Goal: Task Accomplishment & Management: Complete application form

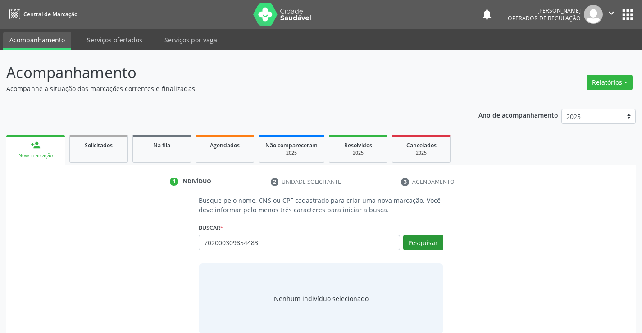
type input "702000309854483"
click at [410, 239] on button "Pesquisar" at bounding box center [423, 242] width 40 height 15
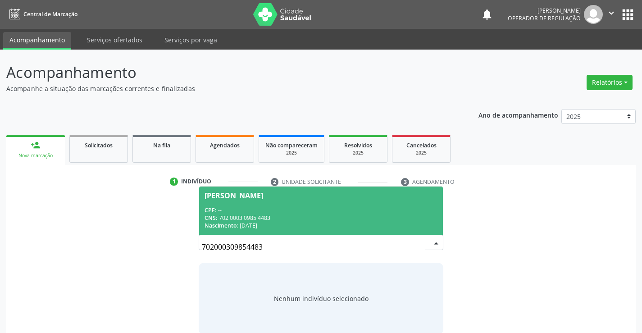
click at [263, 195] on div "[PERSON_NAME]" at bounding box center [233, 195] width 59 height 7
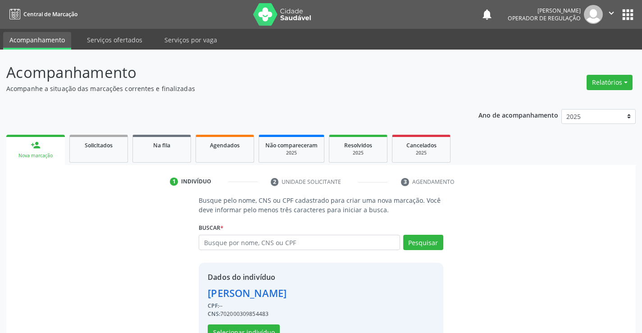
scroll to position [28, 0]
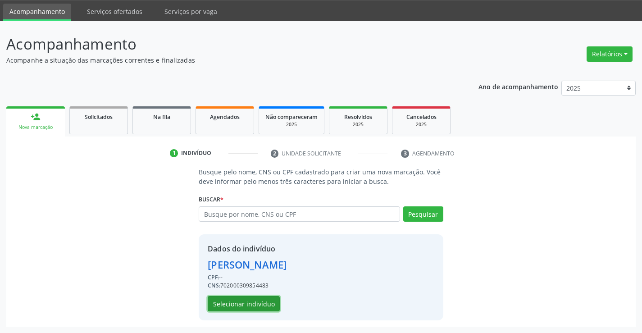
click at [250, 301] on button "Selecionar indivíduo" at bounding box center [244, 303] width 72 height 15
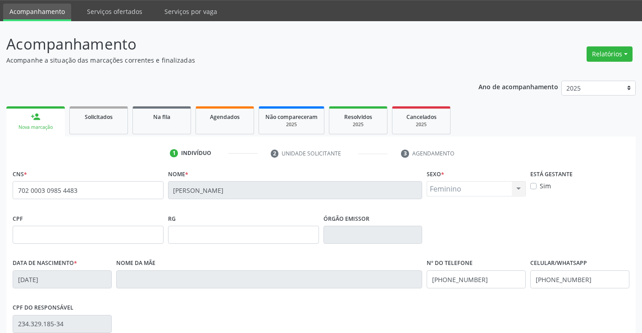
scroll to position [155, 0]
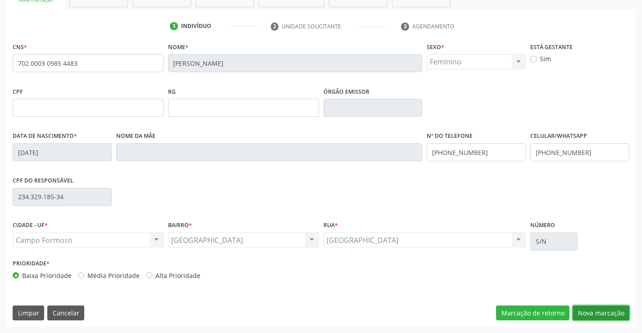
click at [605, 308] on button "Nova marcação" at bounding box center [600, 312] width 57 height 15
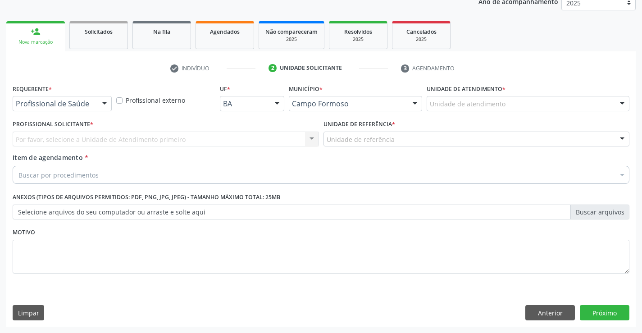
scroll to position [113, 0]
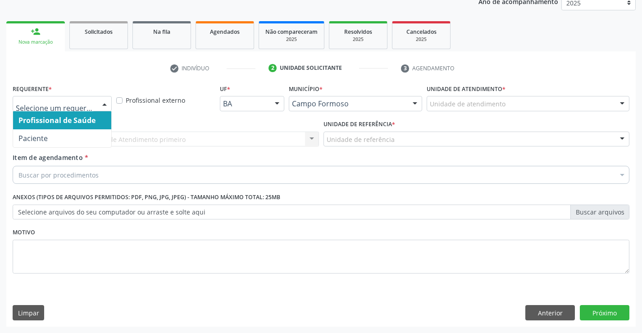
click at [107, 108] on div at bounding box center [105, 103] width 14 height 15
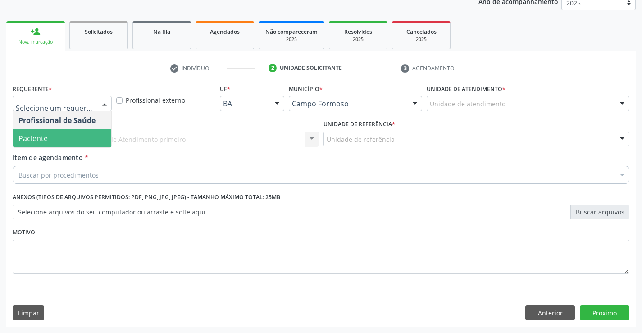
click at [68, 137] on span "Paciente" at bounding box center [62, 138] width 98 height 18
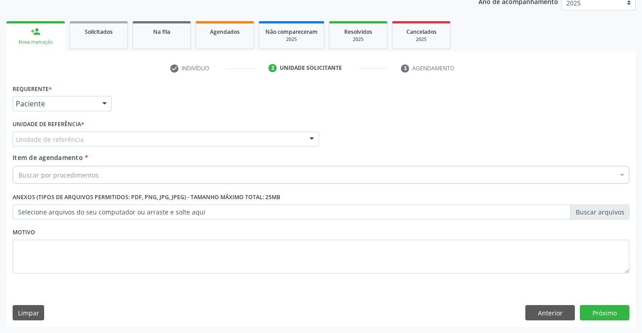
click at [307, 139] on div at bounding box center [312, 139] width 14 height 15
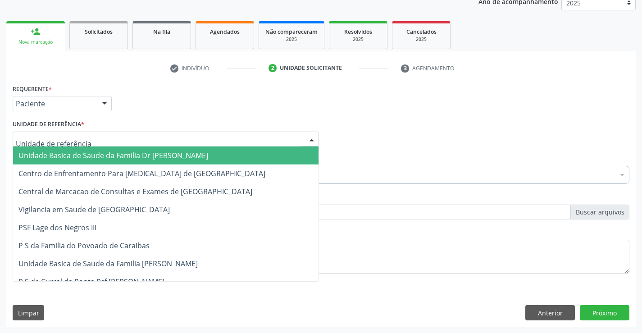
click at [251, 149] on span "Unidade Basica de Saude da Familia Dr [PERSON_NAME]" at bounding box center [165, 155] width 305 height 18
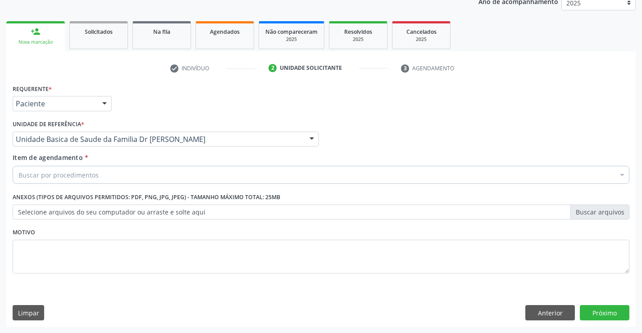
click at [220, 175] on div "Buscar por procedimentos" at bounding box center [321, 175] width 616 height 18
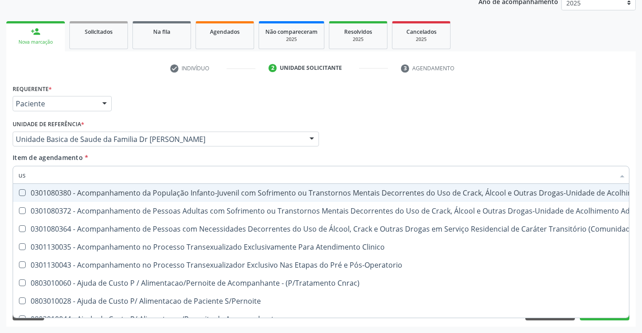
type input "usg"
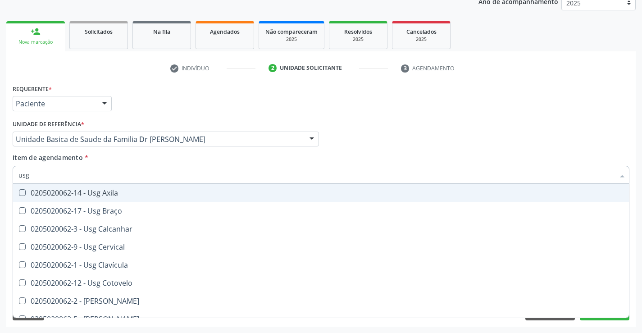
click at [105, 192] on div "0205020062-14 - Usg Axila" at bounding box center [320, 192] width 605 height 7
checkbox Axila "true"
click at [616, 147] on div "Profissional Solicitante Por favor, selecione a Unidade de Atendimento primeiro…" at bounding box center [320, 135] width 621 height 35
checkbox Braço "true"
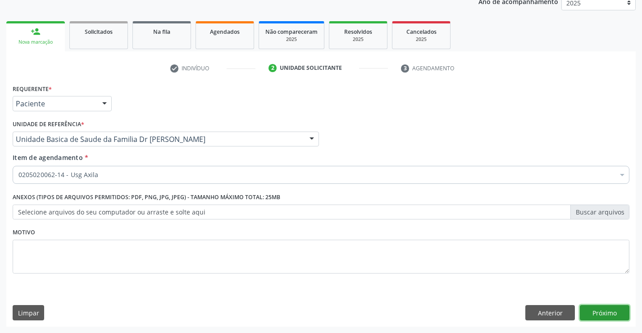
click at [611, 311] on button "Próximo" at bounding box center [605, 312] width 50 height 15
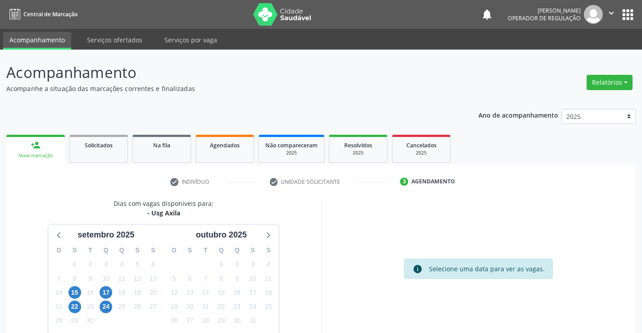
scroll to position [59, 0]
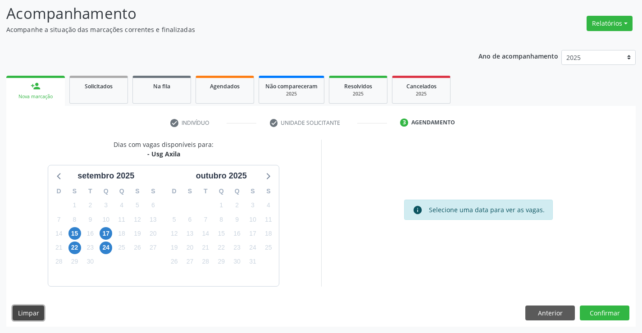
click at [23, 312] on button "Limpar" at bounding box center [29, 312] width 32 height 15
click at [218, 84] on span "Agendados" at bounding box center [225, 86] width 30 height 8
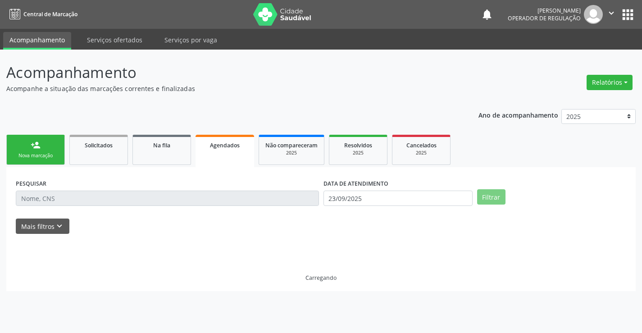
scroll to position [0, 0]
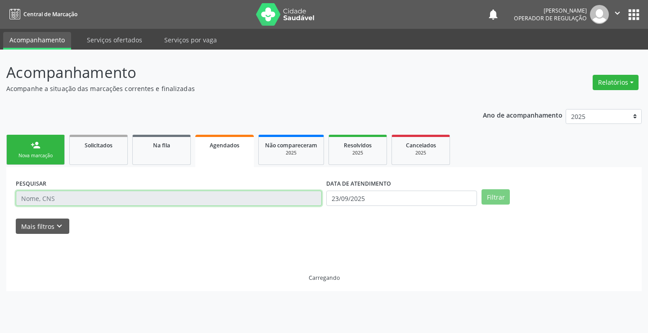
click at [67, 195] on input "text" at bounding box center [169, 197] width 306 height 15
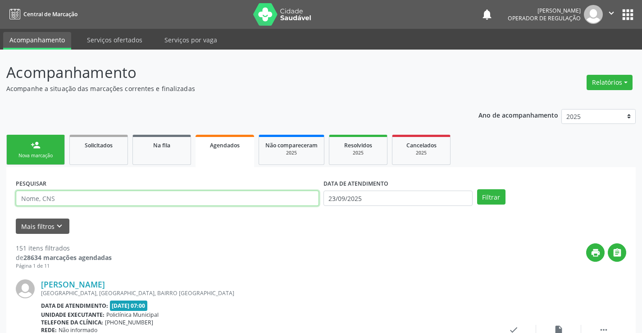
click at [67, 195] on input "text" at bounding box center [167, 197] width 303 height 15
type input "702000309854483"
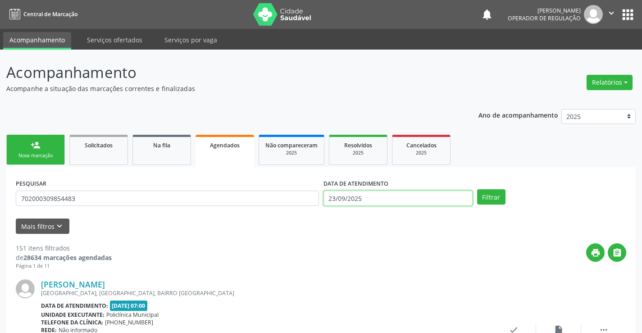
click at [363, 197] on input "23/09/2025" at bounding box center [397, 197] width 149 height 15
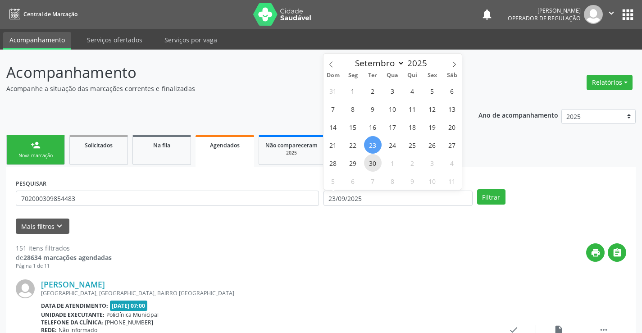
click at [378, 165] on span "30" at bounding box center [373, 163] width 18 height 18
type input "[DATE]"
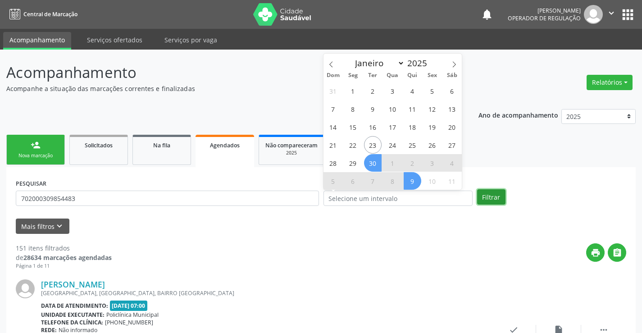
click at [484, 191] on button "Filtrar" at bounding box center [491, 196] width 28 height 15
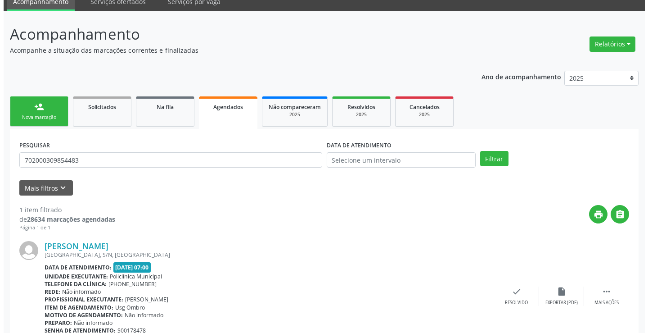
scroll to position [82, 0]
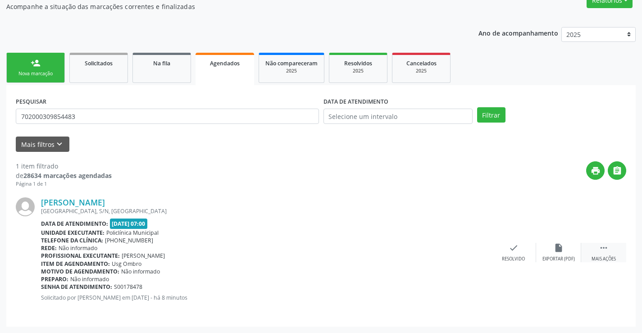
click at [596, 252] on div " Mais ações" at bounding box center [603, 252] width 45 height 19
click at [468, 255] on div "cancel Cancelar" at bounding box center [468, 252] width 45 height 19
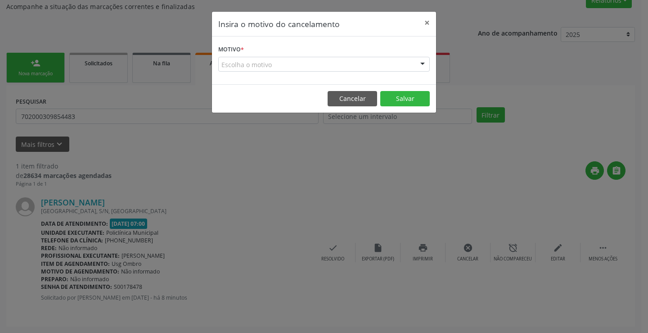
click at [427, 63] on div at bounding box center [423, 64] width 14 height 15
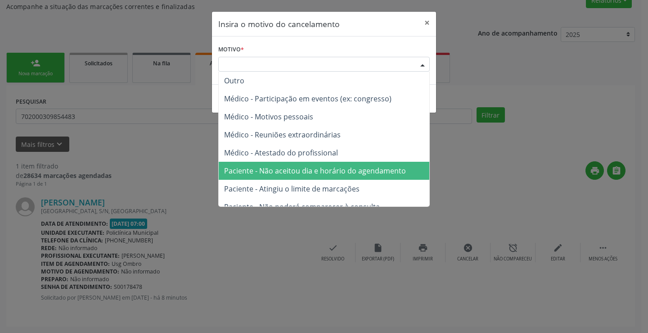
click at [331, 175] on span "Paciente - Não aceitou dia e horário do agendamento" at bounding box center [315, 171] width 182 height 10
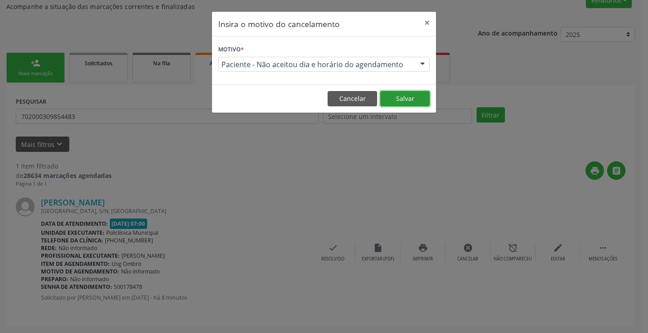
click at [406, 96] on button "Salvar" at bounding box center [406, 98] width 50 height 15
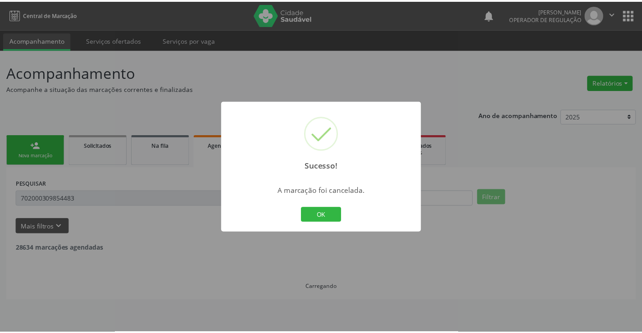
scroll to position [0, 0]
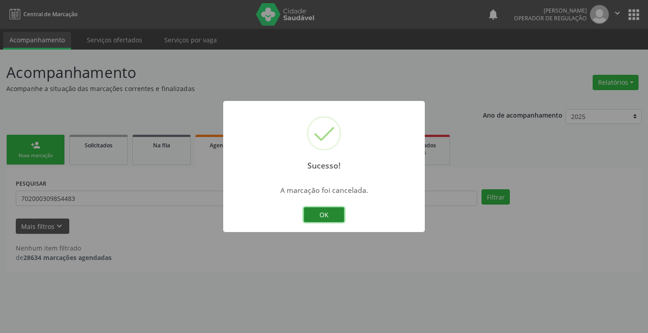
click at [312, 217] on button "OK" at bounding box center [324, 214] width 41 height 15
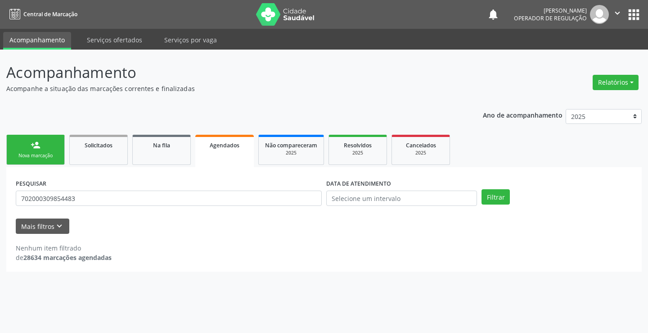
click at [39, 138] on link "person_add Nova marcação" at bounding box center [35, 150] width 59 height 30
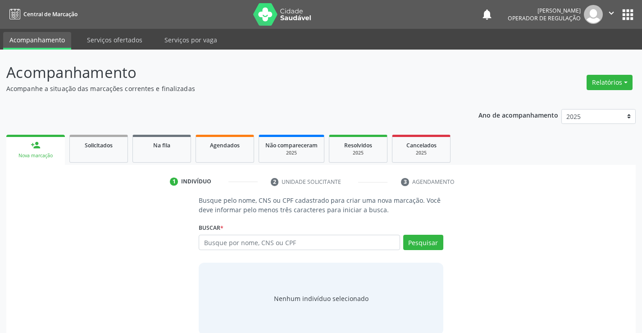
click at [228, 234] on div "Buscar * Busque por nome, CNS ou CPF Nenhum resultado encontrado para: " " Digi…" at bounding box center [321, 238] width 244 height 35
click at [228, 240] on input "text" at bounding box center [299, 242] width 201 height 15
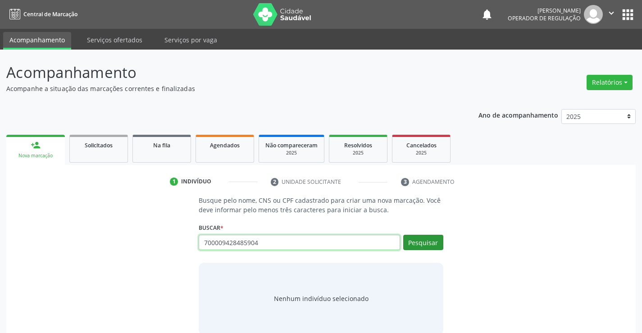
type input "700009428485904"
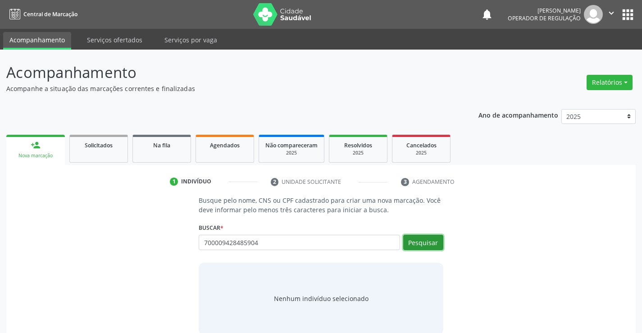
click at [413, 240] on button "Pesquisar" at bounding box center [423, 242] width 40 height 15
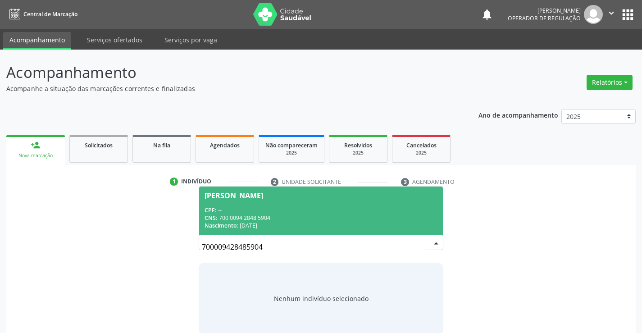
click at [263, 196] on div "[PERSON_NAME]" at bounding box center [233, 195] width 59 height 7
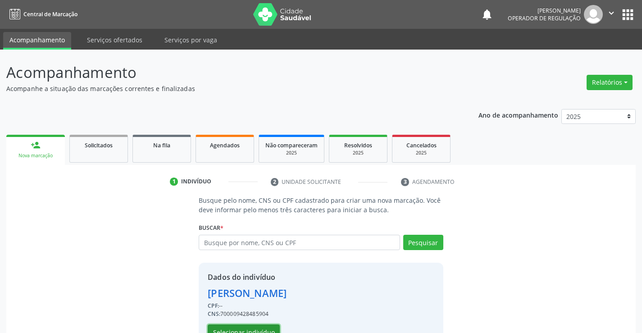
click at [245, 328] on button "Selecionar indivíduo" at bounding box center [244, 331] width 72 height 15
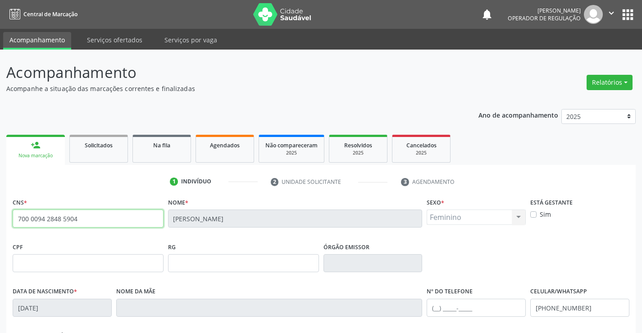
drag, startPoint x: 78, startPoint y: 219, endPoint x: 12, endPoint y: 228, distance: 67.2
click at [12, 228] on div "CNS * 700 0094 2848 5904" at bounding box center [87, 217] width 155 height 45
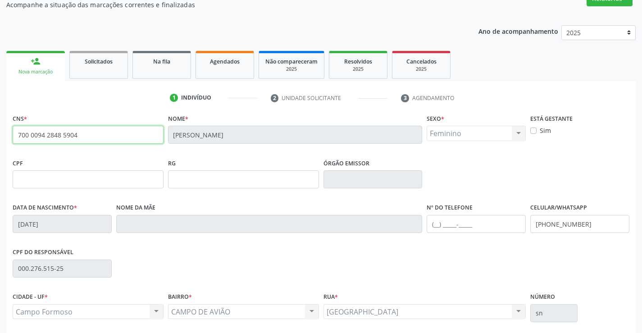
scroll to position [155, 0]
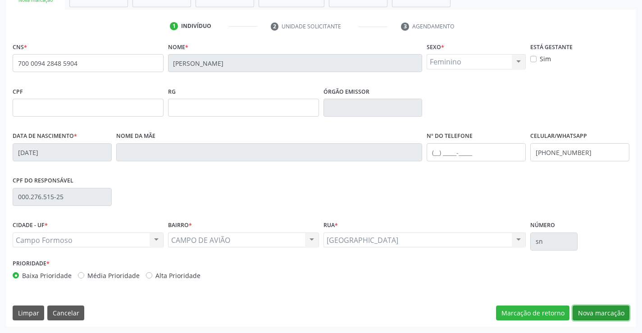
click at [600, 310] on button "Nova marcação" at bounding box center [600, 312] width 57 height 15
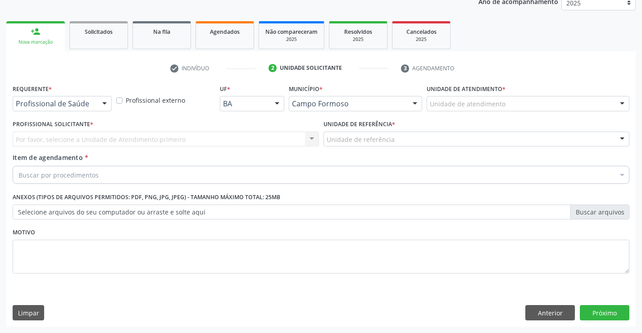
scroll to position [113, 0]
click at [106, 103] on div at bounding box center [105, 103] width 14 height 15
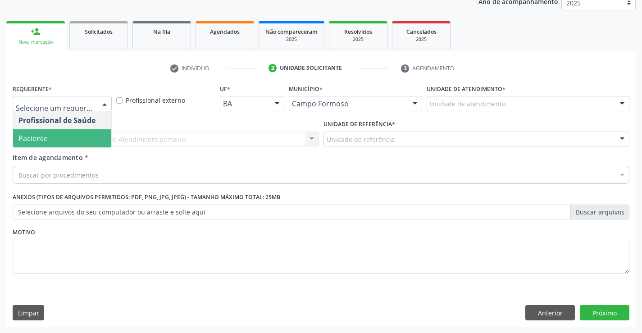
click at [63, 138] on span "Paciente" at bounding box center [62, 138] width 98 height 18
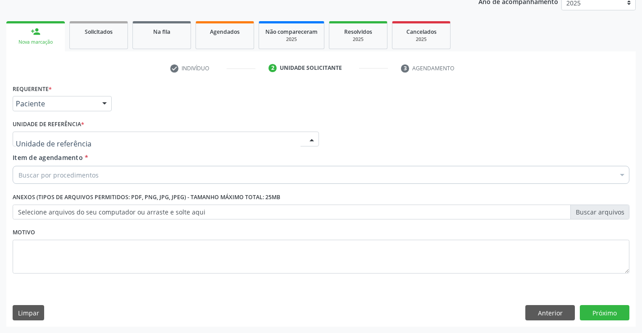
click at [304, 135] on div "Unidade Basica de Saude da Familia Dr [PERSON_NAME] Centro de Enfrentamento Par…" at bounding box center [166, 138] width 306 height 15
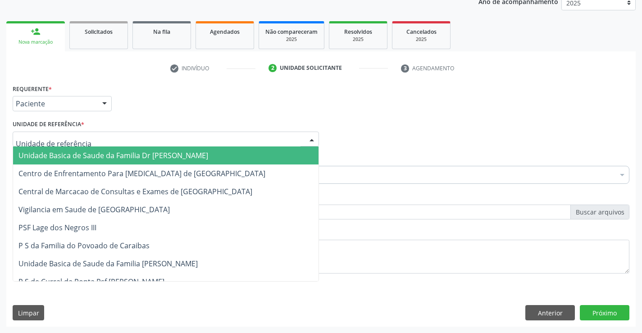
click at [259, 156] on span "Unidade Basica de Saude da Familia Dr [PERSON_NAME]" at bounding box center [165, 155] width 305 height 18
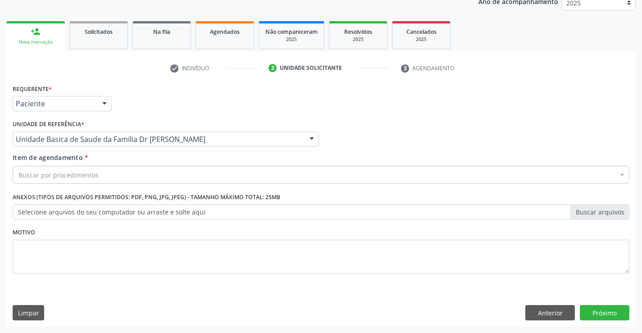
click at [237, 173] on div "Buscar por procedimentos" at bounding box center [321, 175] width 616 height 18
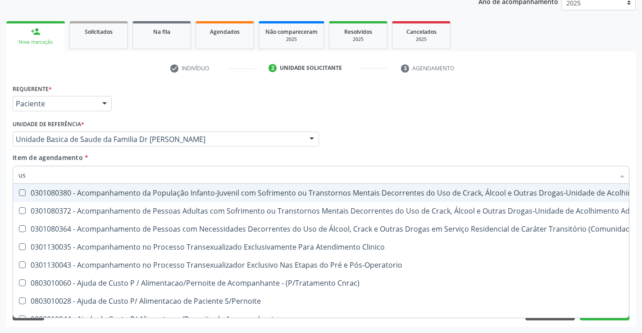
type input "usg"
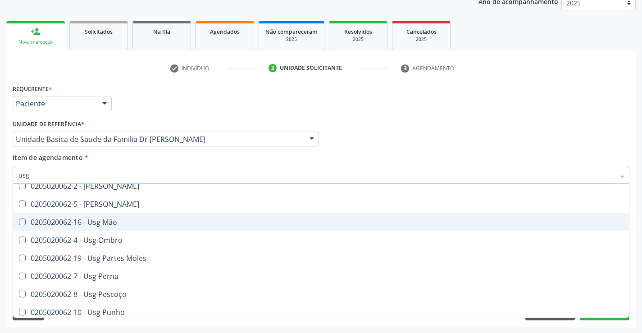
scroll to position [135, 0]
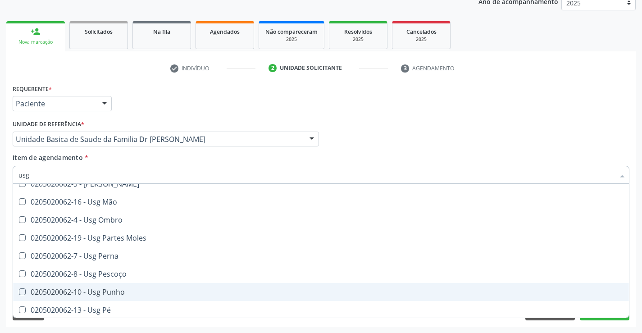
click at [108, 289] on div "0205020062-10 - Usg Punho" at bounding box center [320, 291] width 605 height 7
checkbox Punho "true"
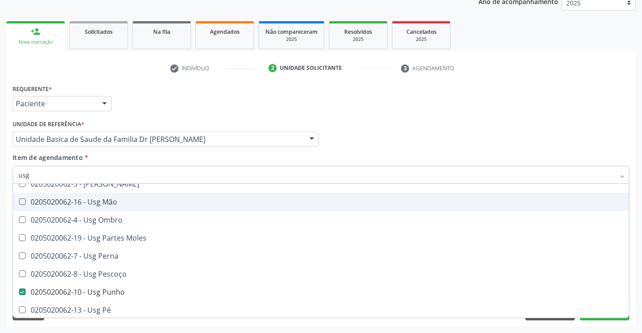
click at [435, 125] on div "Profissional Solicitante Por favor, selecione a Unidade de Atendimento primeiro…" at bounding box center [320, 135] width 621 height 35
checkbox Braço "true"
checkbox Punho "false"
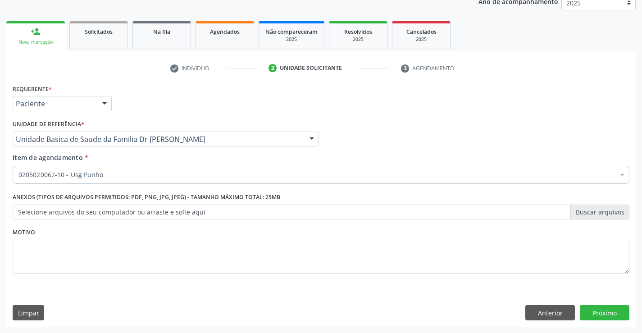
scroll to position [0, 0]
click at [605, 313] on button "Próximo" at bounding box center [605, 312] width 50 height 15
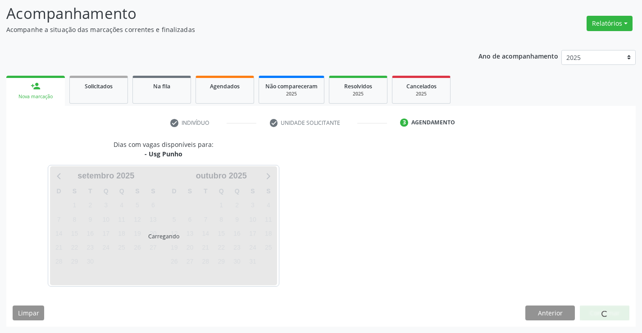
scroll to position [59, 0]
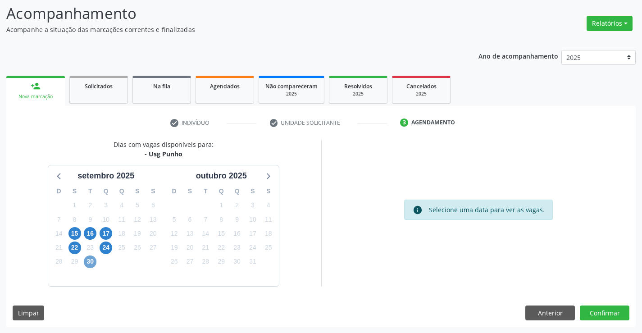
click at [93, 260] on span "30" at bounding box center [90, 261] width 13 height 13
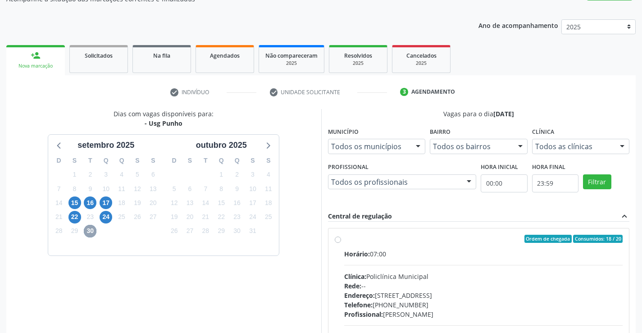
scroll to position [153, 0]
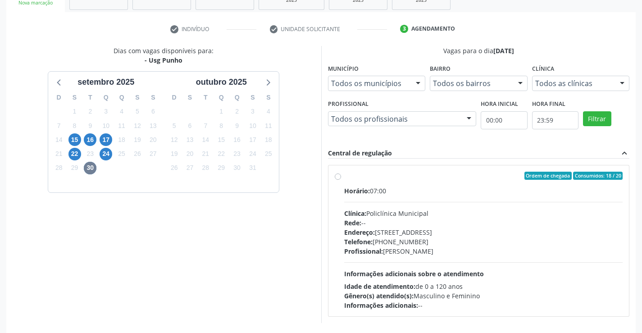
click at [344, 177] on label "Ordem de chegada Consumidos: 18 / 20 Horário: 07:00 Clínica: Policlínica Munici…" at bounding box center [483, 241] width 279 height 138
click at [335, 177] on input "Ordem de chegada Consumidos: 18 / 20 Horário: 07:00 Clínica: Policlínica Munici…" at bounding box center [338, 176] width 6 height 8
radio input "true"
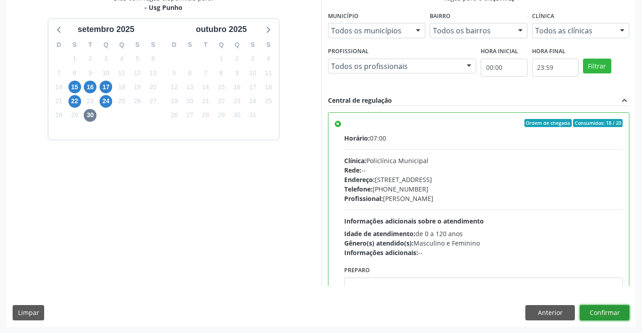
click at [608, 312] on button "Confirmar" at bounding box center [605, 312] width 50 height 15
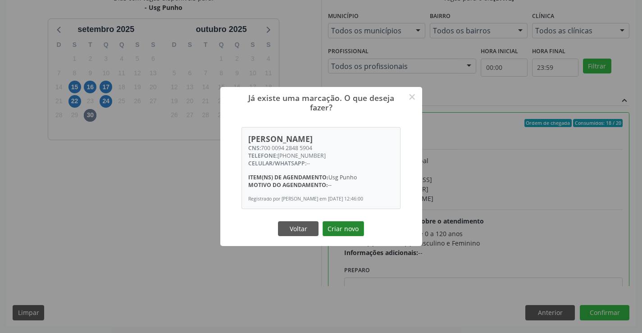
click at [330, 234] on button "Criar novo" at bounding box center [342, 228] width 41 height 15
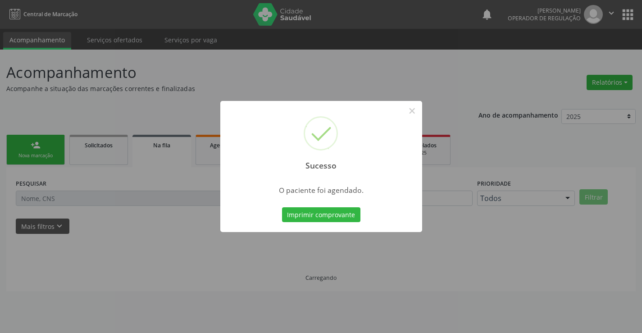
scroll to position [0, 0]
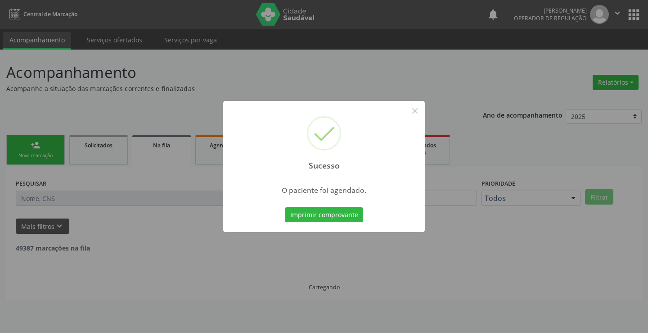
click at [344, 220] on button "Imprimir comprovante" at bounding box center [324, 214] width 78 height 15
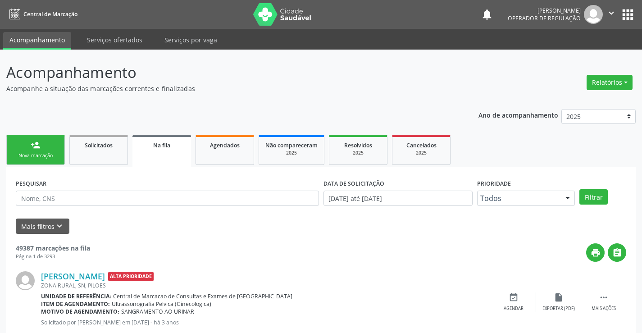
click at [45, 153] on div "Nova marcação" at bounding box center [35, 155] width 45 height 7
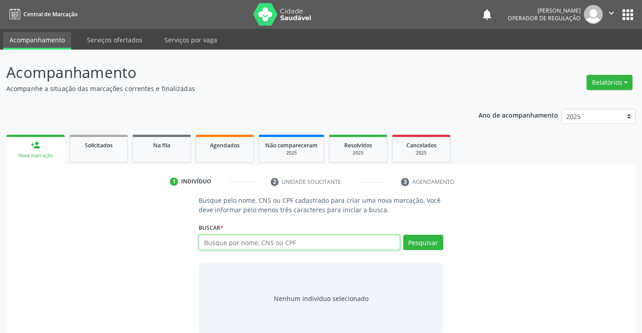
click at [245, 239] on input "text" at bounding box center [299, 242] width 201 height 15
paste input "700 0094 2848 5904"
type input "700 0094 2848 5904"
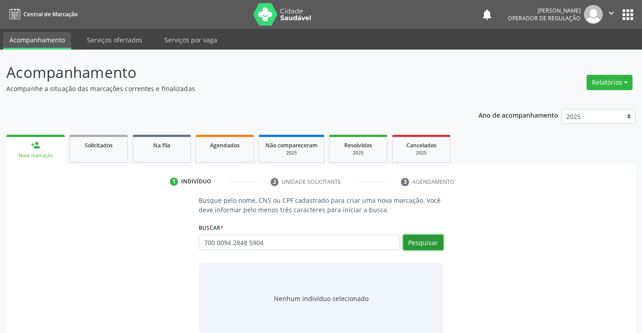
click at [426, 244] on button "Pesquisar" at bounding box center [423, 242] width 40 height 15
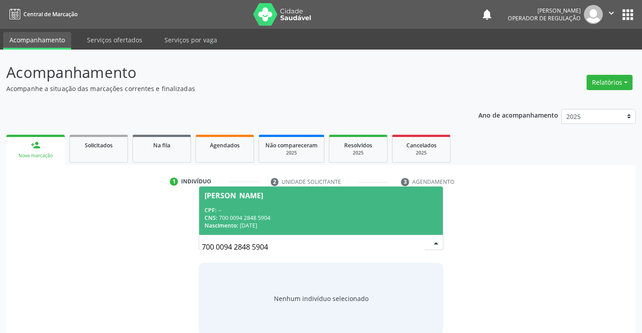
click at [249, 193] on div "[PERSON_NAME]" at bounding box center [233, 195] width 59 height 7
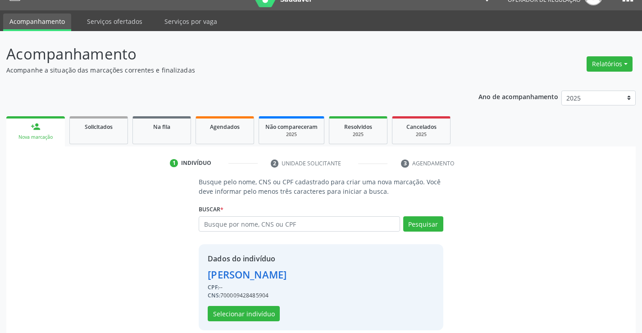
scroll to position [28, 0]
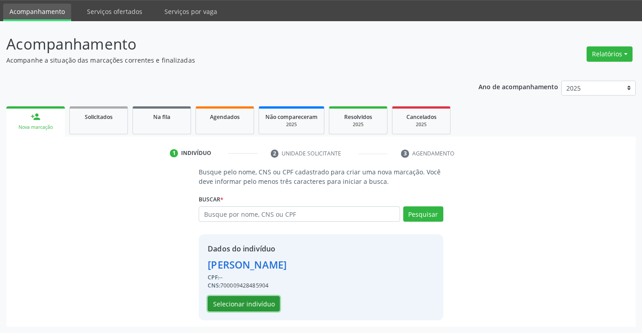
click at [245, 301] on button "Selecionar indivíduo" at bounding box center [244, 303] width 72 height 15
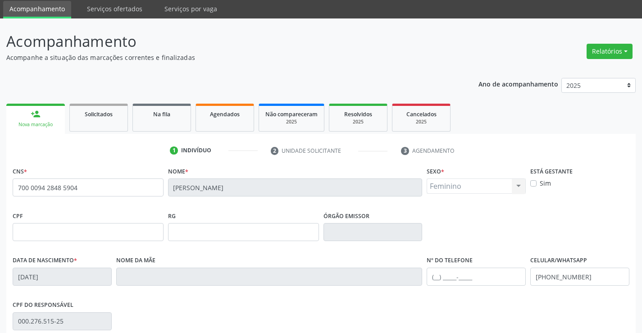
scroll to position [155, 0]
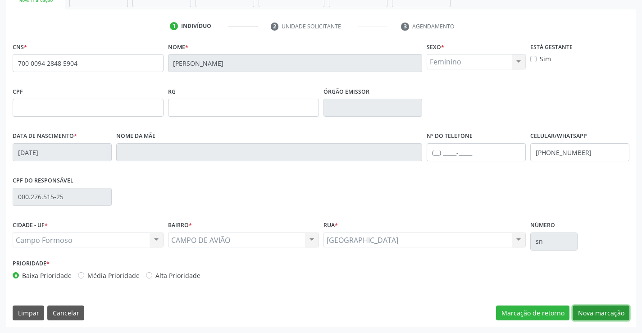
click at [586, 316] on button "Nova marcação" at bounding box center [600, 312] width 57 height 15
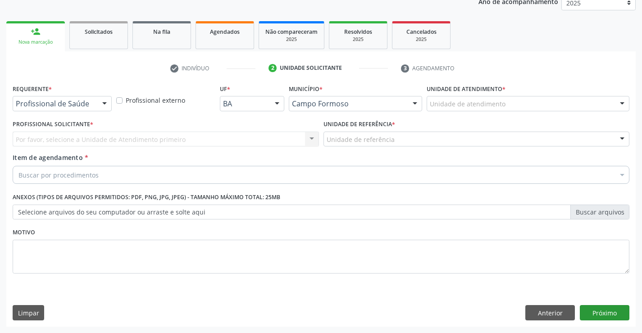
scroll to position [113, 0]
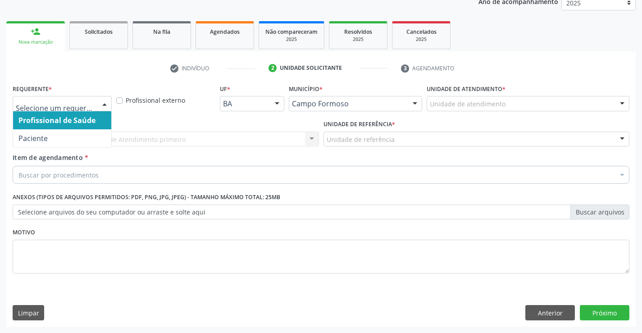
click at [104, 101] on div at bounding box center [105, 103] width 14 height 15
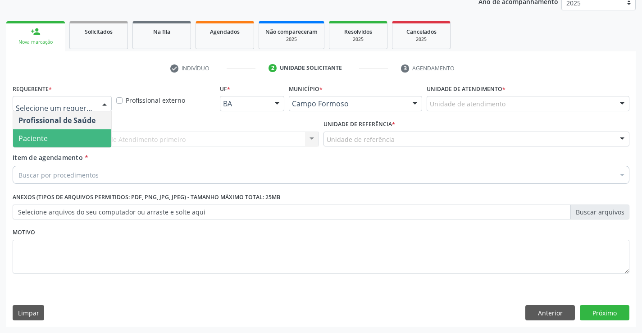
click at [82, 141] on span "Paciente" at bounding box center [62, 138] width 98 height 18
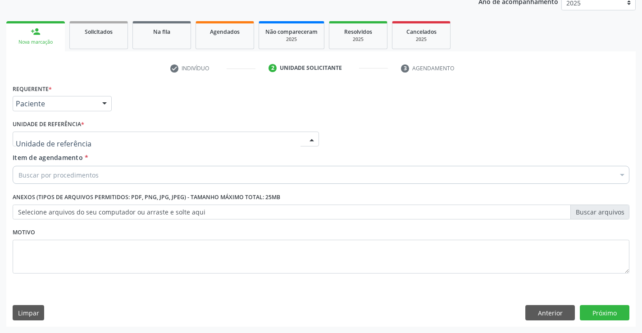
click at [313, 135] on div at bounding box center [312, 139] width 14 height 15
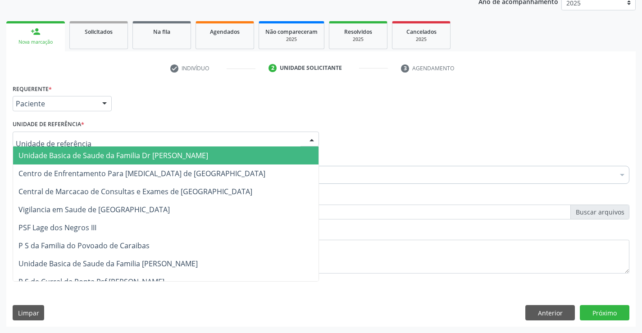
click at [226, 154] on span "Unidade Basica de Saude da Familia Dr [PERSON_NAME]" at bounding box center [165, 155] width 305 height 18
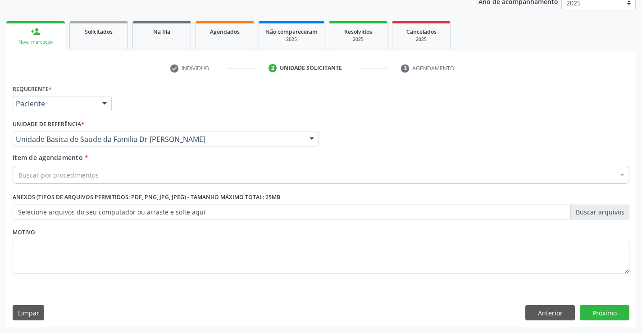
click at [191, 172] on div "Buscar por procedimentos" at bounding box center [321, 175] width 616 height 18
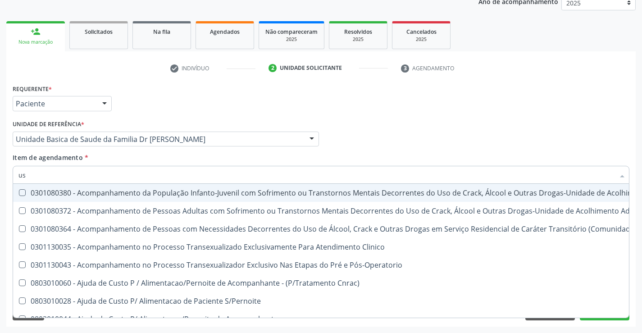
type input "usg"
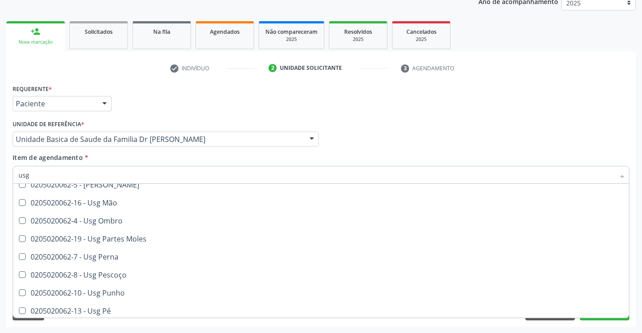
scroll to position [135, 0]
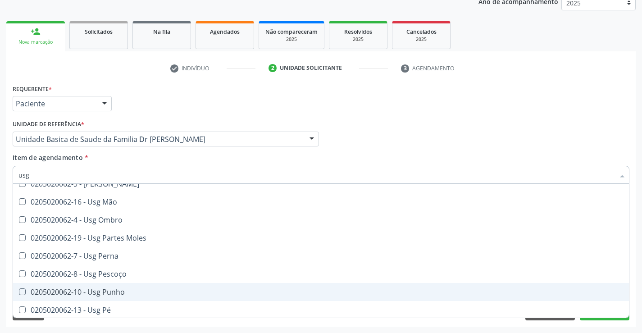
click at [88, 290] on div "0205020062-10 - Usg Punho" at bounding box center [320, 291] width 605 height 7
checkbox Punho "true"
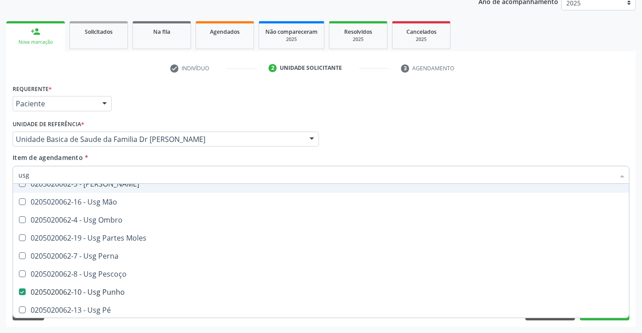
click at [575, 145] on div "Profissional Solicitante Por favor, selecione a Unidade de Atendimento primeiro…" at bounding box center [320, 135] width 621 height 35
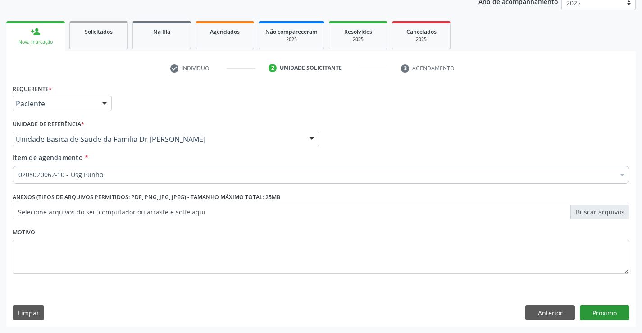
checkbox Punho "true"
checkbox Dente\) "false"
click at [591, 318] on button "Próximo" at bounding box center [605, 312] width 50 height 15
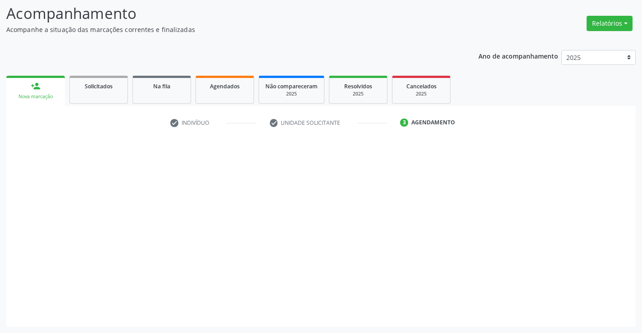
scroll to position [59, 0]
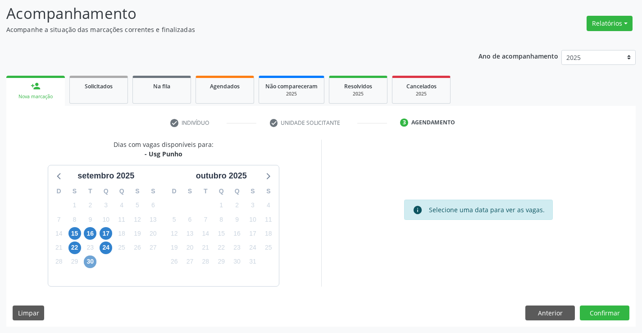
click at [95, 263] on span "30" at bounding box center [90, 261] width 13 height 13
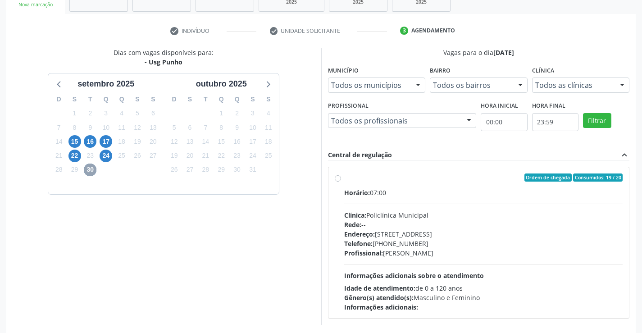
scroll to position [172, 0]
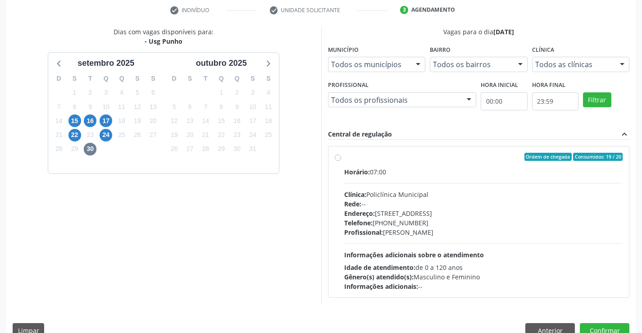
click at [344, 158] on label "Ordem de chegada Consumidos: 19 / 20 Horário: 07:00 Clínica: Policlínica Munici…" at bounding box center [483, 222] width 279 height 138
click at [338, 158] on input "Ordem de chegada Consumidos: 19 / 20 Horário: 07:00 Clínica: Policlínica Munici…" at bounding box center [338, 157] width 6 height 8
radio input "true"
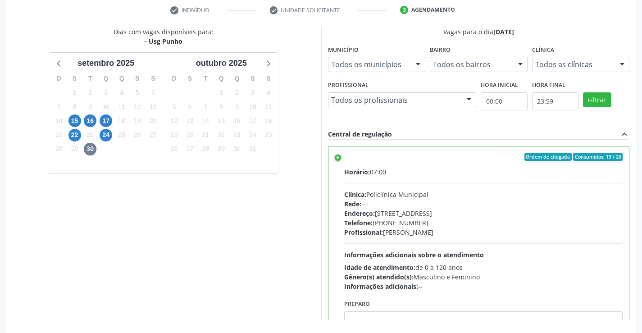
scroll to position [205, 0]
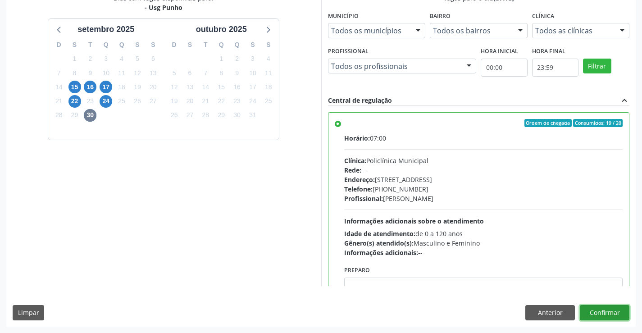
click at [600, 311] on button "Confirmar" at bounding box center [605, 312] width 50 height 15
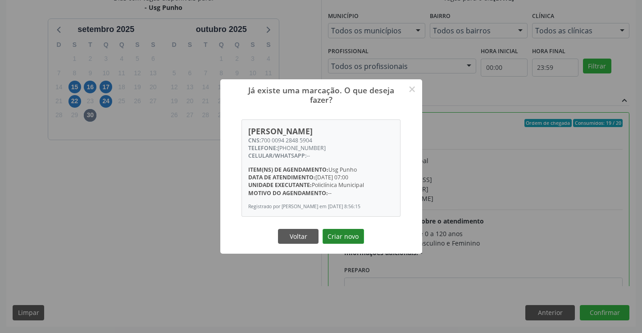
click at [333, 233] on button "Criar novo" at bounding box center [342, 236] width 41 height 15
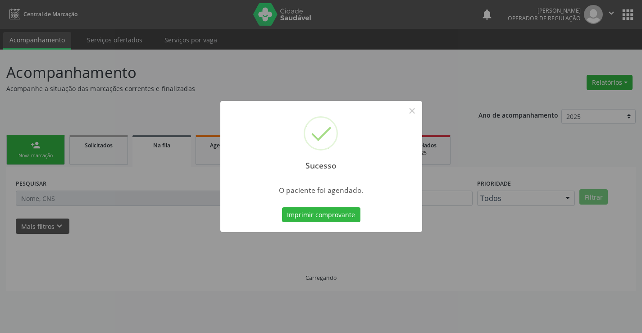
scroll to position [0, 0]
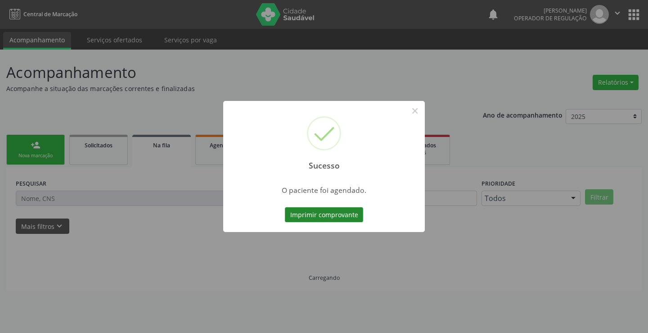
click at [335, 222] on button "Imprimir comprovante" at bounding box center [324, 214] width 78 height 15
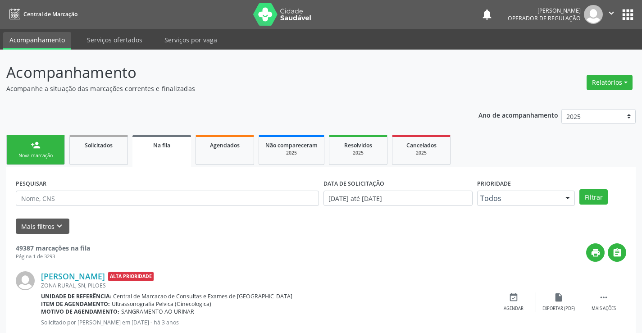
click at [36, 144] on div "person_add" at bounding box center [36, 145] width 10 height 10
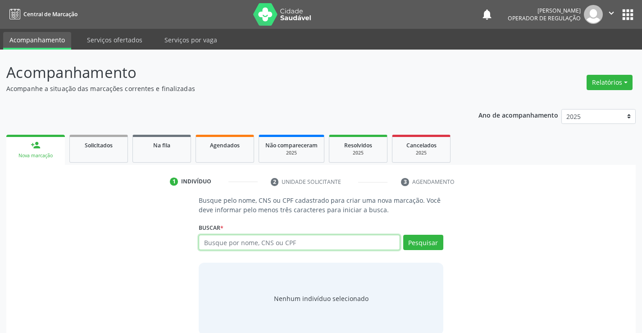
click at [243, 246] on input "text" at bounding box center [299, 242] width 201 height 15
type input "702306146444810"
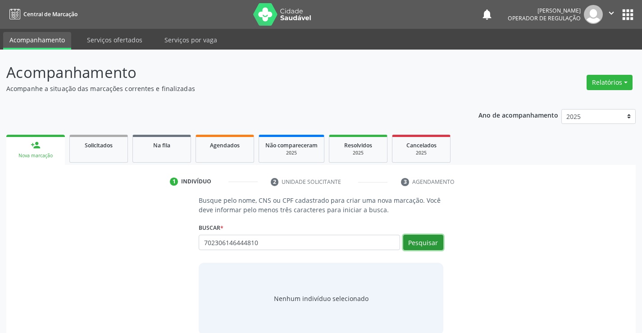
click at [412, 240] on button "Pesquisar" at bounding box center [423, 242] width 40 height 15
type input "702306146444810"
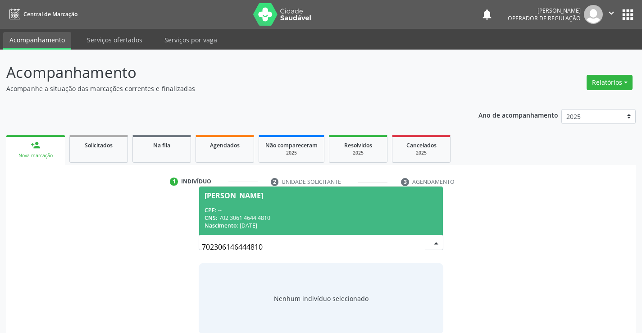
click at [263, 192] on div "[PERSON_NAME]" at bounding box center [233, 195] width 59 height 7
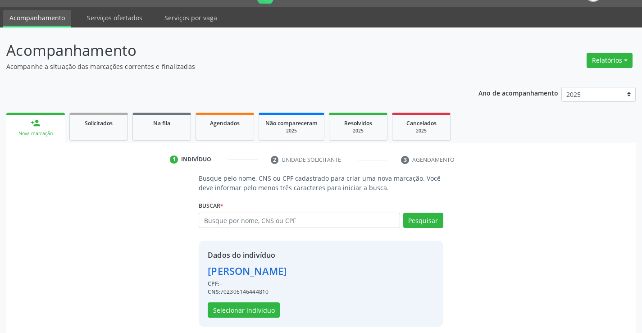
scroll to position [28, 0]
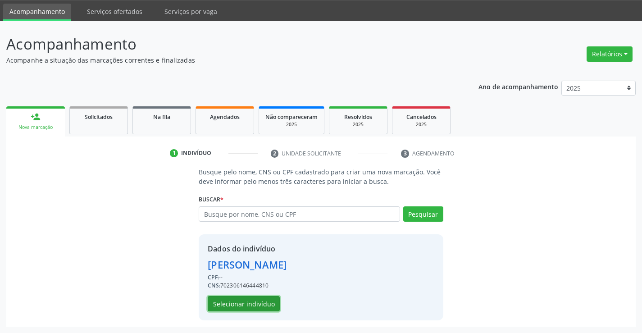
click at [243, 304] on button "Selecionar indivíduo" at bounding box center [244, 303] width 72 height 15
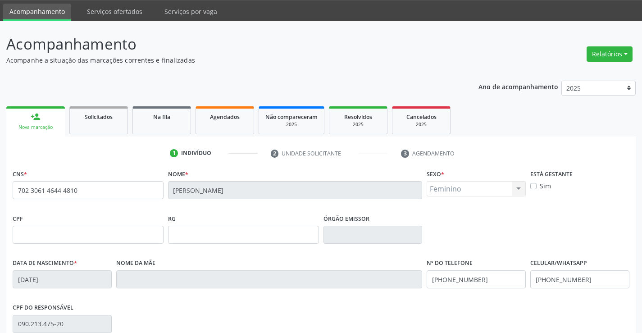
scroll to position [155, 0]
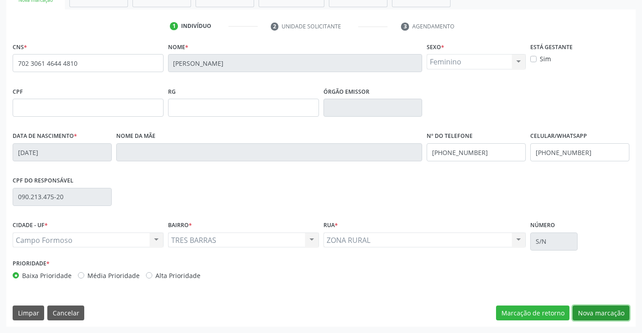
click at [605, 314] on button "Nova marcação" at bounding box center [600, 312] width 57 height 15
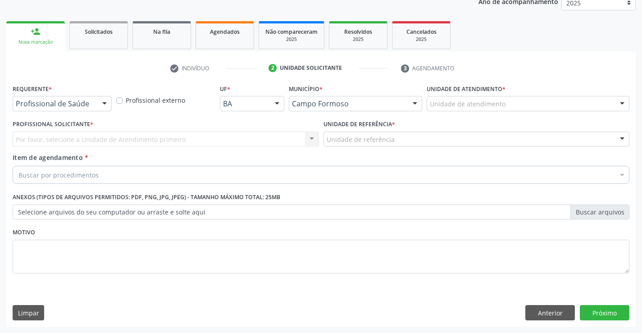
scroll to position [113, 0]
click at [104, 100] on div at bounding box center [105, 103] width 14 height 15
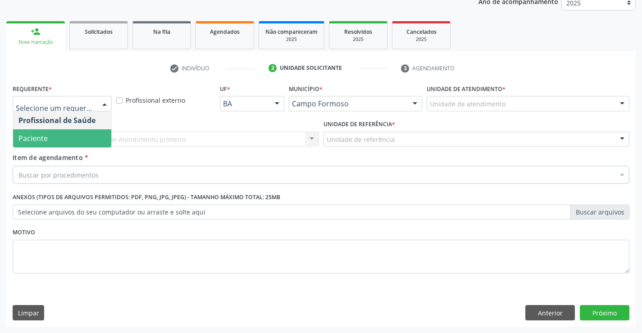
click at [60, 135] on span "Paciente" at bounding box center [62, 138] width 98 height 18
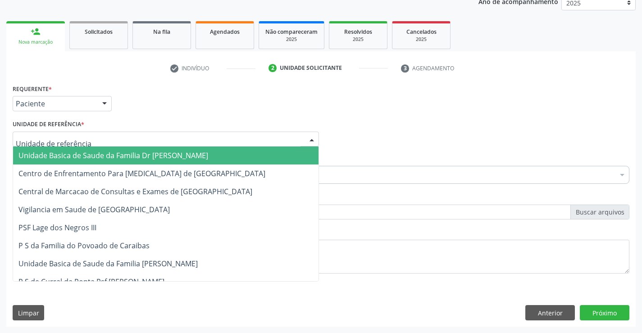
click at [313, 138] on div at bounding box center [312, 139] width 14 height 15
click at [165, 160] on span "Unidade Basica de Saude da Familia Dr [PERSON_NAME]" at bounding box center [113, 155] width 190 height 10
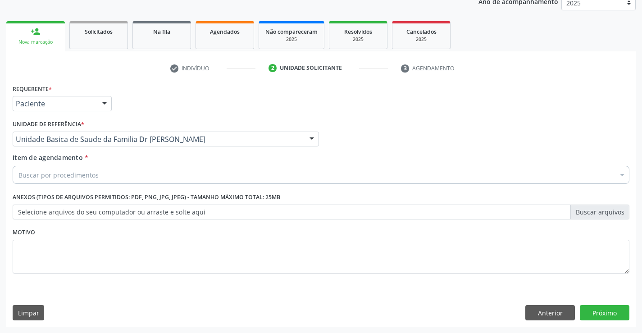
click at [171, 168] on div "Buscar por procedimentos" at bounding box center [321, 175] width 616 height 18
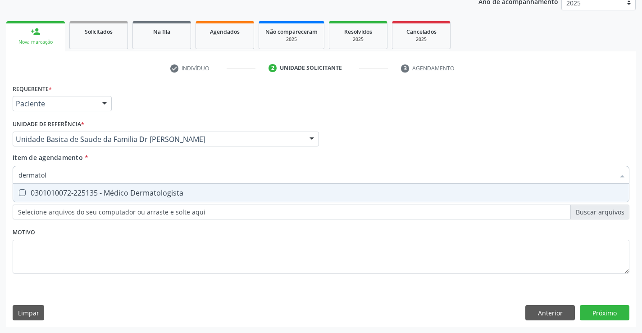
type input "dermatolo"
click at [107, 189] on div "0301010072-225135 - Médico Dermatologista" at bounding box center [320, 192] width 605 height 7
checkbox Dermatologista "true"
click at [607, 313] on div "Requerente * Paciente Profissional de Saúde Paciente Nenhum resultado encontrad…" at bounding box center [320, 204] width 629 height 245
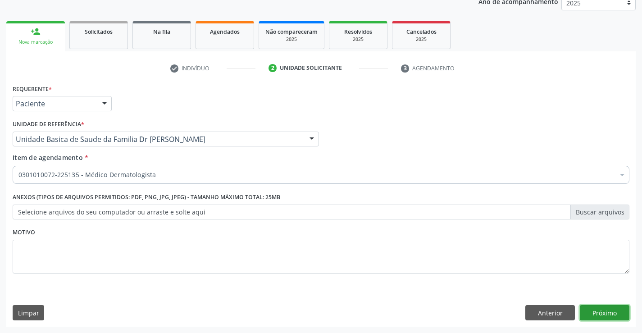
click at [601, 312] on button "Próximo" at bounding box center [605, 312] width 50 height 15
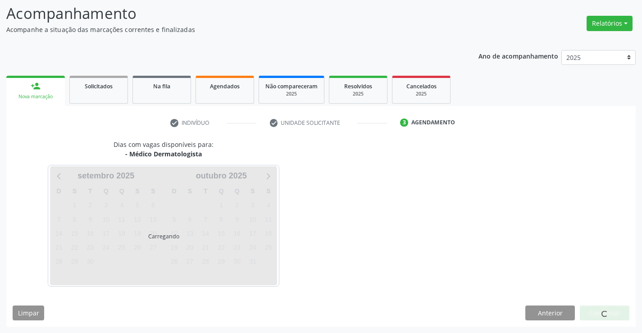
scroll to position [59, 0]
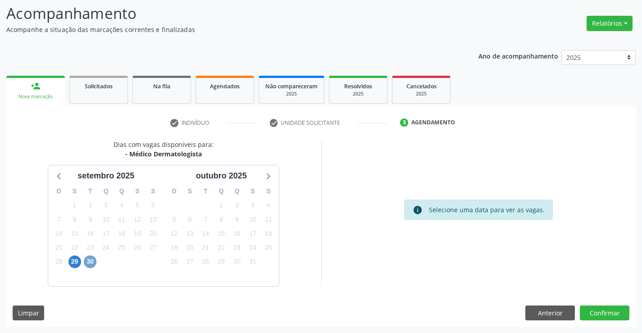
click at [88, 258] on span "30" at bounding box center [90, 261] width 13 height 13
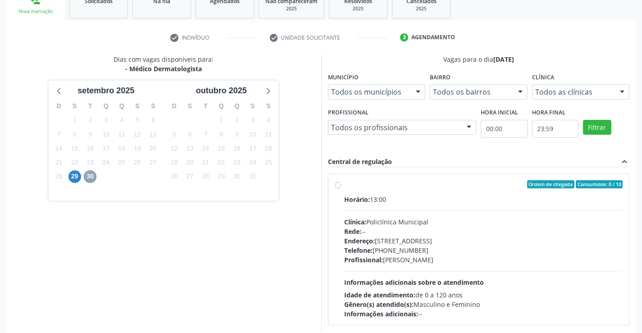
scroll to position [164, 0]
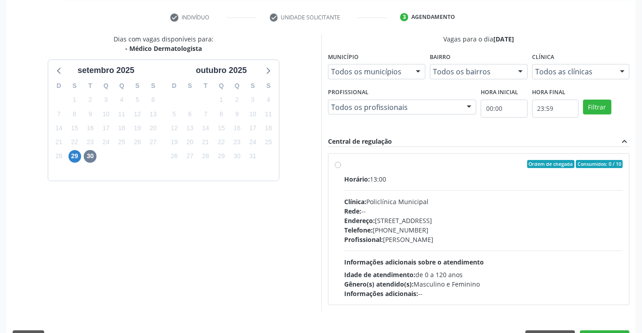
click at [344, 162] on label "Ordem de chegada Consumidos: 0 / 10 Horário: 13:00 Clínica: Policlínica Municip…" at bounding box center [483, 229] width 279 height 138
click at [338, 162] on input "Ordem de chegada Consumidos: 0 / 10 Horário: 13:00 Clínica: Policlínica Municip…" at bounding box center [338, 164] width 6 height 8
radio input "true"
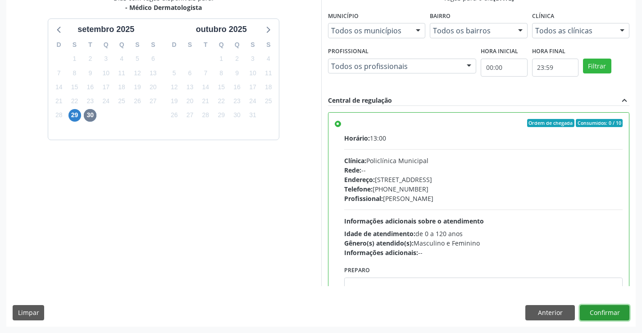
click at [597, 316] on button "Confirmar" at bounding box center [605, 312] width 50 height 15
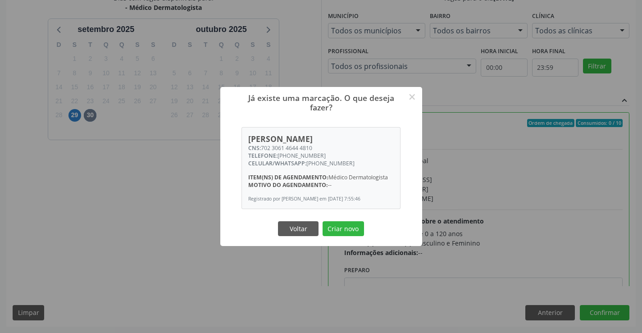
click at [340, 223] on div "Voltar Criar novo" at bounding box center [321, 228] width 90 height 19
click at [339, 227] on button "Criar novo" at bounding box center [342, 228] width 41 height 15
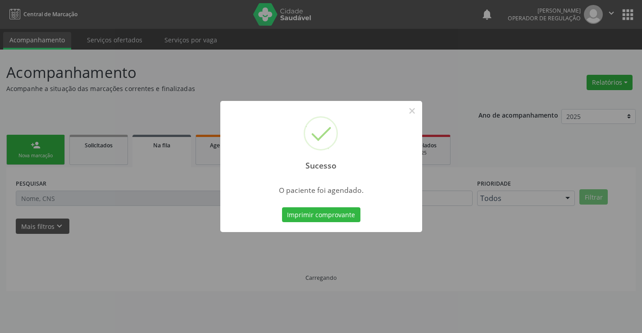
scroll to position [0, 0]
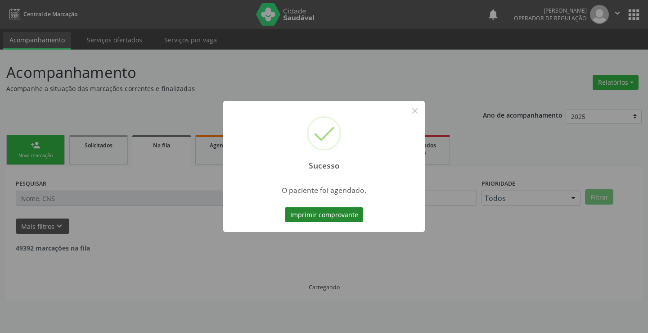
click at [331, 209] on button "Imprimir comprovante" at bounding box center [324, 214] width 78 height 15
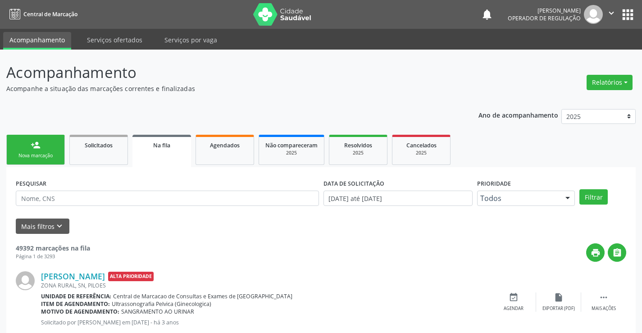
click at [35, 154] on div "Nova marcação" at bounding box center [35, 155] width 45 height 7
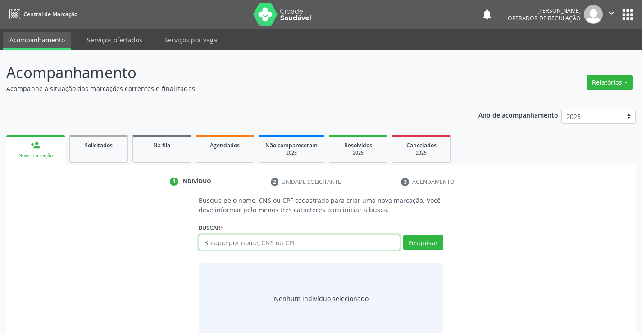
click at [226, 236] on input "text" at bounding box center [299, 242] width 201 height 15
type input "700509704913753"
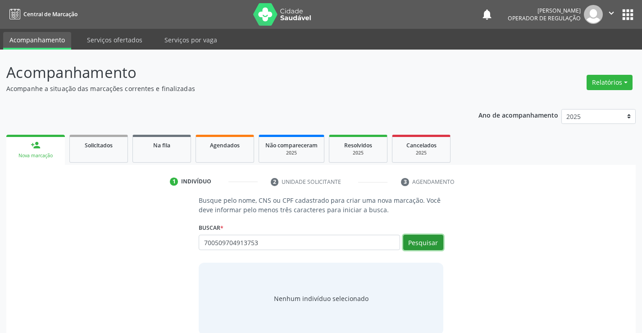
click at [411, 236] on button "Pesquisar" at bounding box center [423, 242] width 40 height 15
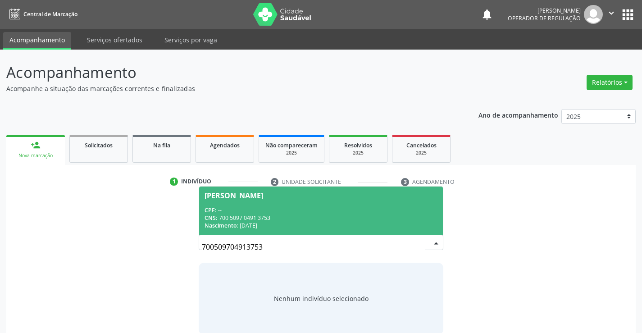
click at [246, 195] on div "[PERSON_NAME]" at bounding box center [233, 195] width 59 height 7
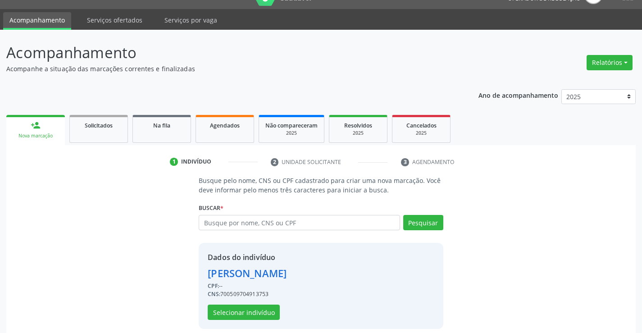
scroll to position [28, 0]
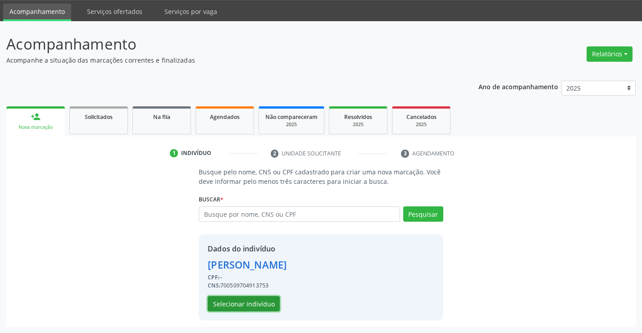
click at [247, 307] on button "Selecionar indivíduo" at bounding box center [244, 303] width 72 height 15
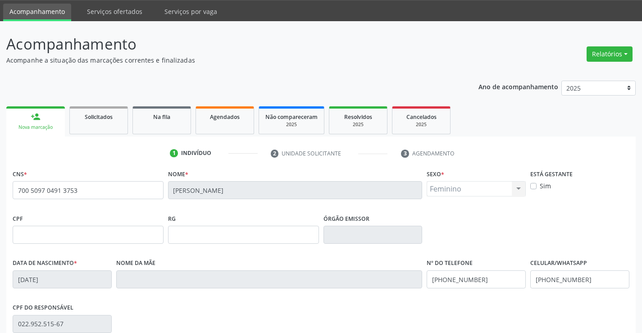
scroll to position [155, 0]
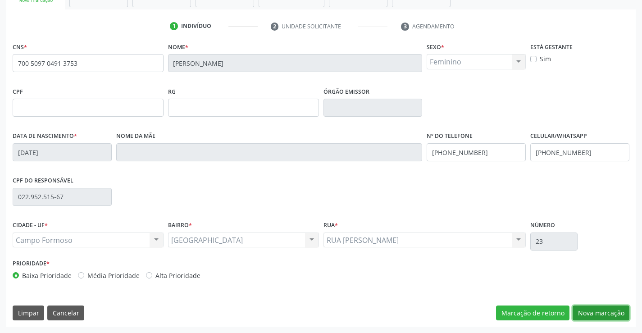
click at [602, 314] on button "Nova marcação" at bounding box center [600, 312] width 57 height 15
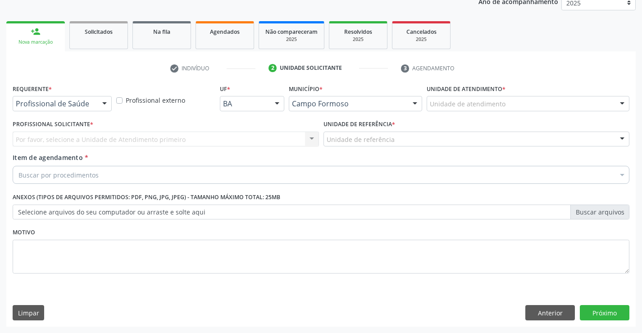
scroll to position [113, 0]
click at [103, 105] on div at bounding box center [105, 103] width 14 height 15
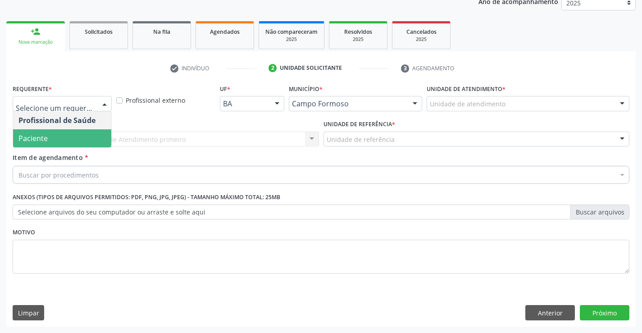
click at [47, 136] on span "Paciente" at bounding box center [32, 138] width 29 height 10
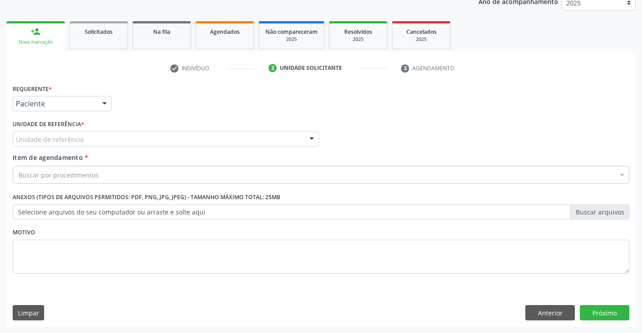
click at [314, 140] on div at bounding box center [312, 139] width 14 height 15
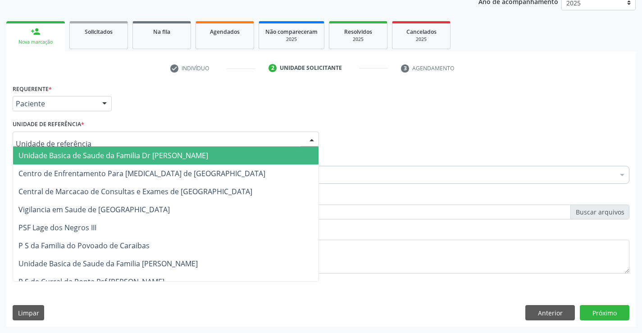
click at [258, 155] on span "Unidade Basica de Saude da Familia Dr [PERSON_NAME]" at bounding box center [165, 155] width 305 height 18
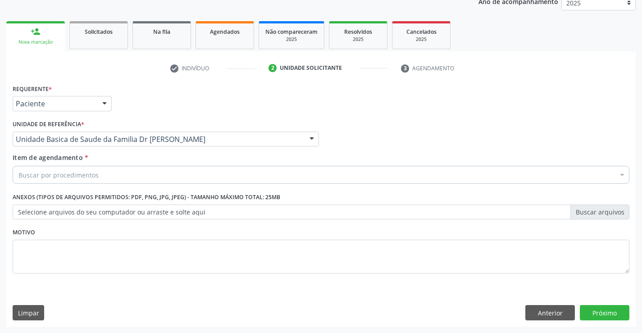
click at [206, 176] on div "Buscar por procedimentos" at bounding box center [321, 175] width 616 height 18
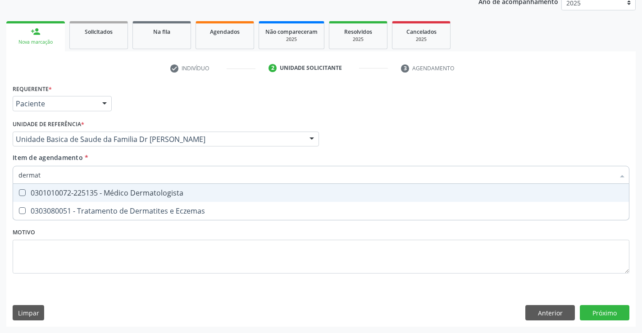
type input "dermato"
click at [160, 195] on div "0301010072-225135 - Médico Dermatologista" at bounding box center [320, 192] width 605 height 7
checkbox Dermatologista "true"
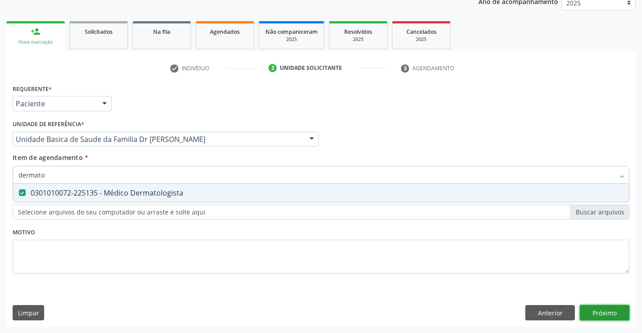
click at [613, 307] on div "Requerente * Paciente Profissional de Saúde Paciente Nenhum resultado encontrad…" at bounding box center [320, 204] width 629 height 245
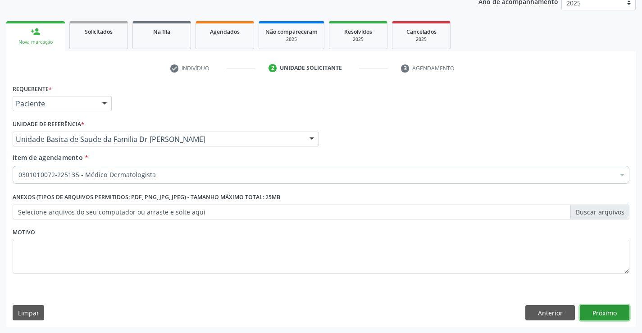
click at [600, 313] on button "Próximo" at bounding box center [605, 312] width 50 height 15
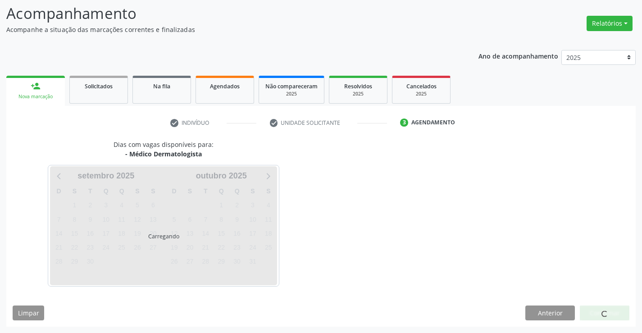
scroll to position [59, 0]
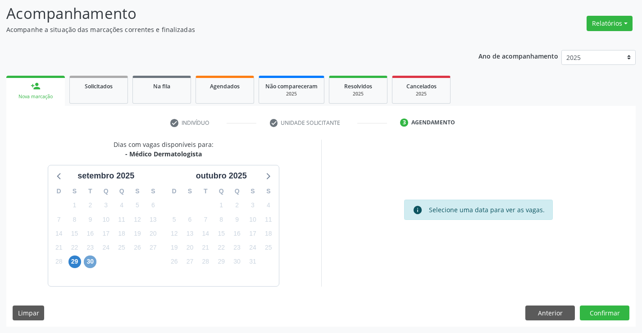
click at [92, 261] on span "30" at bounding box center [90, 261] width 13 height 13
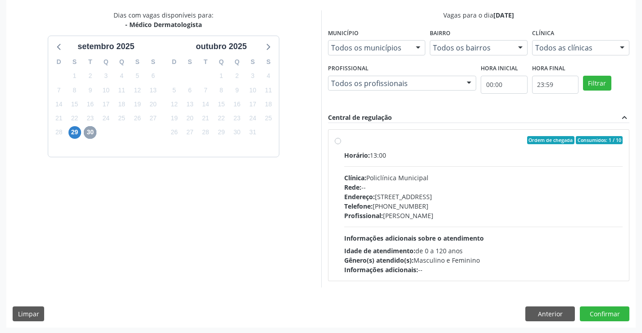
scroll to position [189, 0]
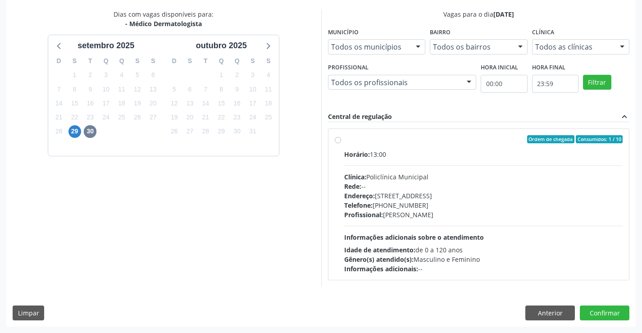
click at [344, 142] on label "Ordem de chegada Consumidos: 1 / 10 Horário: 13:00 Clínica: Policlínica Municip…" at bounding box center [483, 204] width 279 height 138
click at [336, 142] on input "Ordem de chegada Consumidos: 1 / 10 Horário: 13:00 Clínica: Policlínica Municip…" at bounding box center [338, 139] width 6 height 8
radio input "true"
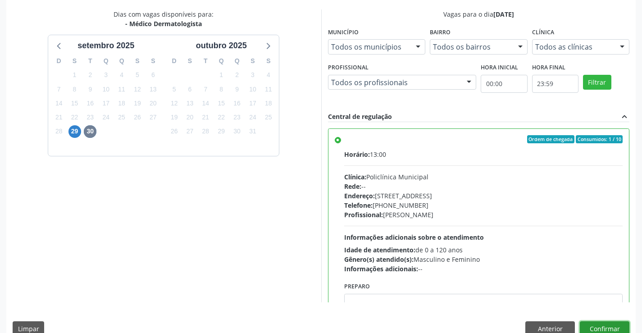
click at [596, 326] on button "Confirmar" at bounding box center [605, 328] width 50 height 15
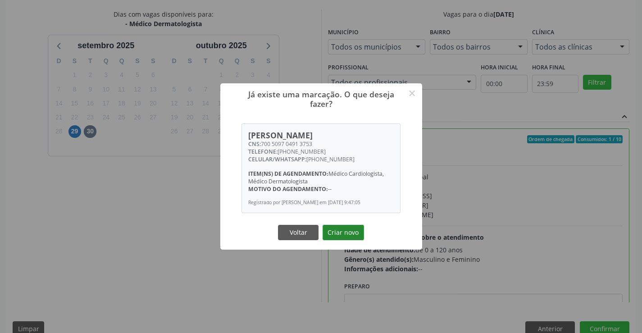
click at [345, 231] on button "Criar novo" at bounding box center [342, 232] width 41 height 15
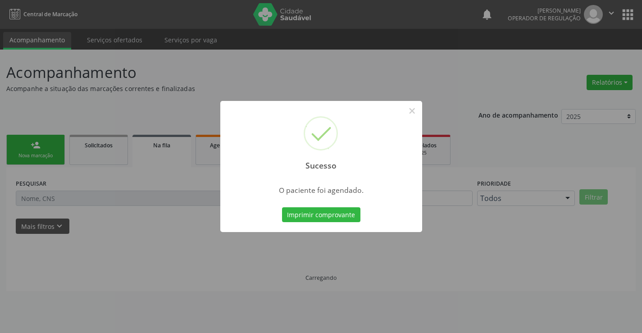
scroll to position [0, 0]
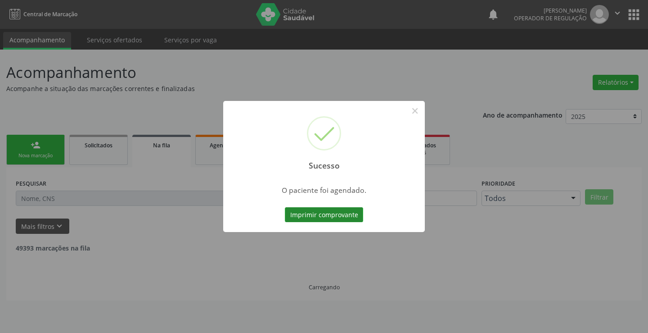
click at [299, 210] on button "Imprimir comprovante" at bounding box center [324, 214] width 78 height 15
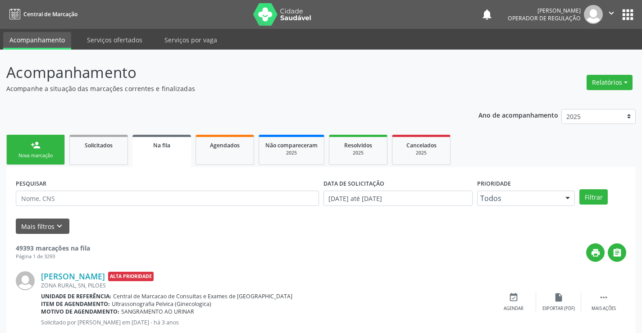
click at [42, 139] on link "person_add Nova marcação" at bounding box center [35, 150] width 59 height 30
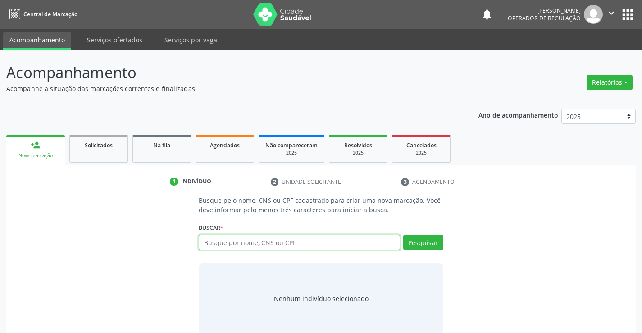
click at [273, 247] on input "text" at bounding box center [299, 242] width 201 height 15
type input "701000898389596"
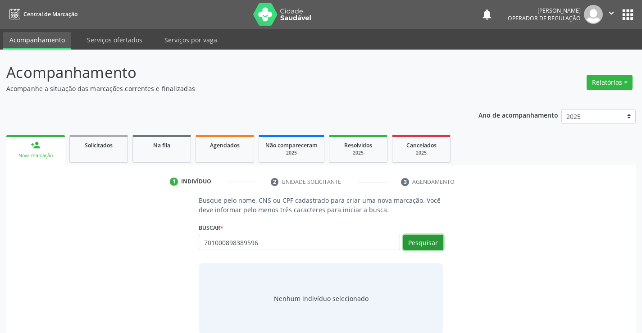
click at [424, 248] on button "Pesquisar" at bounding box center [423, 242] width 40 height 15
type input "701000898389596"
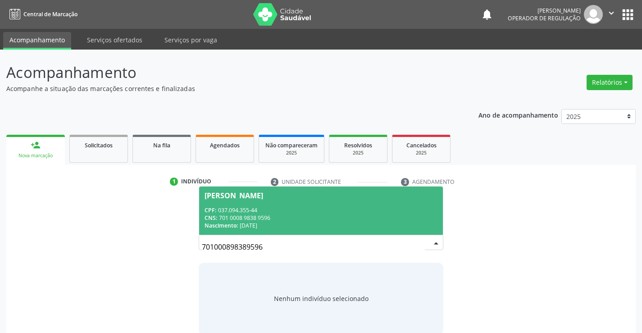
click at [250, 226] on div "Nascimento: [DATE]" at bounding box center [320, 226] width 232 height 8
click at [250, 226] on div "Buscar * [PERSON_NAME] CPF: 037.094.355-44 CNS: 701 0008 9838 9596 Nascimento: …" at bounding box center [321, 238] width 244 height 35
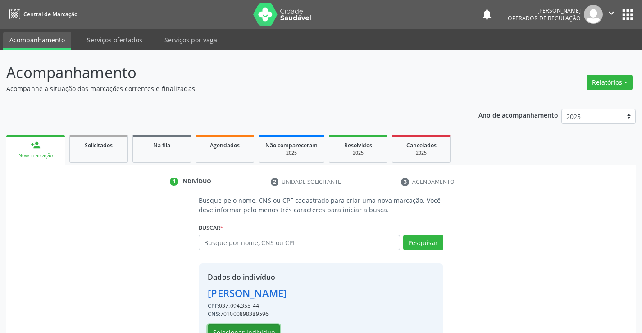
click at [236, 327] on button "Selecionar indivíduo" at bounding box center [244, 331] width 72 height 15
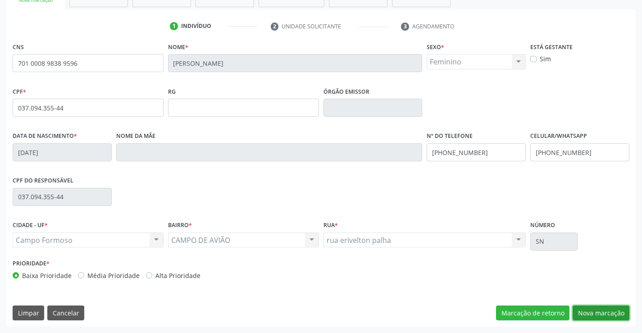
click at [582, 317] on button "Nova marcação" at bounding box center [600, 312] width 57 height 15
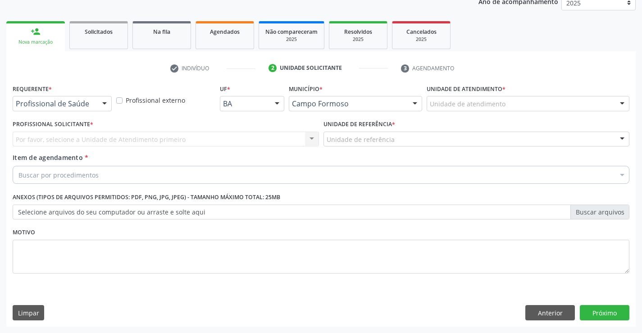
scroll to position [113, 0]
click at [104, 103] on div at bounding box center [105, 103] width 14 height 15
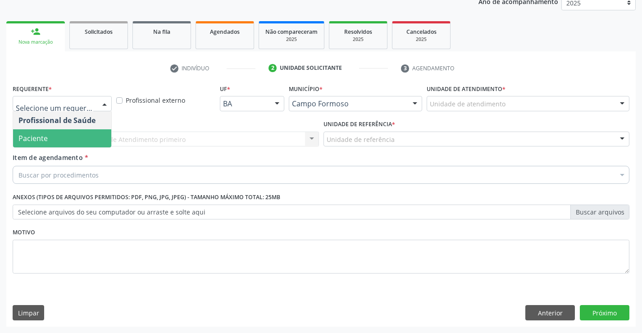
click at [70, 138] on span "Paciente" at bounding box center [62, 138] width 98 height 18
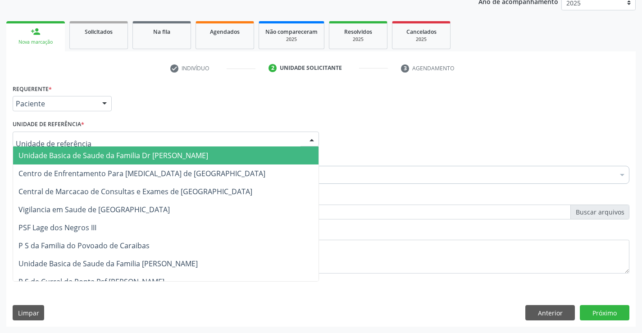
click at [313, 139] on div at bounding box center [312, 139] width 14 height 15
click at [246, 154] on span "Unidade Basica de Saude da Familia Dr [PERSON_NAME]" at bounding box center [165, 155] width 305 height 18
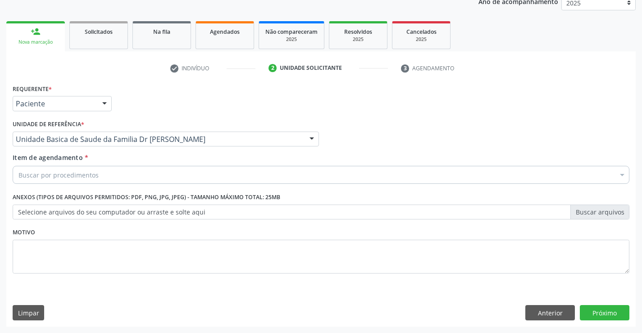
click at [193, 172] on div "Buscar por procedimentos" at bounding box center [321, 175] width 616 height 18
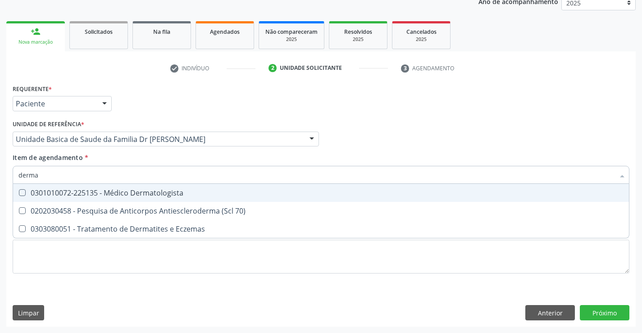
type input "dermat"
click at [150, 190] on div "0301010072-225135 - Médico Dermatologista" at bounding box center [320, 192] width 605 height 7
checkbox Dermatologista "true"
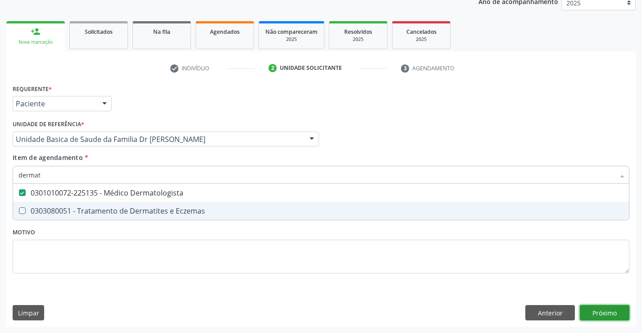
click at [607, 309] on div "Requerente * Paciente Profissional de Saúde Paciente Nenhum resultado encontrad…" at bounding box center [320, 204] width 629 height 245
checkbox Eczemas "true"
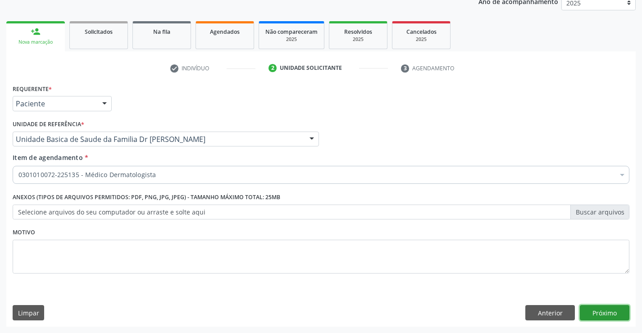
click at [607, 309] on button "Próximo" at bounding box center [605, 312] width 50 height 15
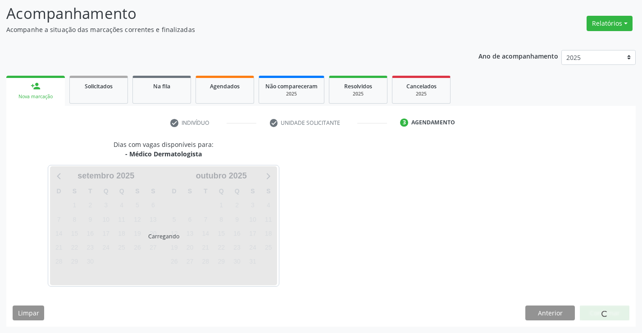
scroll to position [59, 0]
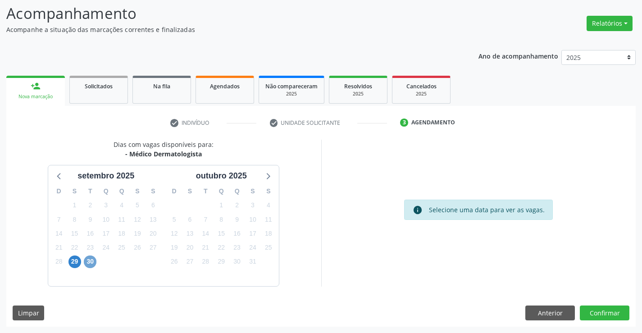
click at [87, 264] on span "30" at bounding box center [90, 261] width 13 height 13
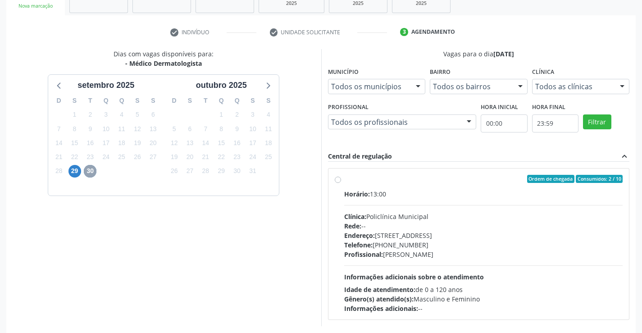
scroll to position [150, 0]
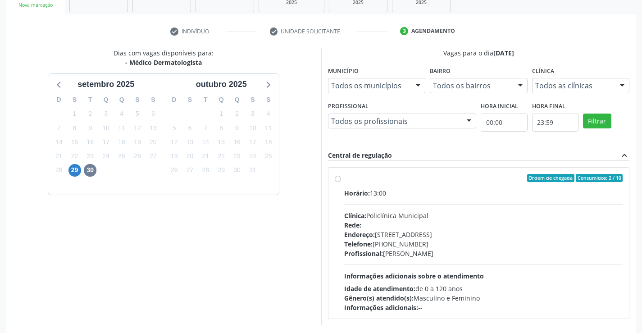
click at [342, 179] on div "Ordem de chegada Consumidos: 2 / 10 Horário: 13:00 Clínica: Policlínica Municip…" at bounding box center [479, 243] width 288 height 138
radio input "true"
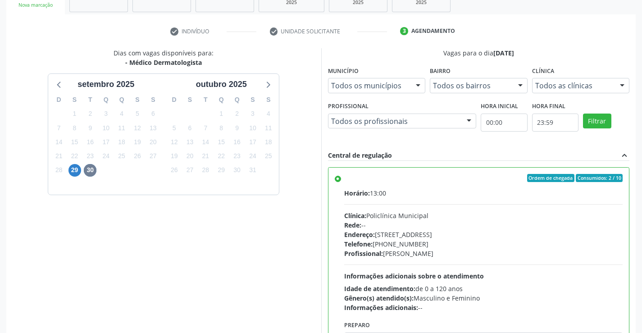
scroll to position [205, 0]
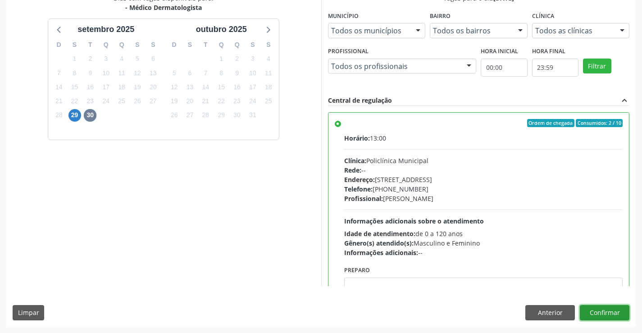
click at [600, 309] on button "Confirmar" at bounding box center [605, 312] width 50 height 15
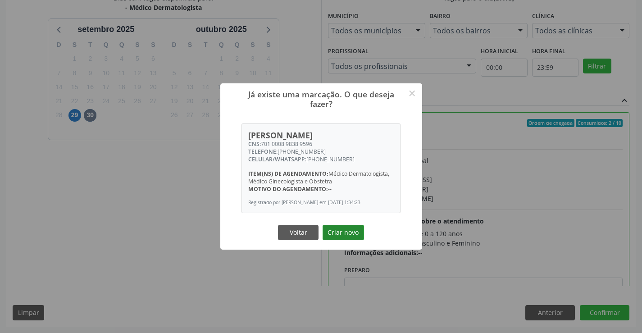
click at [331, 231] on button "Criar novo" at bounding box center [342, 232] width 41 height 15
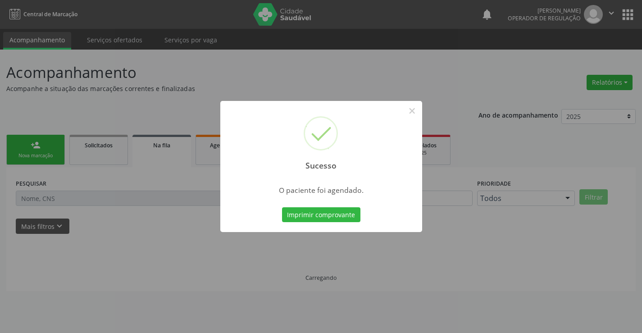
scroll to position [0, 0]
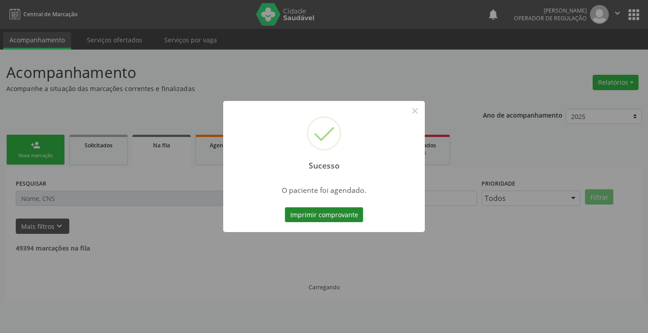
click at [335, 216] on button "Imprimir comprovante" at bounding box center [324, 214] width 78 height 15
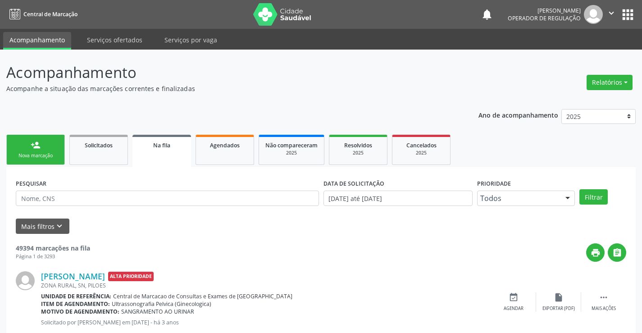
click at [55, 145] on link "person_add Nova marcação" at bounding box center [35, 150] width 59 height 30
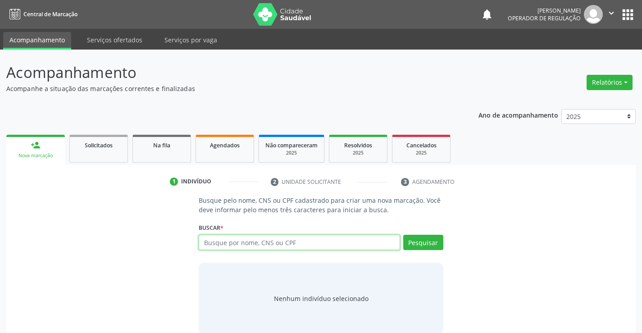
click at [223, 237] on input "text" at bounding box center [299, 242] width 201 height 15
type input "702501321953433"
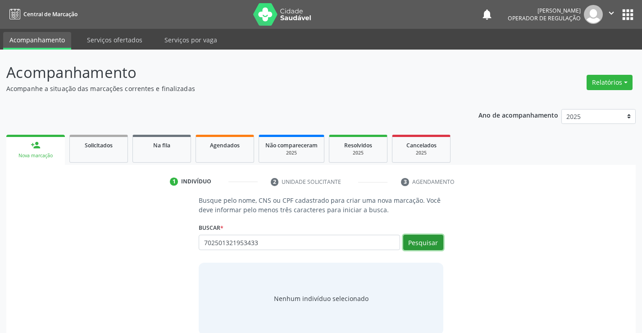
click at [427, 240] on button "Pesquisar" at bounding box center [423, 242] width 40 height 15
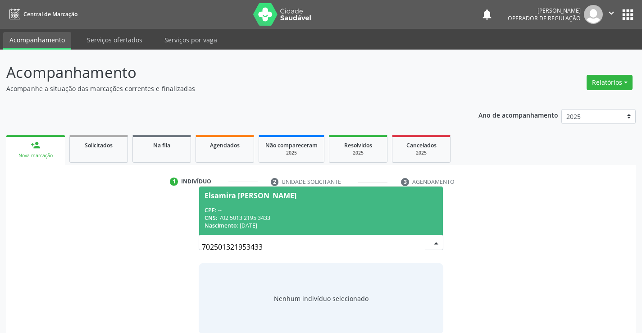
click at [232, 195] on div "Elsamira [PERSON_NAME]" at bounding box center [250, 195] width 92 height 7
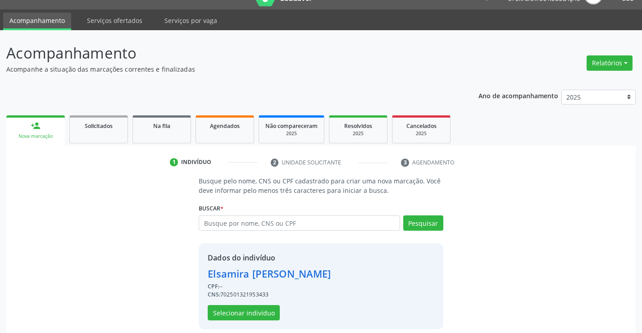
scroll to position [28, 0]
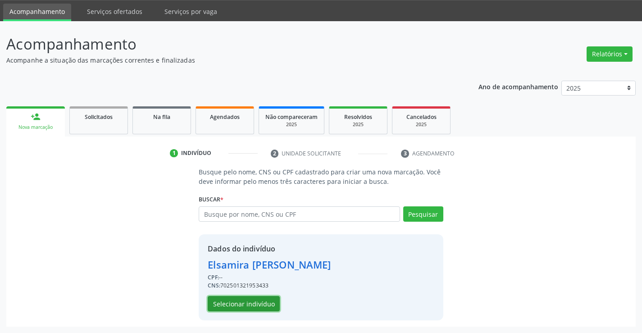
click at [245, 308] on button "Selecionar indivíduo" at bounding box center [244, 303] width 72 height 15
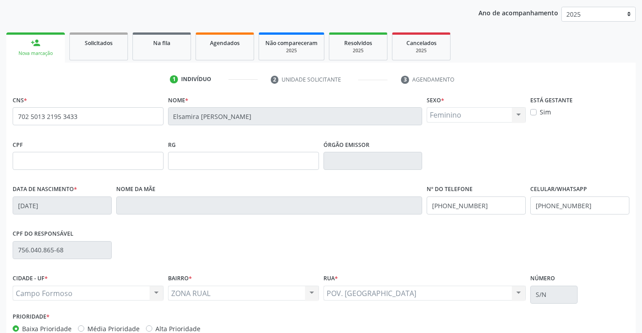
scroll to position [155, 0]
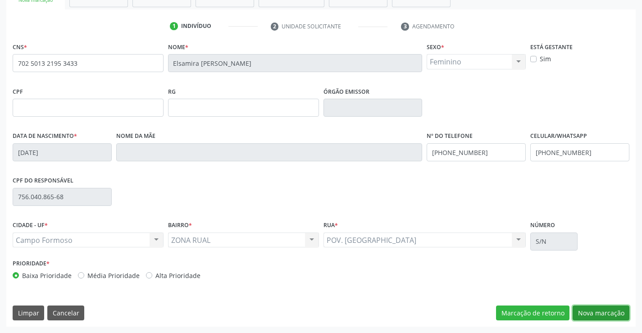
click at [605, 314] on button "Nova marcação" at bounding box center [600, 312] width 57 height 15
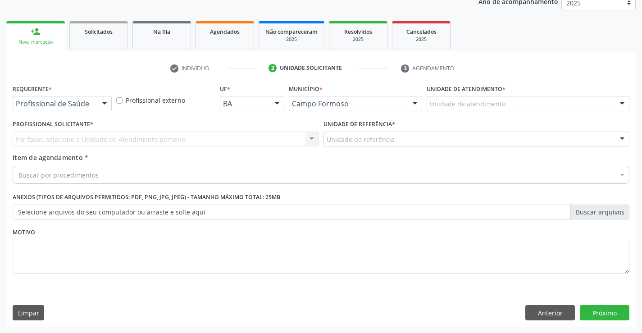
scroll to position [113, 0]
click at [104, 101] on div at bounding box center [105, 103] width 14 height 15
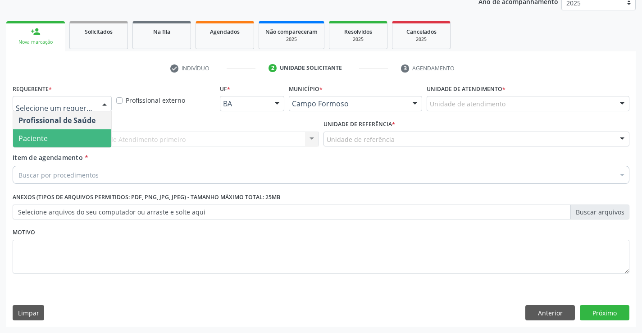
click at [85, 142] on span "Paciente" at bounding box center [62, 138] width 98 height 18
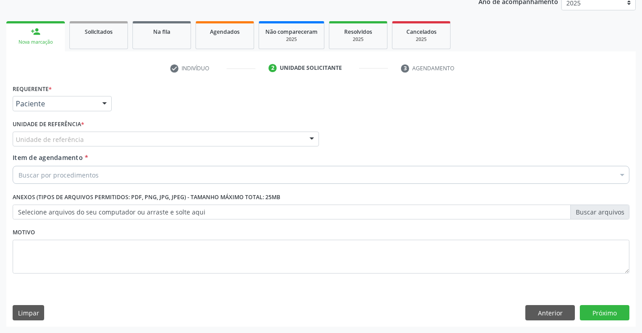
click at [308, 143] on div at bounding box center [312, 139] width 14 height 15
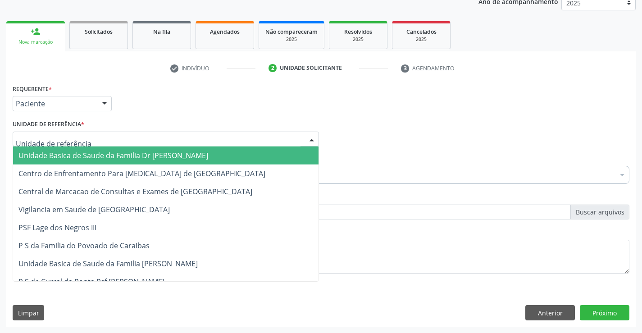
click at [227, 154] on span "Unidade Basica de Saude da Familia Dr [PERSON_NAME]" at bounding box center [165, 155] width 305 height 18
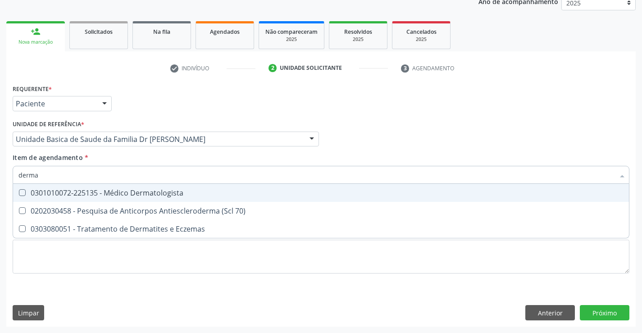
type input "dermat"
click at [124, 194] on div "0301010072-225135 - Médico Dermatologista" at bounding box center [320, 192] width 605 height 7
checkbox Dermatologista "true"
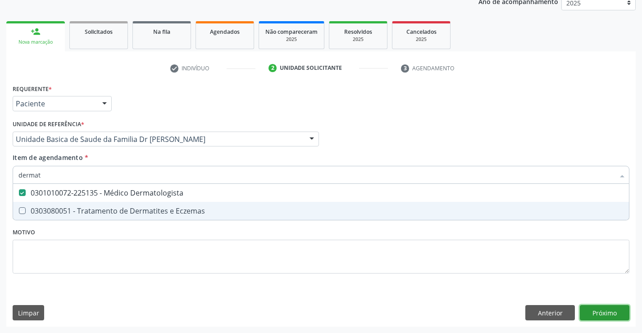
click at [609, 306] on div "Requerente * Paciente Profissional de Saúde Paciente Nenhum resultado encontrad…" at bounding box center [320, 204] width 629 height 245
checkbox Eczemas "true"
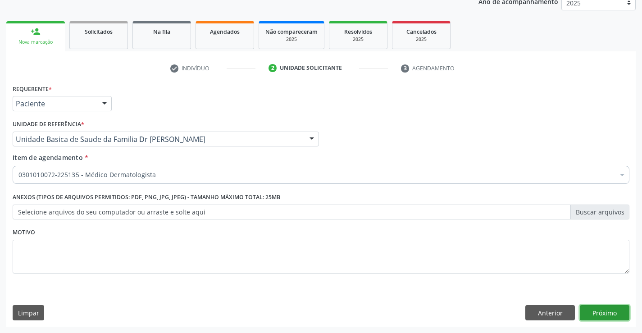
click at [598, 309] on button "Próximo" at bounding box center [605, 312] width 50 height 15
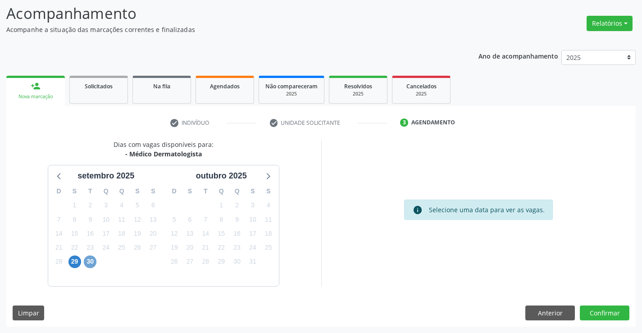
click at [90, 262] on span "30" at bounding box center [90, 261] width 13 height 13
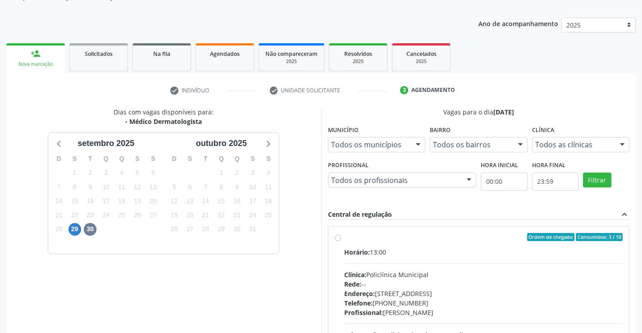
scroll to position [189, 0]
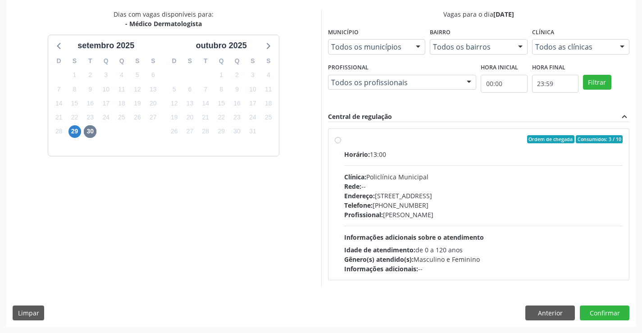
click at [332, 140] on div "Ordem de chegada Consumidos: 3 / 10 Horário: 13:00 Clínica: Policlínica Municip…" at bounding box center [478, 204] width 301 height 151
radio input "true"
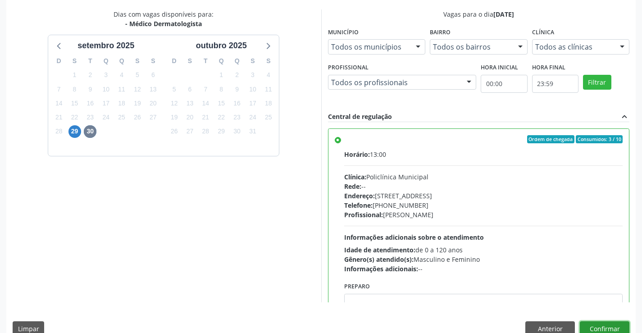
click at [584, 323] on button "Confirmar" at bounding box center [605, 328] width 50 height 15
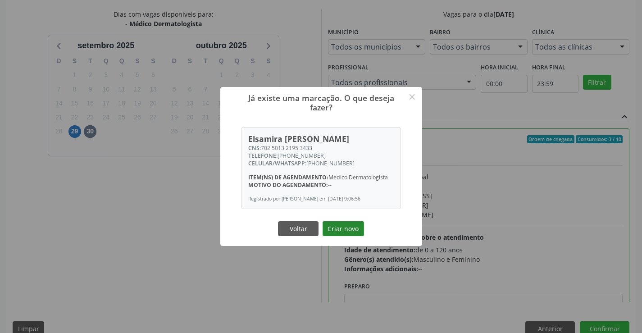
click at [344, 223] on button "Criar novo" at bounding box center [342, 228] width 41 height 15
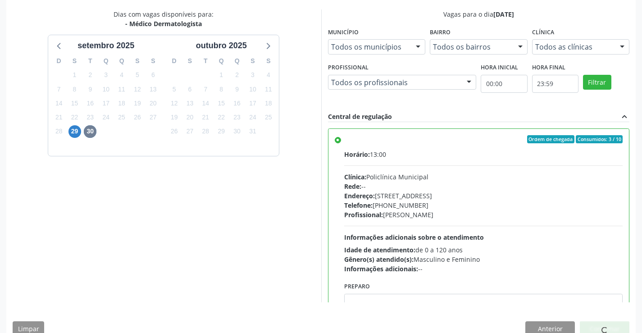
scroll to position [0, 0]
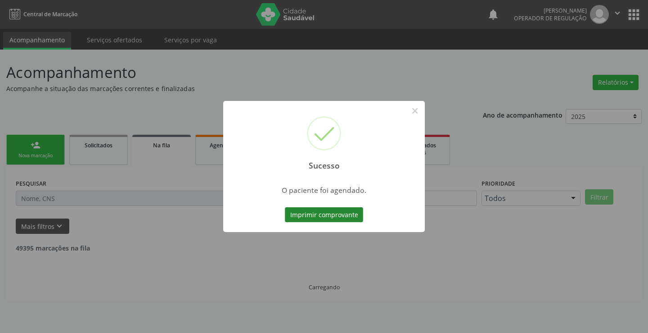
click at [300, 215] on button "Imprimir comprovante" at bounding box center [324, 214] width 78 height 15
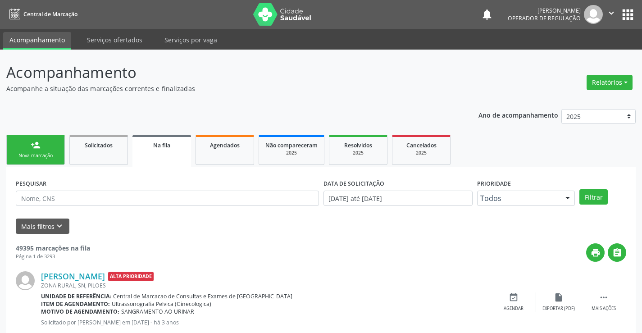
click at [41, 148] on link "person_add Nova marcação" at bounding box center [35, 150] width 59 height 30
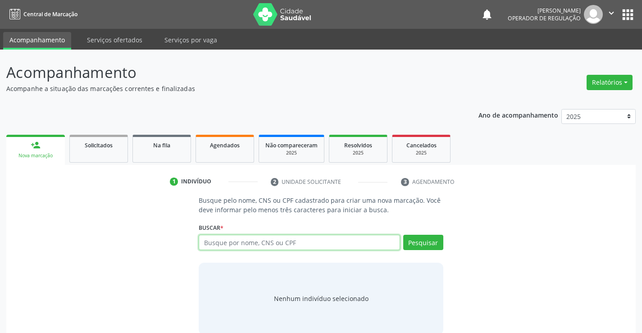
click at [304, 242] on input "text" at bounding box center [299, 242] width 201 height 15
type input "708601096562183"
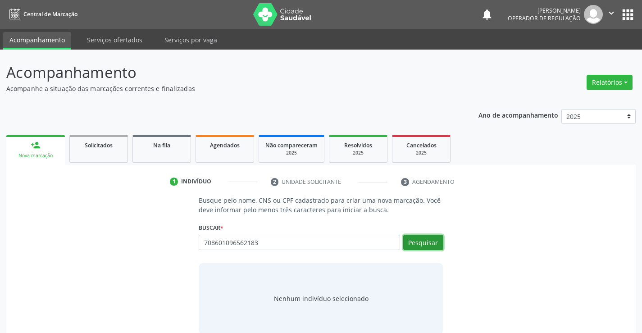
click at [412, 243] on button "Pesquisar" at bounding box center [423, 242] width 40 height 15
type input "708601096562183"
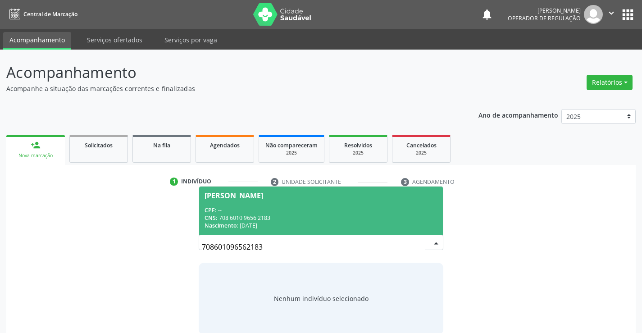
click at [244, 190] on span "Viviane Pereira da Silva CPF: -- CNS: 708 6010 9656 2183 Nascimento: 04/10/2000" at bounding box center [320, 210] width 243 height 48
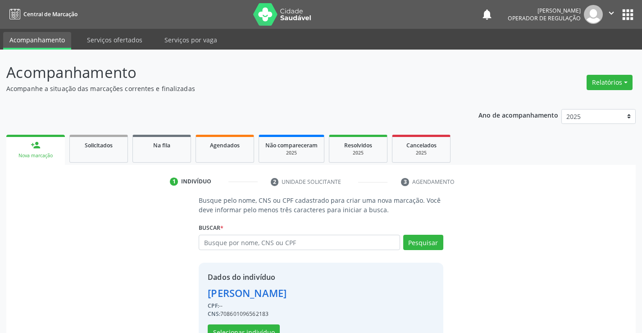
scroll to position [28, 0]
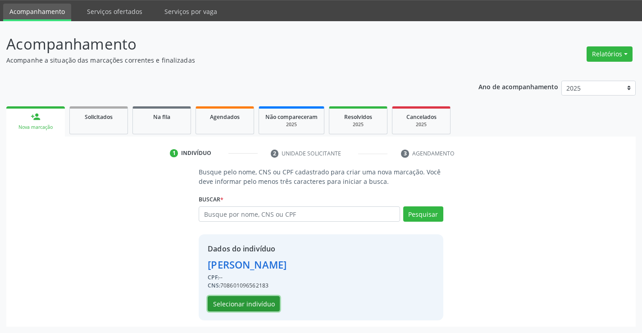
click at [232, 298] on button "Selecionar indivíduo" at bounding box center [244, 303] width 72 height 15
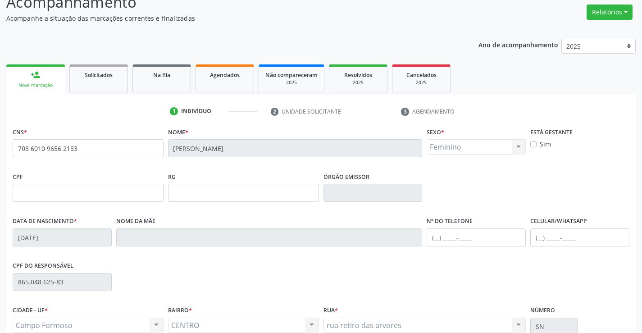
scroll to position [155, 0]
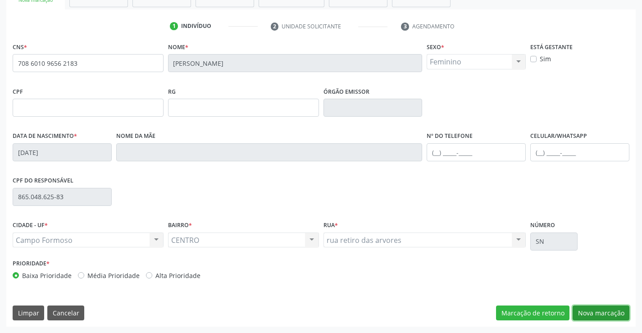
click at [577, 306] on button "Nova marcação" at bounding box center [600, 312] width 57 height 15
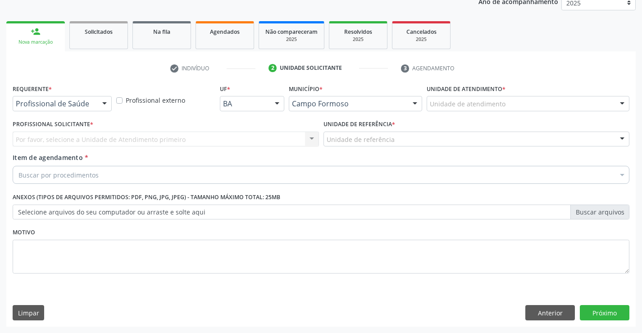
scroll to position [113, 0]
click at [107, 102] on div at bounding box center [105, 103] width 14 height 15
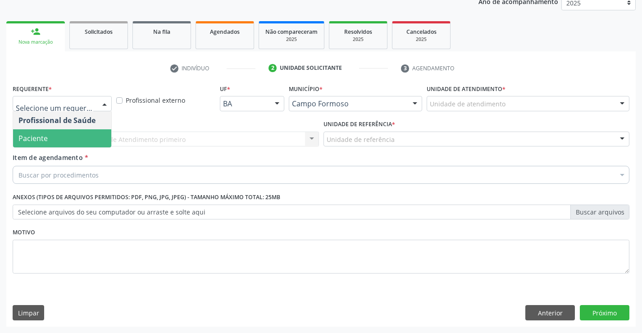
click at [73, 139] on span "Paciente" at bounding box center [62, 138] width 98 height 18
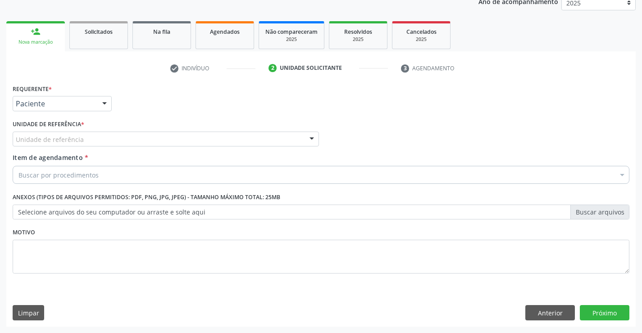
click at [97, 142] on div "Unidade de referência" at bounding box center [166, 138] width 306 height 15
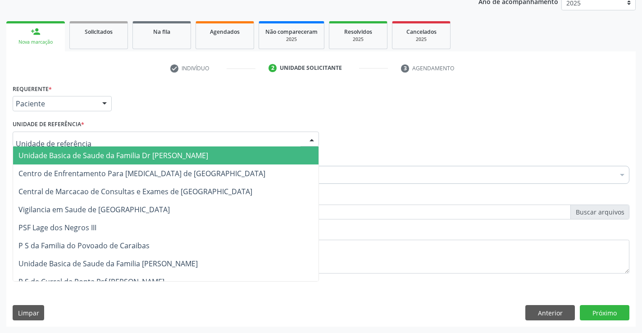
click at [102, 151] on span "Unidade Basica de Saude da Familia Dr [PERSON_NAME]" at bounding box center [113, 155] width 190 height 10
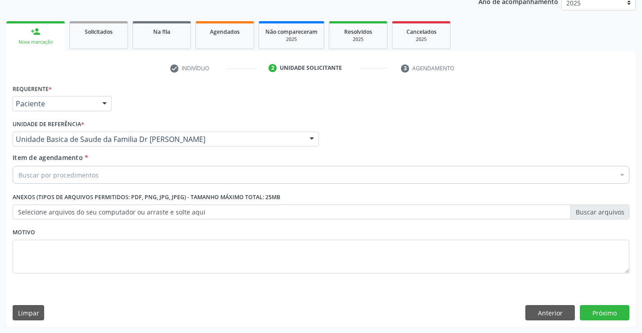
click at [101, 168] on div "Buscar por procedimentos" at bounding box center [321, 175] width 616 height 18
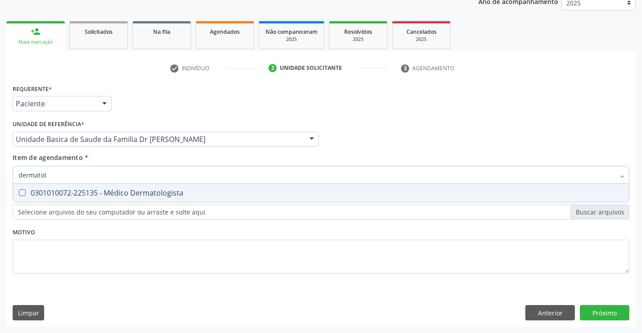
type input "dermatolo"
click at [77, 196] on div "0301010072-225135 - Médico Dermatologista" at bounding box center [320, 192] width 605 height 7
checkbox Dermatologista "true"
click at [591, 312] on div "Requerente * Paciente Profissional de Saúde Paciente Nenhum resultado encontrad…" at bounding box center [320, 204] width 629 height 245
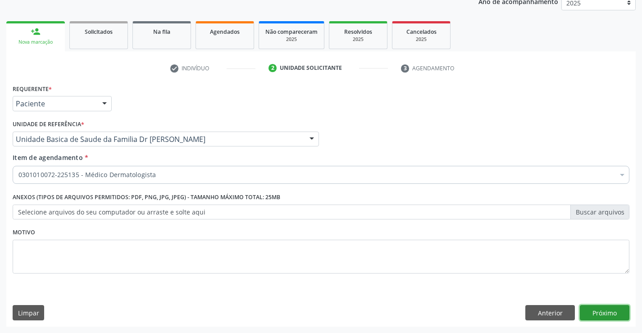
click at [588, 309] on button "Próximo" at bounding box center [605, 312] width 50 height 15
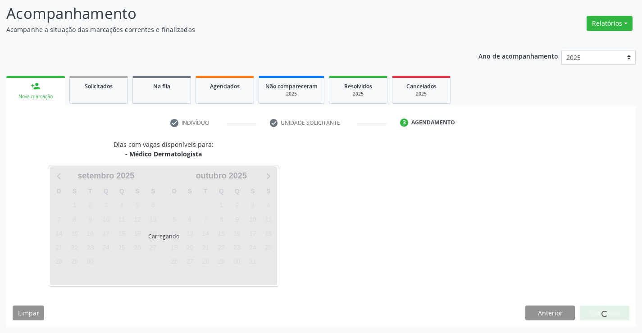
scroll to position [59, 0]
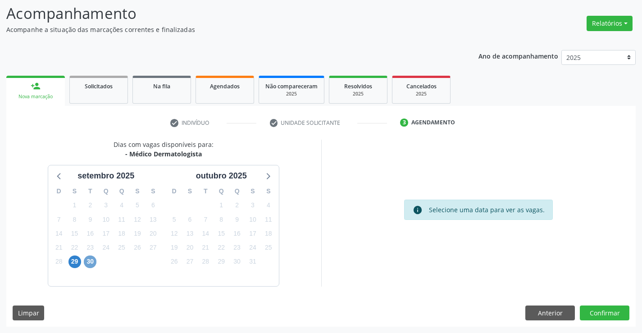
click at [91, 261] on span "30" at bounding box center [90, 261] width 13 height 13
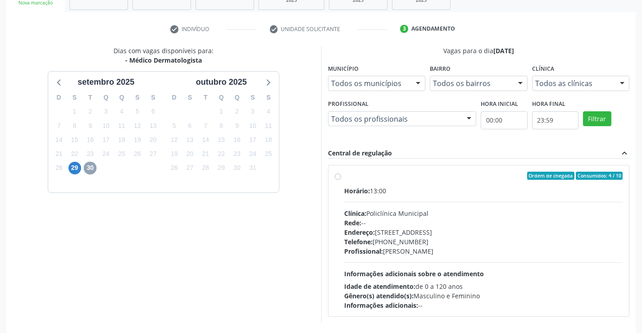
scroll to position [189, 0]
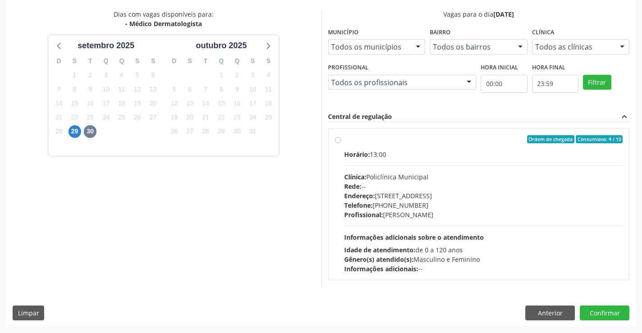
click at [342, 143] on div "Ordem de chegada Consumidos: 4 / 10 Horário: 13:00 Clínica: Policlínica Municip…" at bounding box center [479, 204] width 288 height 138
radio input "true"
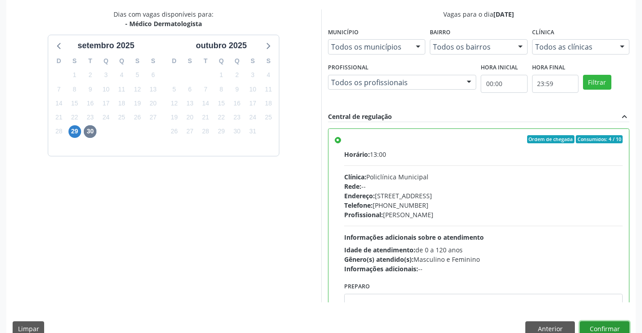
click at [592, 327] on button "Confirmar" at bounding box center [605, 328] width 50 height 15
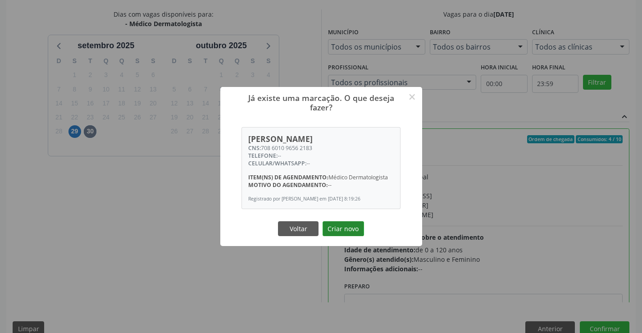
click at [343, 236] on button "Criar novo" at bounding box center [342, 228] width 41 height 15
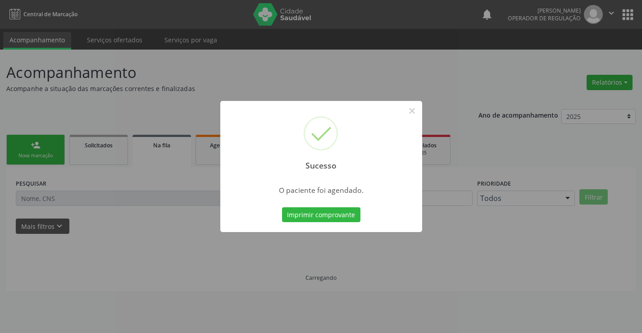
scroll to position [0, 0]
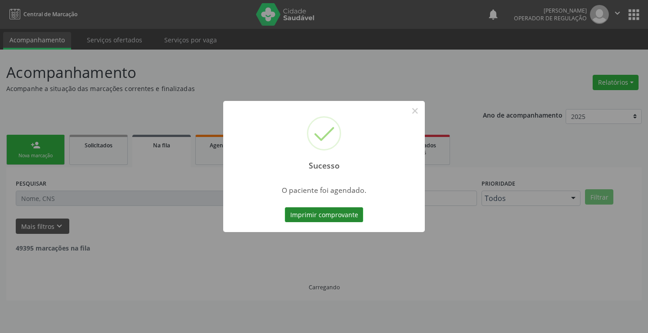
click at [330, 221] on button "Imprimir comprovante" at bounding box center [324, 214] width 78 height 15
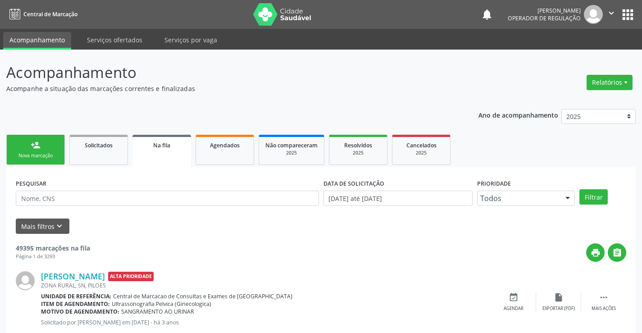
click at [46, 153] on div "Nova marcação" at bounding box center [35, 155] width 45 height 7
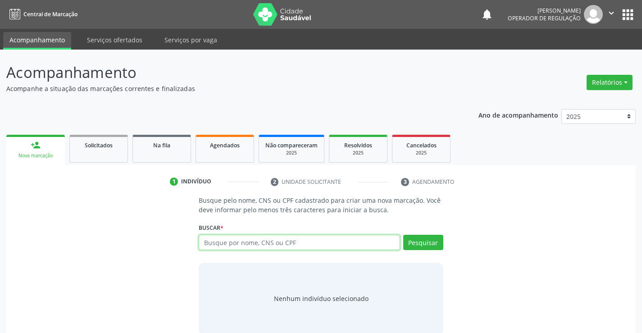
click at [236, 240] on input "text" at bounding box center [299, 242] width 201 height 15
type input "703301249251210"
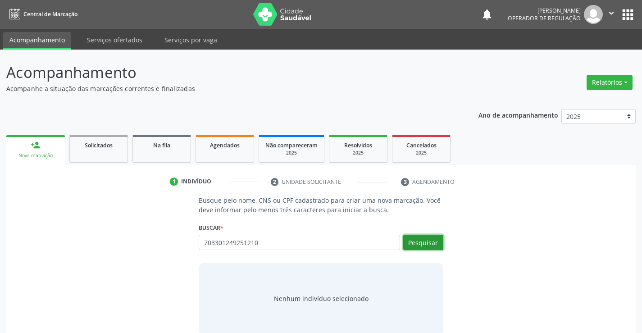
click at [426, 245] on button "Pesquisar" at bounding box center [423, 242] width 40 height 15
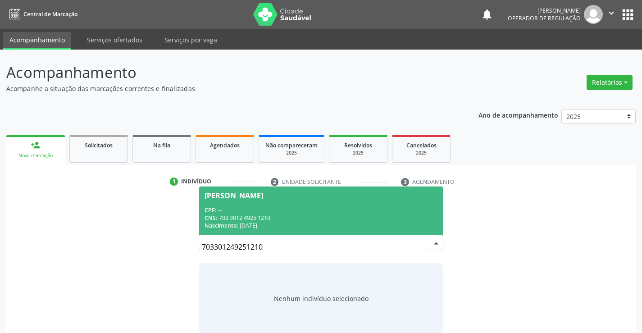
click at [256, 194] on div "Gian Vitor da Silva Mattos" at bounding box center [233, 195] width 59 height 7
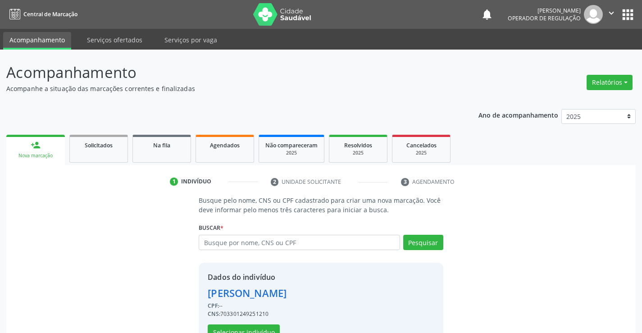
scroll to position [28, 0]
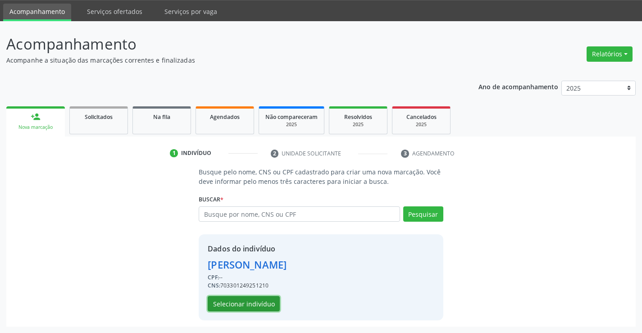
click at [235, 304] on button "Selecionar indivíduo" at bounding box center [244, 303] width 72 height 15
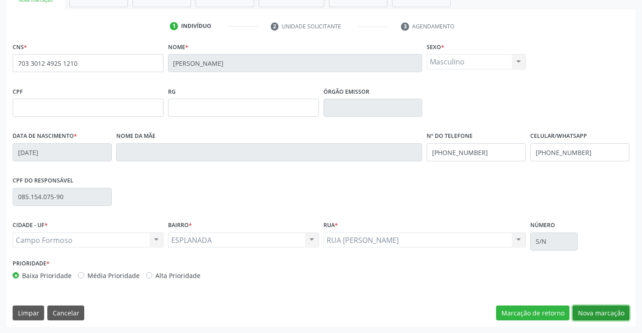
click at [610, 308] on button "Nova marcação" at bounding box center [600, 312] width 57 height 15
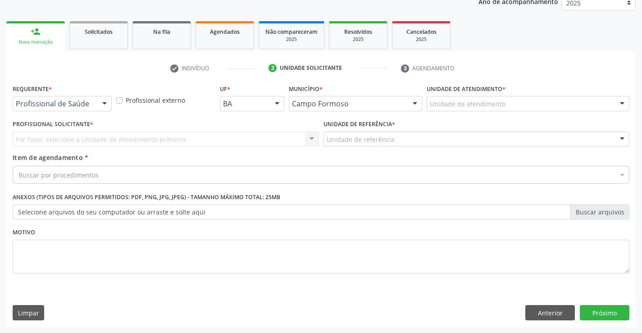
scroll to position [113, 0]
click at [101, 104] on div at bounding box center [105, 103] width 14 height 15
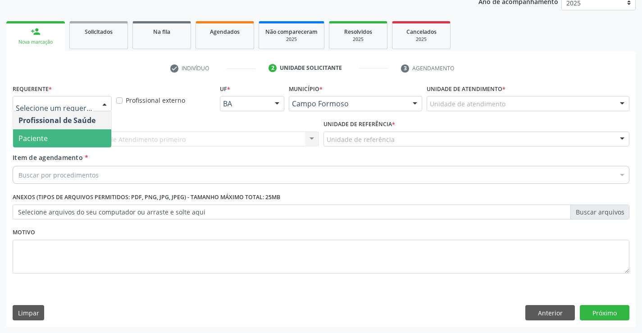
click at [61, 134] on span "Paciente" at bounding box center [62, 138] width 98 height 18
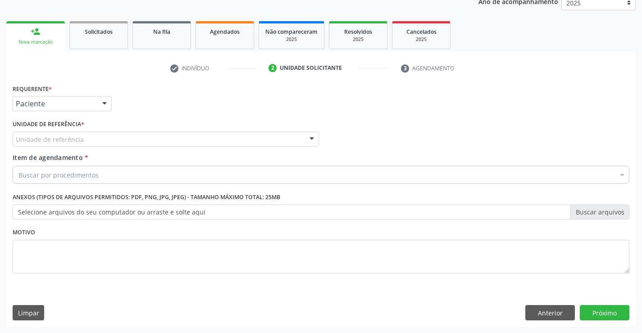
click at [310, 137] on div at bounding box center [312, 139] width 14 height 15
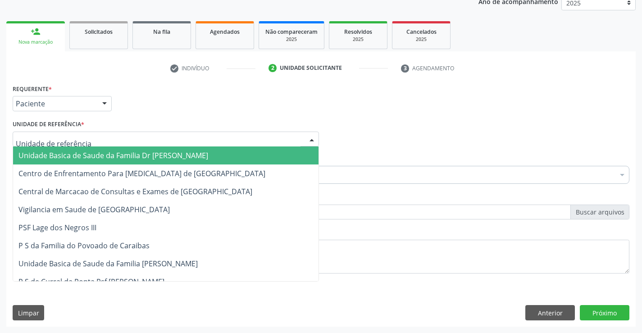
click at [222, 152] on span "Unidade Basica de Saude da Familia Dr [PERSON_NAME]" at bounding box center [165, 155] width 305 height 18
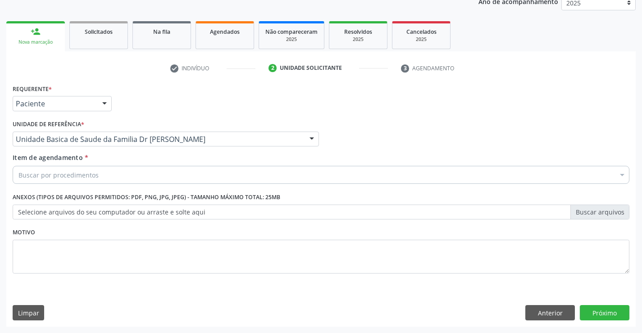
click at [184, 166] on div "Buscar por procedimentos" at bounding box center [321, 175] width 616 height 18
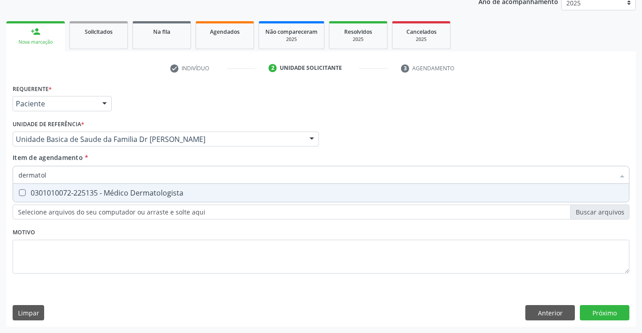
type input "dermatolo"
click at [150, 192] on div "0301010072-225135 - Médico Dermatologista" at bounding box center [320, 192] width 605 height 7
checkbox Dermatologista "true"
click at [603, 317] on div "Requerente * Paciente Profissional de Saúde Paciente Nenhum resultado encontrad…" at bounding box center [320, 204] width 629 height 245
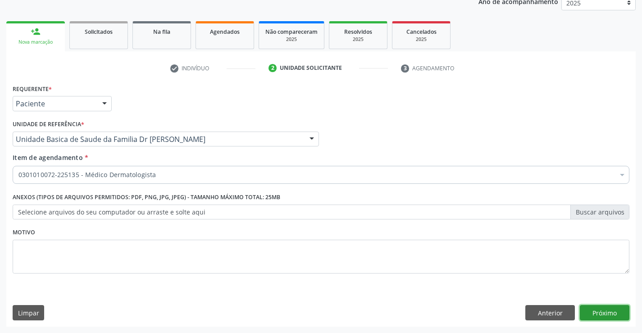
click at [596, 305] on button "Próximo" at bounding box center [605, 312] width 50 height 15
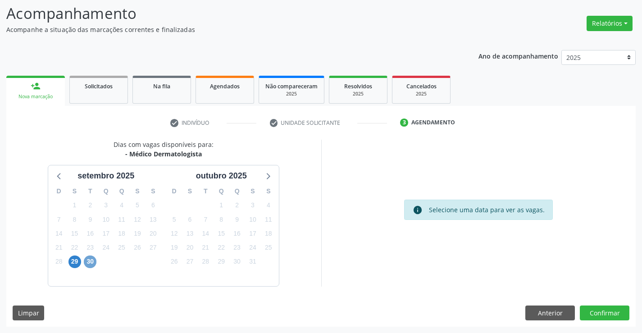
click at [87, 262] on span "30" at bounding box center [90, 261] width 13 height 13
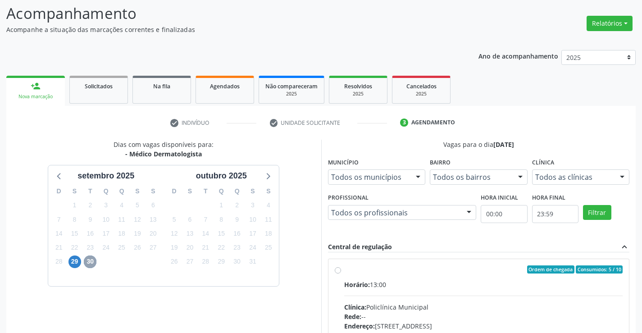
scroll to position [163, 0]
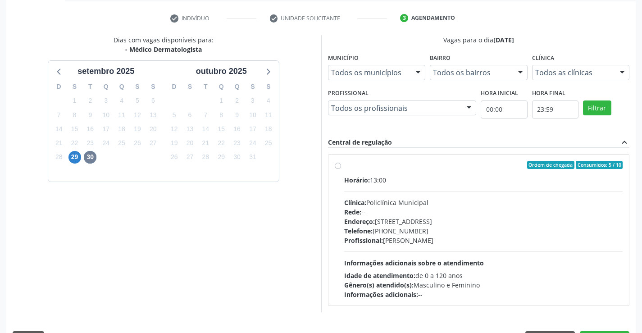
click at [337, 169] on div "Ordem de chegada Consumidos: 5 / 10 Horário: 13:00 Clínica: Policlínica Municip…" at bounding box center [479, 230] width 288 height 138
radio input "true"
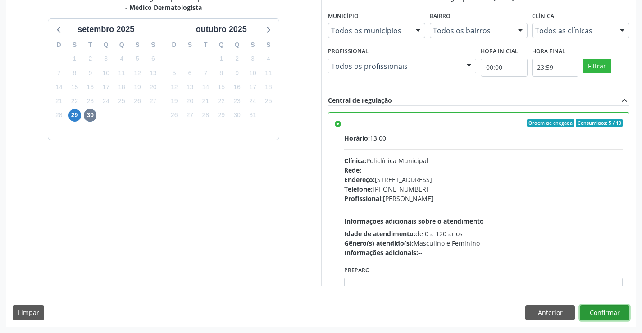
click at [597, 309] on button "Confirmar" at bounding box center [605, 312] width 50 height 15
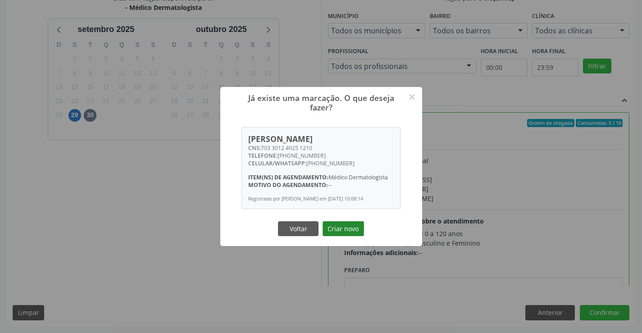
click at [339, 227] on button "Criar novo" at bounding box center [342, 228] width 41 height 15
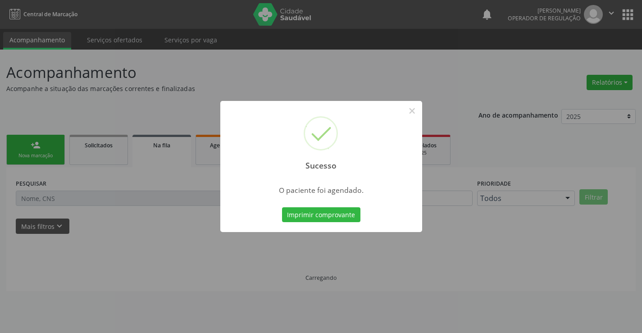
scroll to position [0, 0]
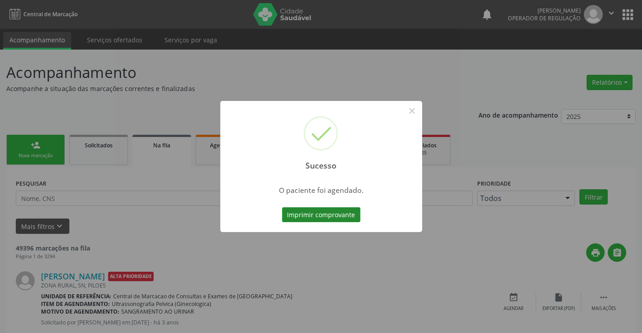
click at [337, 217] on button "Imprimir comprovante" at bounding box center [321, 214] width 78 height 15
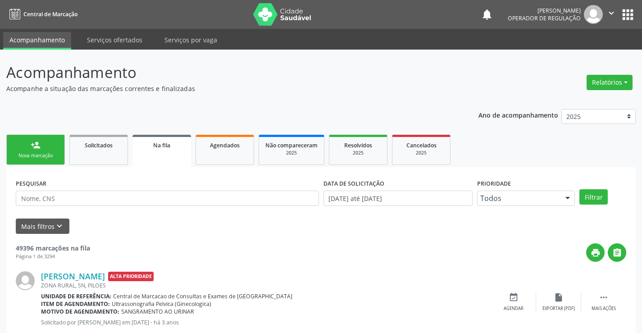
click at [45, 160] on link "person_add Nova marcação" at bounding box center [35, 150] width 59 height 30
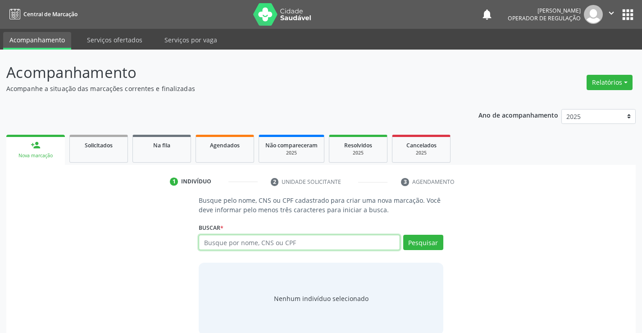
click at [216, 240] on input "text" at bounding box center [299, 242] width 201 height 15
type input "700003971100303"
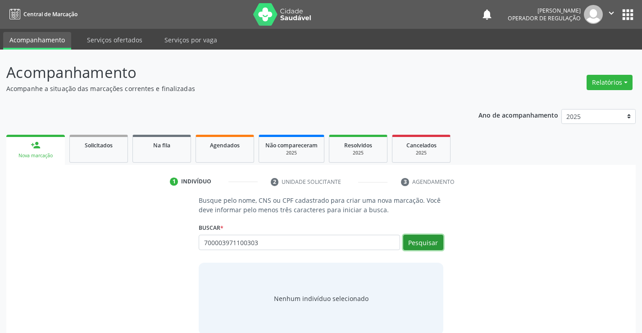
click at [404, 241] on button "Pesquisar" at bounding box center [423, 242] width 40 height 15
type input "700003971100303"
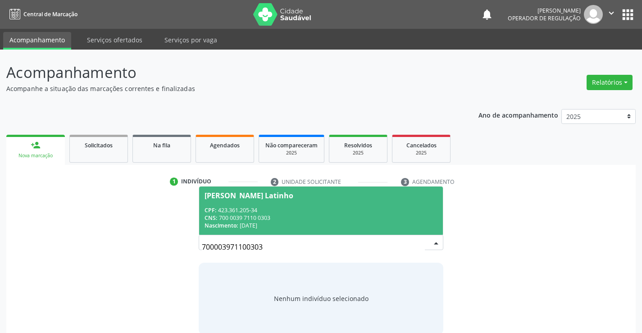
click at [265, 195] on div "Maria Miranda Vieira Latinho" at bounding box center [248, 195] width 89 height 7
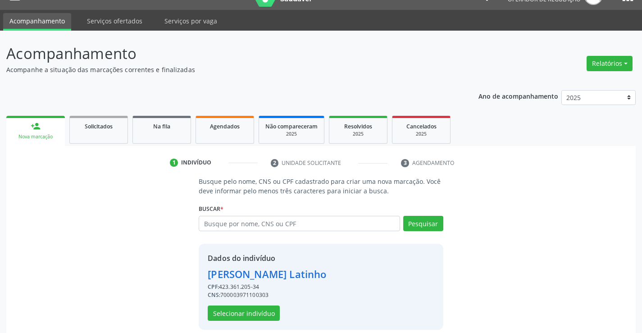
scroll to position [28, 0]
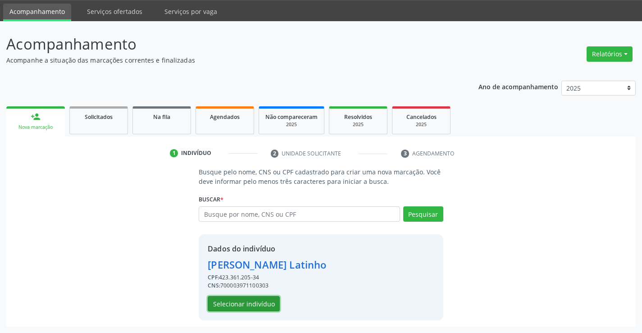
click at [256, 300] on button "Selecionar indivíduo" at bounding box center [244, 303] width 72 height 15
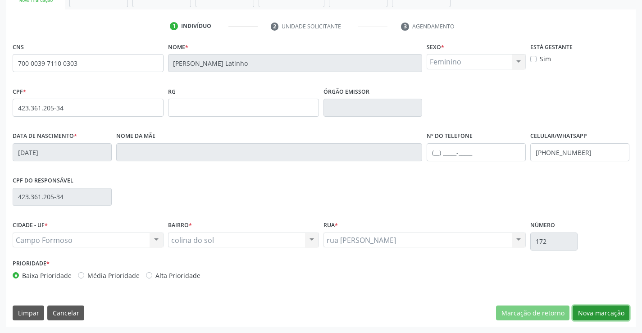
click at [593, 312] on button "Nova marcação" at bounding box center [600, 312] width 57 height 15
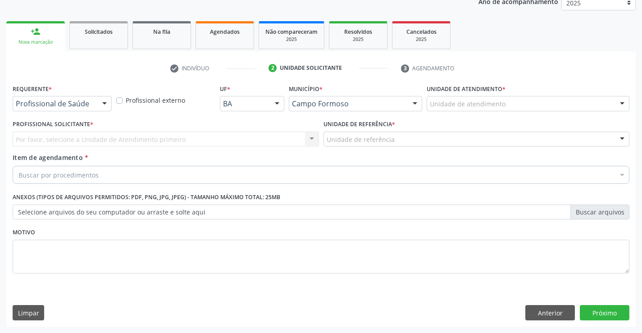
scroll to position [113, 0]
click at [104, 104] on div at bounding box center [105, 103] width 14 height 15
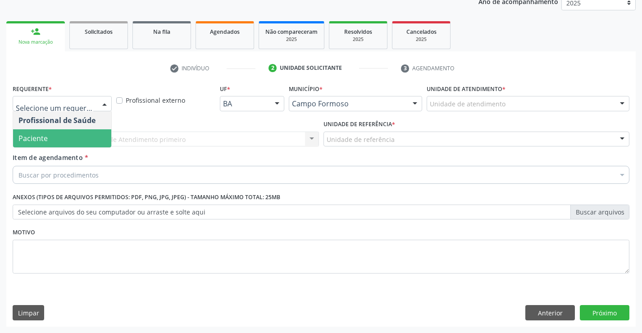
click at [45, 138] on span "Paciente" at bounding box center [32, 138] width 29 height 10
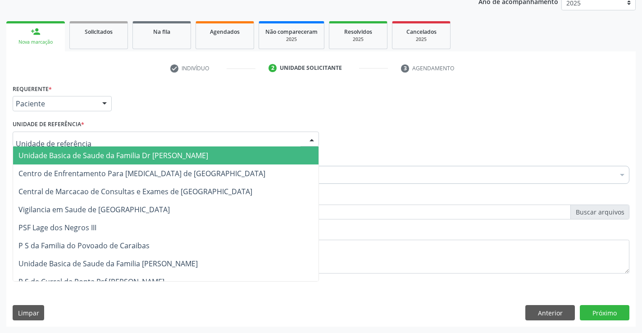
click at [309, 139] on div at bounding box center [312, 139] width 14 height 15
click at [201, 160] on span "Unidade Basica de Saude da Familia Dr [PERSON_NAME]" at bounding box center [165, 155] width 305 height 18
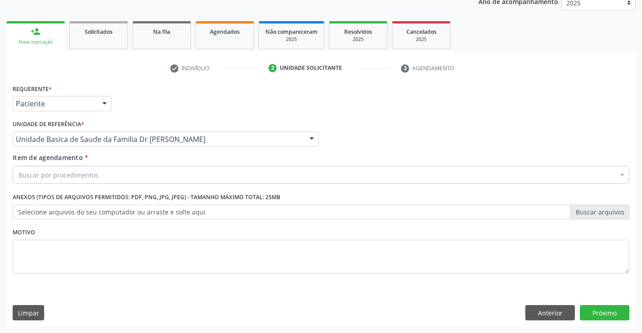
click at [167, 173] on div "Buscar por procedimentos" at bounding box center [321, 175] width 616 height 18
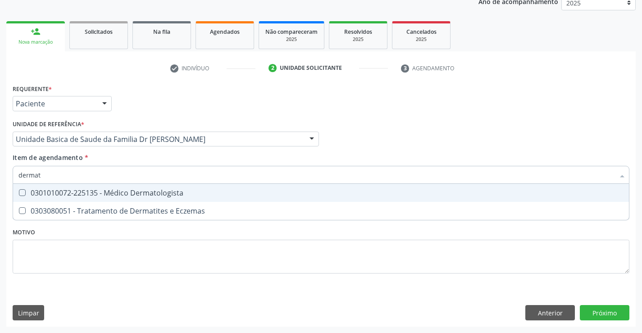
type input "dermato"
click at [132, 193] on div "0301010072-225135 - Médico Dermatologista" at bounding box center [320, 192] width 605 height 7
checkbox Dermatologista "true"
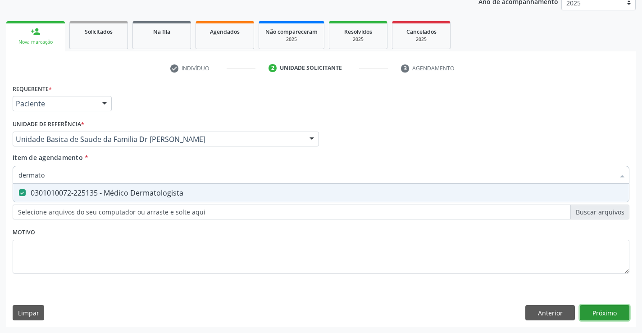
click at [596, 307] on div "Requerente * Paciente Profissional de Saúde Paciente Nenhum resultado encontrad…" at bounding box center [320, 204] width 629 height 245
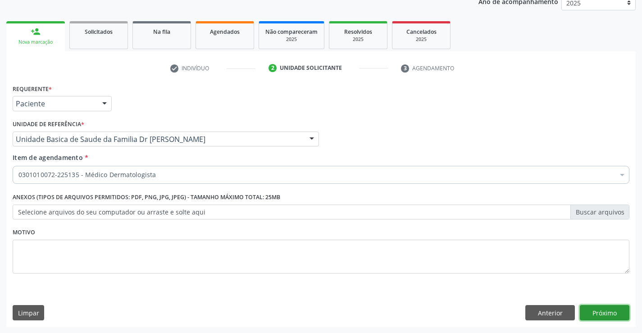
click at [596, 311] on button "Próximo" at bounding box center [605, 312] width 50 height 15
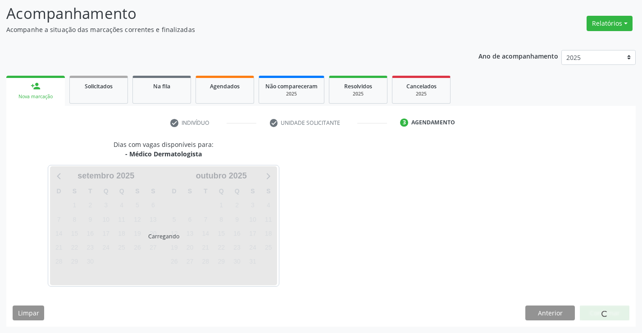
scroll to position [59, 0]
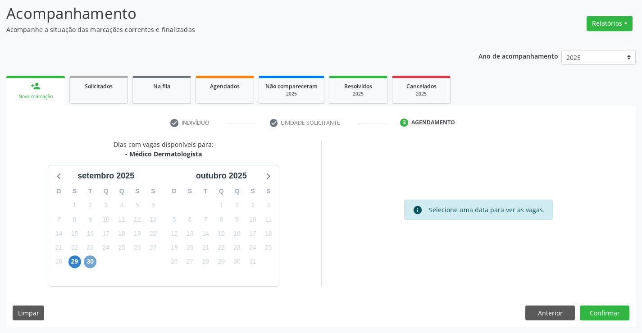
click at [89, 262] on span "30" at bounding box center [90, 261] width 13 height 13
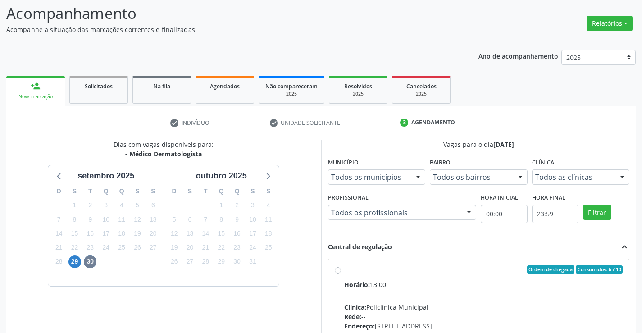
click at [344, 268] on label "Ordem de chegada Consumidos: 6 / 10 Horário: 13:00 Clínica: Policlínica Municip…" at bounding box center [483, 334] width 279 height 138
click at [337, 268] on input "Ordem de chegada Consumidos: 6 / 10 Horário: 13:00 Clínica: Policlínica Municip…" at bounding box center [338, 269] width 6 height 8
radio input "true"
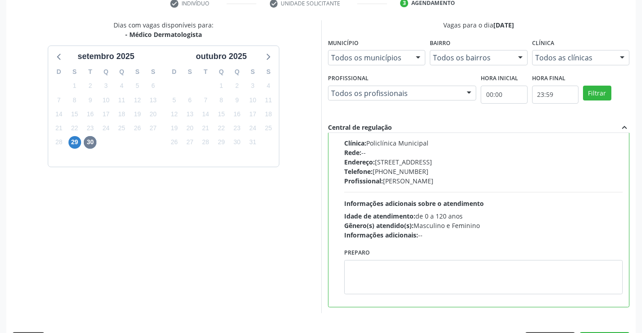
scroll to position [205, 0]
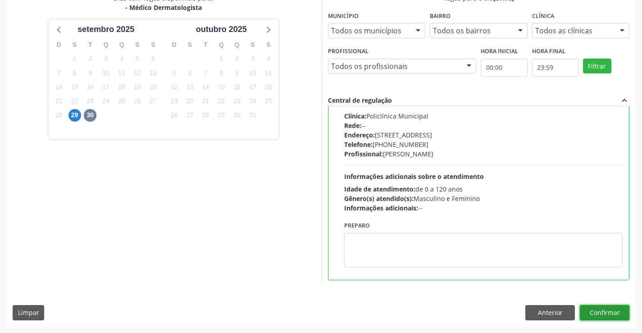
click at [595, 312] on button "Confirmar" at bounding box center [605, 312] width 50 height 15
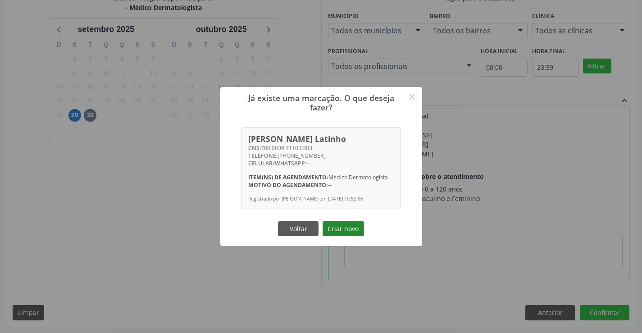
click at [340, 227] on button "Criar novo" at bounding box center [342, 228] width 41 height 15
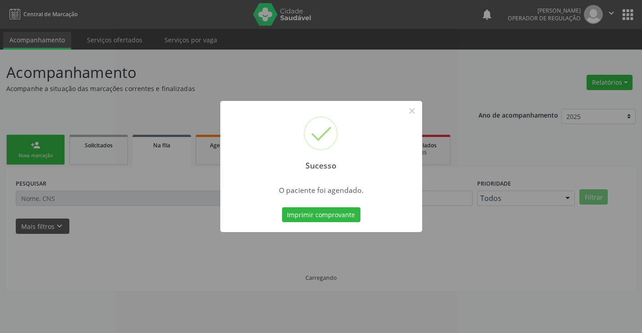
scroll to position [0, 0]
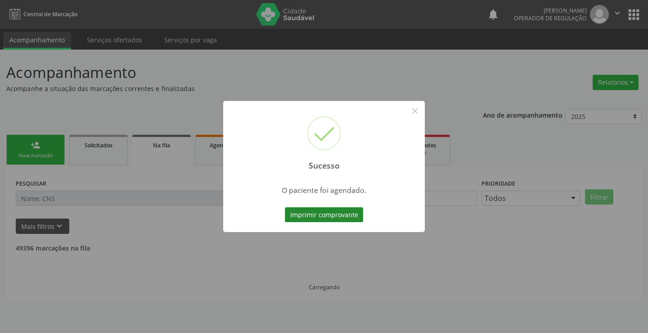
click at [294, 216] on button "Imprimir comprovante" at bounding box center [324, 214] width 78 height 15
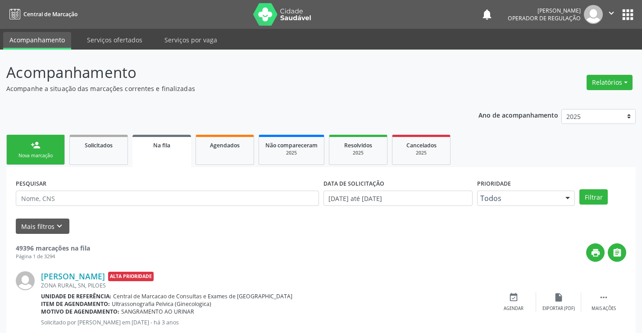
click at [37, 160] on link "person_add Nova marcação" at bounding box center [35, 150] width 59 height 30
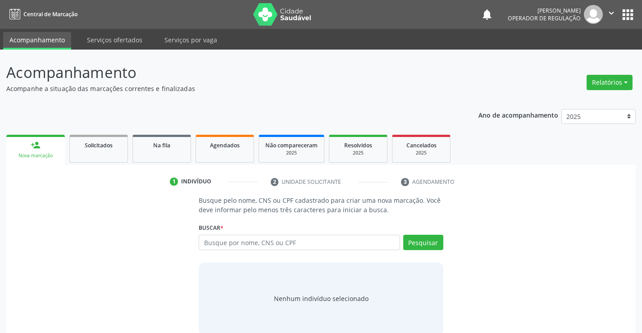
click at [207, 234] on label "Buscar *" at bounding box center [211, 228] width 25 height 14
click at [207, 239] on input "text" at bounding box center [299, 242] width 201 height 15
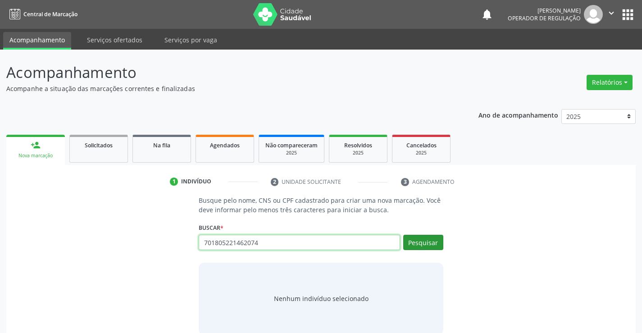
type input "701805221462074"
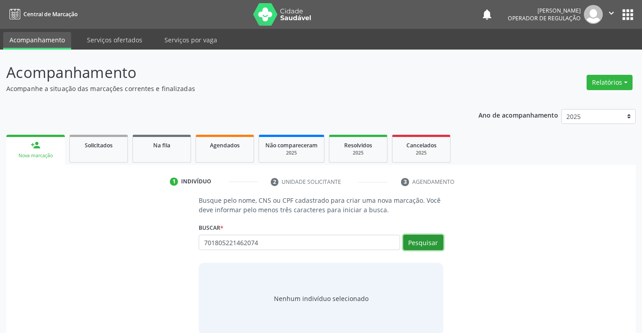
click at [431, 243] on button "Pesquisar" at bounding box center [423, 242] width 40 height 15
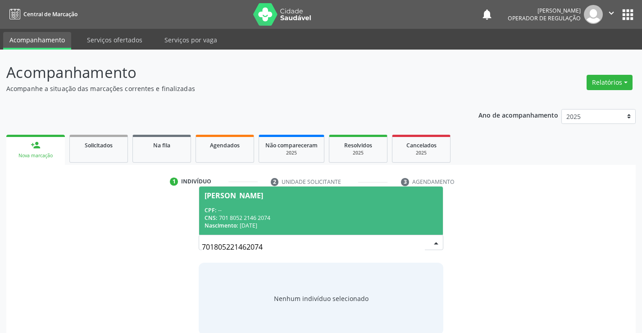
click at [259, 198] on div "Rosivan Sousa Silva" at bounding box center [233, 195] width 59 height 7
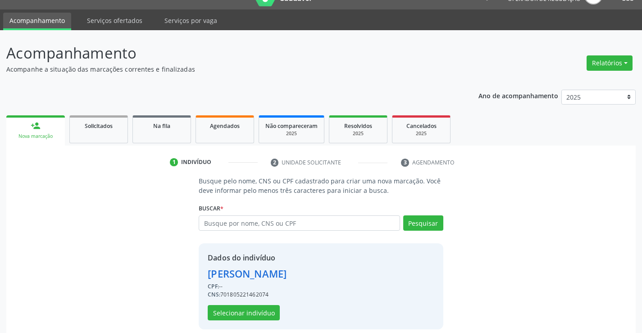
scroll to position [28, 0]
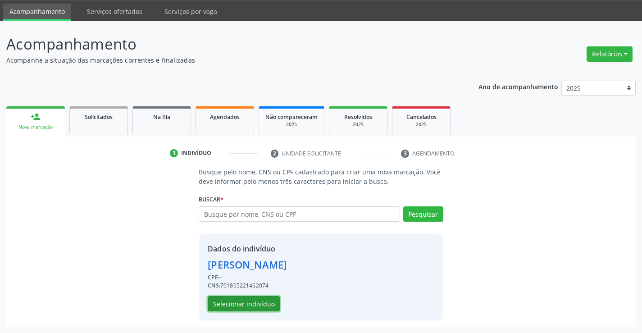
click at [239, 305] on button "Selecionar indivíduo" at bounding box center [244, 303] width 72 height 15
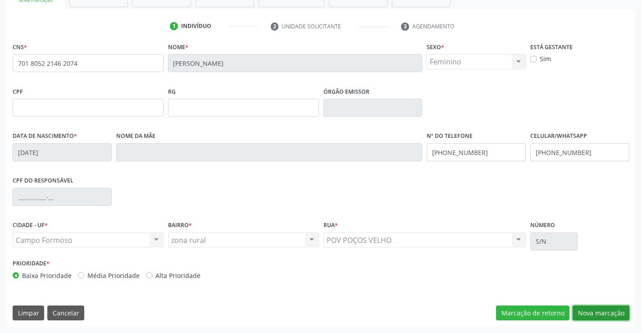
click at [598, 315] on button "Nova marcação" at bounding box center [600, 312] width 57 height 15
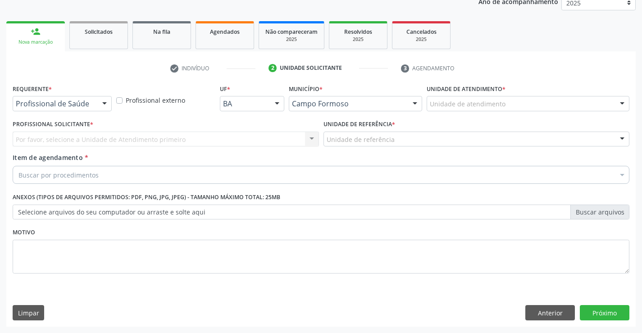
scroll to position [113, 0]
click at [102, 102] on div at bounding box center [105, 103] width 14 height 15
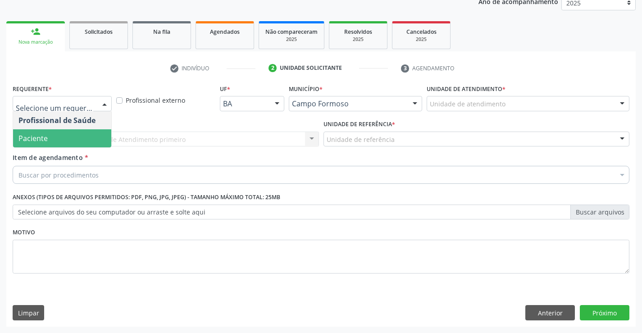
click at [76, 137] on span "Paciente" at bounding box center [62, 138] width 98 height 18
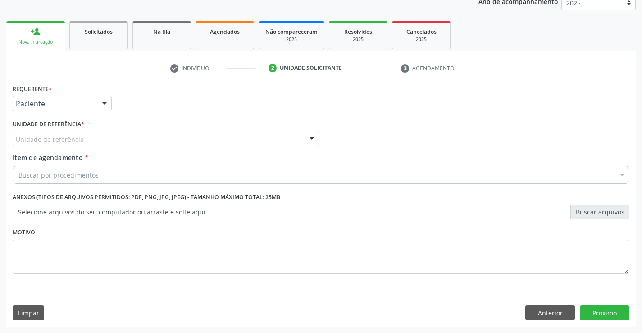
click at [308, 137] on div at bounding box center [312, 139] width 14 height 15
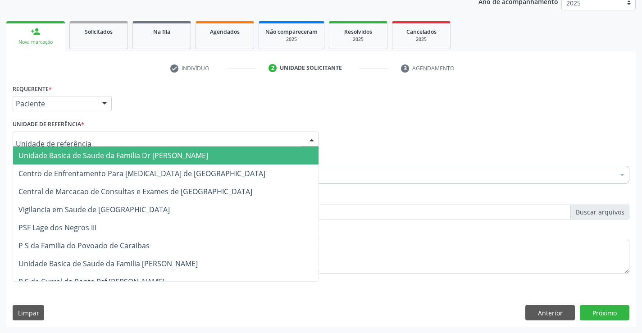
click at [257, 153] on span "Unidade Basica de Saude da Familia Dr [PERSON_NAME]" at bounding box center [165, 155] width 305 height 18
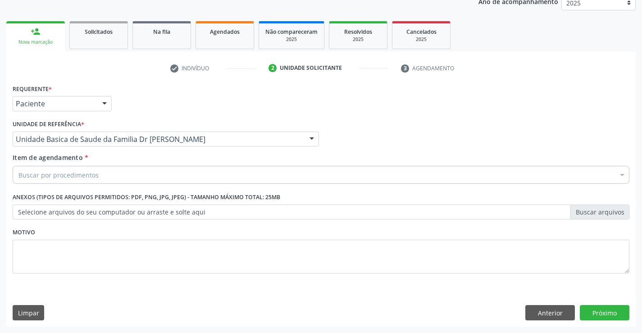
click at [216, 171] on div "Buscar por procedimentos" at bounding box center [321, 175] width 616 height 18
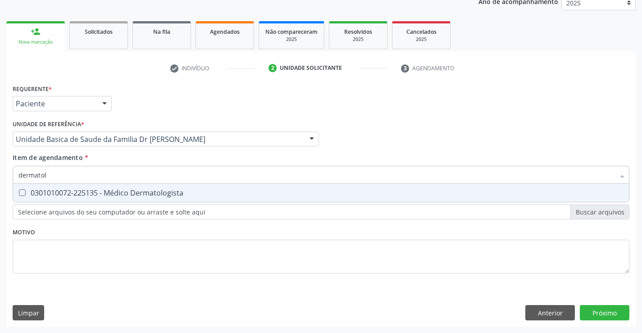
type input "dermatolo"
click at [160, 193] on div "0301010072-225135 - Médico Dermatologista" at bounding box center [320, 192] width 605 height 7
checkbox Dermatologista "true"
click at [584, 311] on div "Requerente * Paciente Profissional de Saúde Paciente Nenhum resultado encontrad…" at bounding box center [320, 204] width 629 height 245
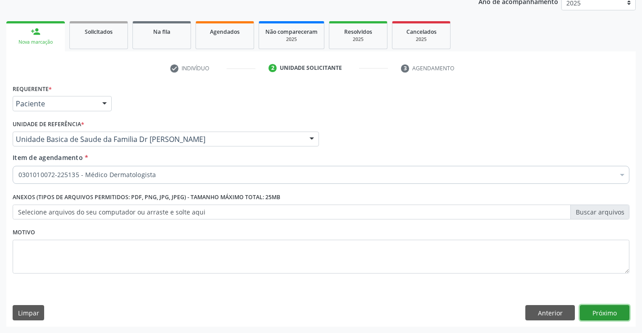
click at [608, 316] on button "Próximo" at bounding box center [605, 312] width 50 height 15
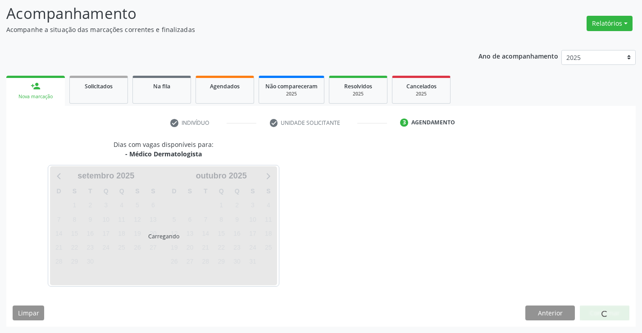
scroll to position [59, 0]
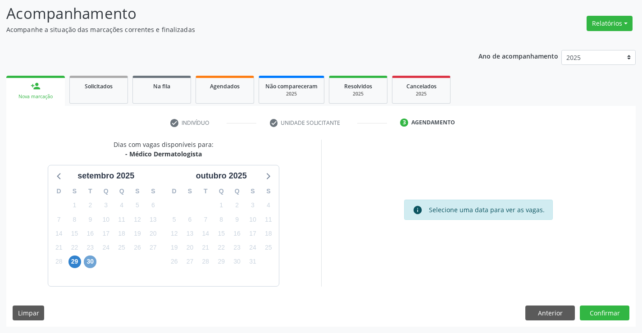
click at [88, 260] on span "30" at bounding box center [90, 261] width 13 height 13
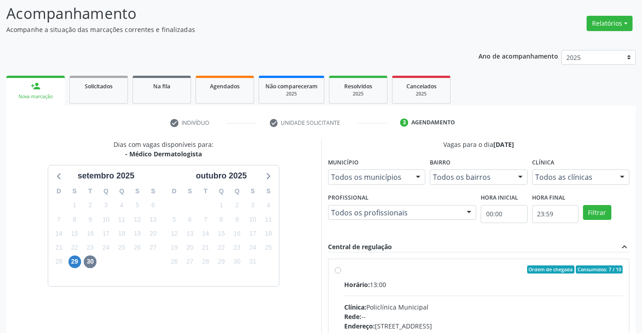
click at [344, 270] on label "Ordem de chegada Consumidos: 7 / 10 Horário: 13:00 Clínica: Policlínica Municip…" at bounding box center [483, 334] width 279 height 138
click at [340, 270] on input "Ordem de chegada Consumidos: 7 / 10 Horário: 13:00 Clínica: Policlínica Municip…" at bounding box center [338, 269] width 6 height 8
radio input "true"
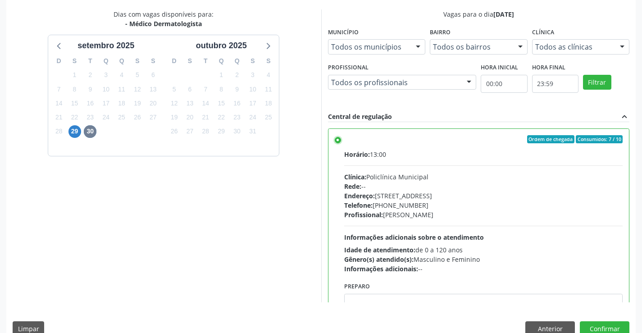
scroll to position [197, 0]
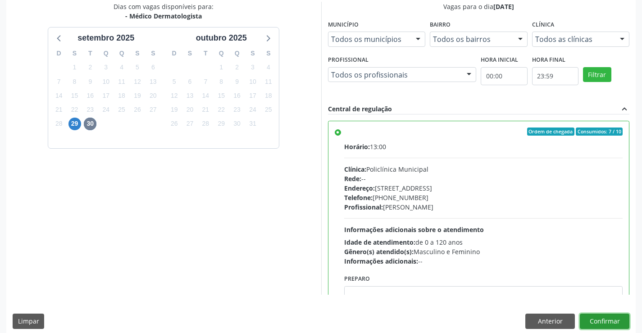
click at [607, 323] on button "Confirmar" at bounding box center [605, 320] width 50 height 15
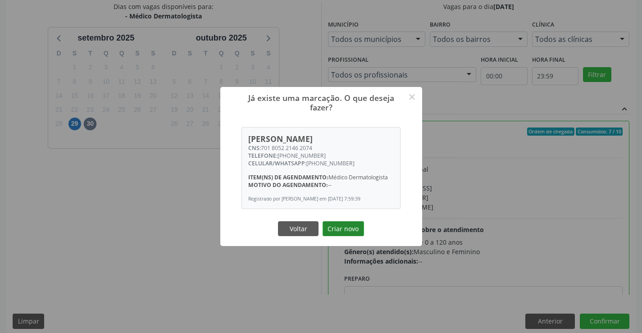
click at [348, 233] on button "Criar novo" at bounding box center [342, 228] width 41 height 15
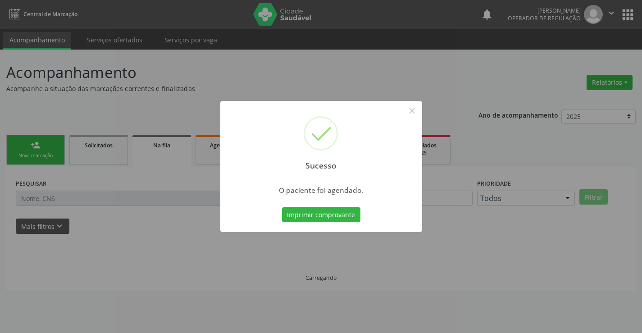
scroll to position [0, 0]
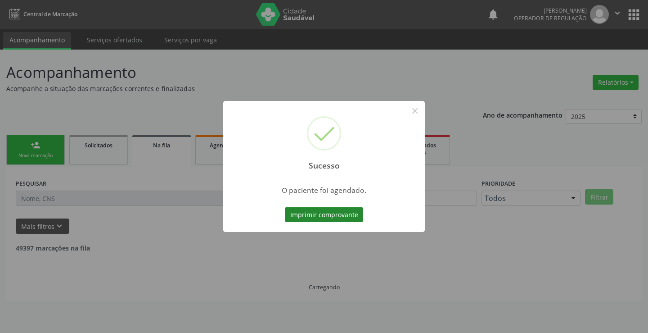
click at [346, 220] on button "Imprimir comprovante" at bounding box center [324, 214] width 78 height 15
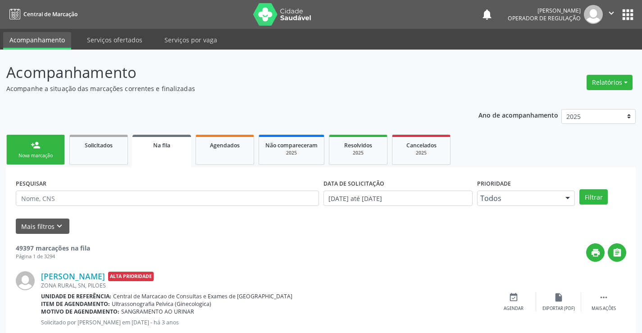
click at [50, 157] on div "Nova marcação" at bounding box center [35, 155] width 45 height 7
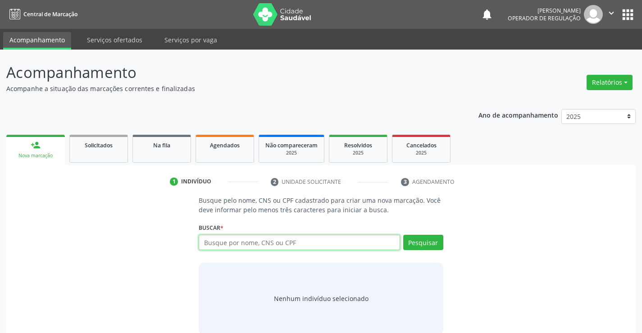
click at [246, 247] on input "text" at bounding box center [299, 242] width 201 height 15
type input "709208256615032"
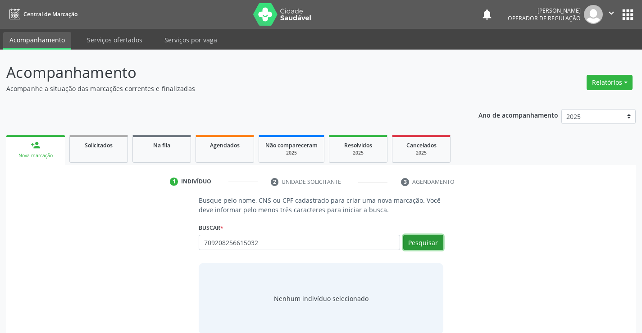
click at [418, 244] on button "Pesquisar" at bounding box center [423, 242] width 40 height 15
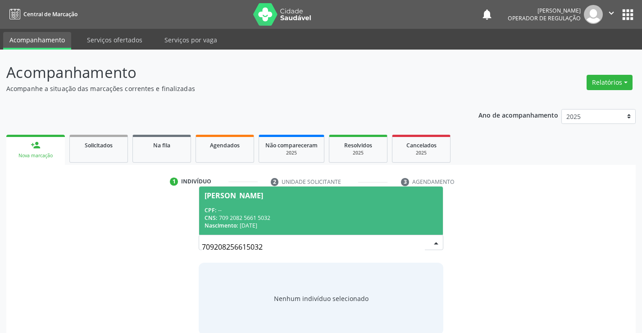
click at [284, 197] on div "Fabiana Alves da Silva" at bounding box center [320, 195] width 232 height 7
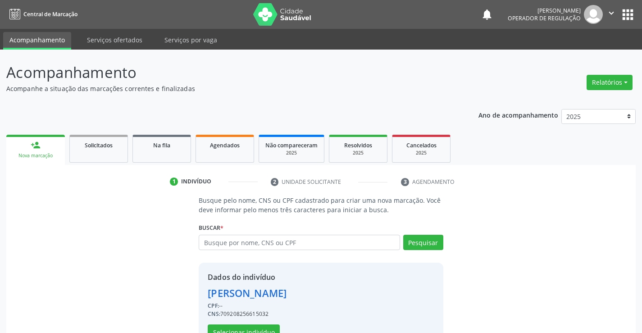
scroll to position [28, 0]
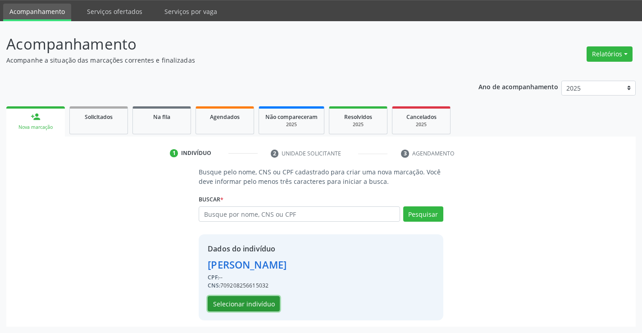
click at [245, 303] on button "Selecionar indivíduo" at bounding box center [244, 303] width 72 height 15
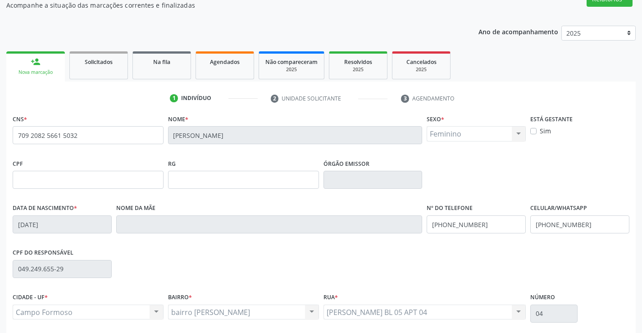
scroll to position [155, 0]
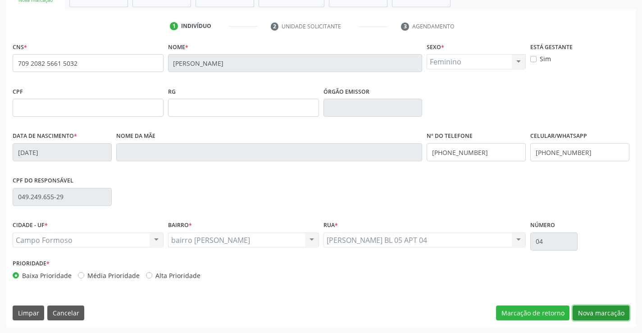
click at [580, 309] on button "Nova marcação" at bounding box center [600, 312] width 57 height 15
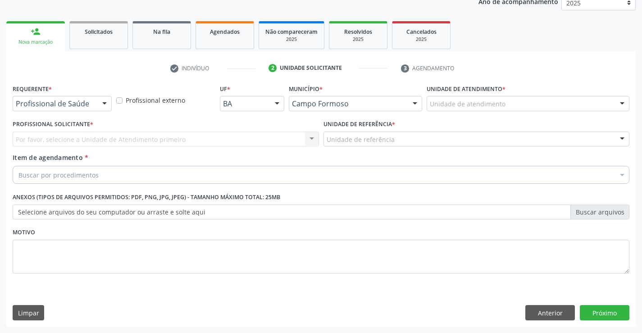
scroll to position [113, 0]
click at [104, 104] on div at bounding box center [105, 103] width 14 height 15
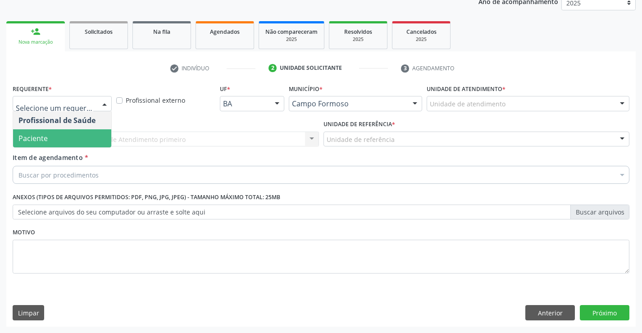
click at [75, 134] on span "Paciente" at bounding box center [62, 138] width 98 height 18
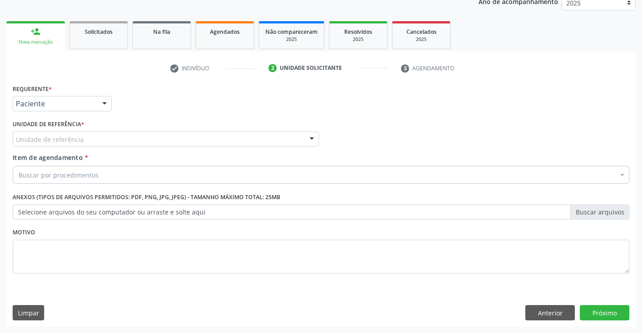
click at [314, 142] on div at bounding box center [312, 139] width 14 height 15
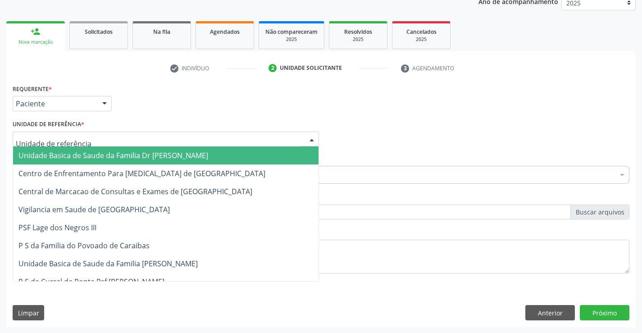
click at [244, 149] on span "Unidade Basica de Saude da Familia Dr [PERSON_NAME]" at bounding box center [165, 155] width 305 height 18
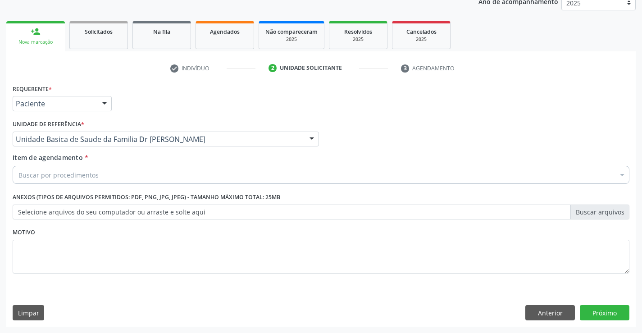
click at [186, 171] on div "Buscar por procedimentos" at bounding box center [321, 175] width 616 height 18
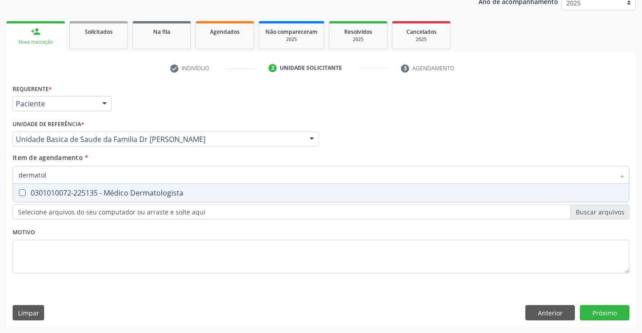
type input "dermatolo"
click at [157, 200] on span "0301010072-225135 - Médico Dermatologista" at bounding box center [321, 193] width 616 height 18
checkbox Dermatologista "true"
click at [605, 314] on div "Requerente * Paciente Profissional de Saúde Paciente Nenhum resultado encontrad…" at bounding box center [320, 204] width 629 height 245
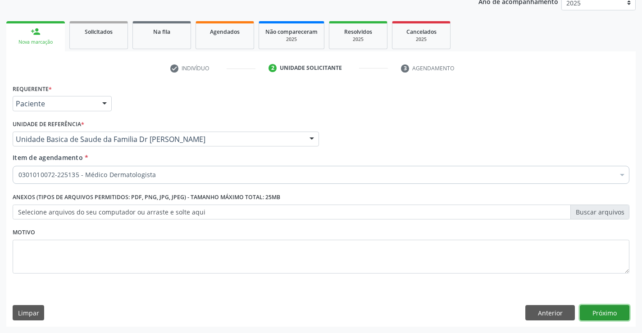
click at [595, 308] on button "Próximo" at bounding box center [605, 312] width 50 height 15
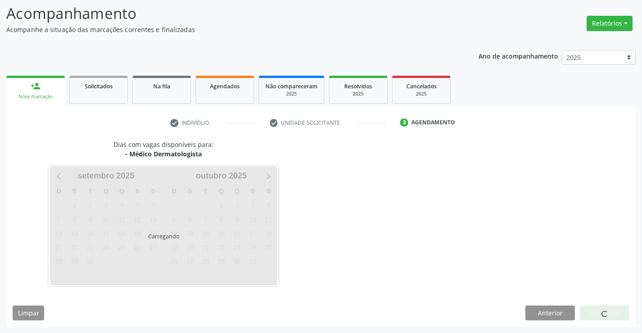
scroll to position [59, 0]
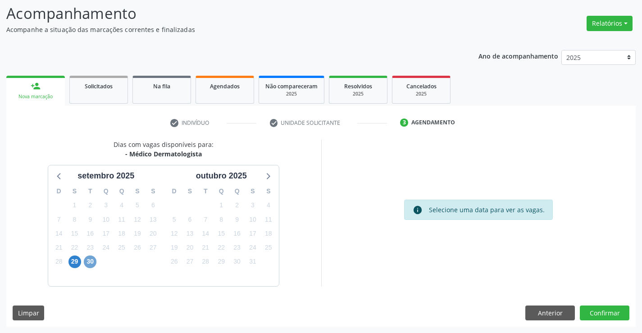
click at [90, 263] on span "30" at bounding box center [90, 261] width 13 height 13
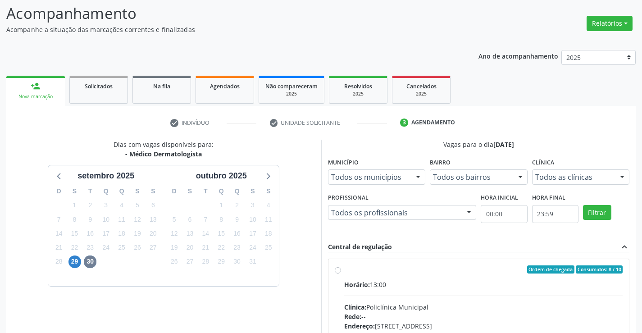
click at [344, 272] on label "Ordem de chegada Consumidos: 8 / 10 Horário: 13:00 Clínica: Policlínica Municip…" at bounding box center [483, 334] width 279 height 138
click at [335, 272] on input "Ordem de chegada Consumidos: 8 / 10 Horário: 13:00 Clínica: Policlínica Municip…" at bounding box center [338, 269] width 6 height 8
radio input "true"
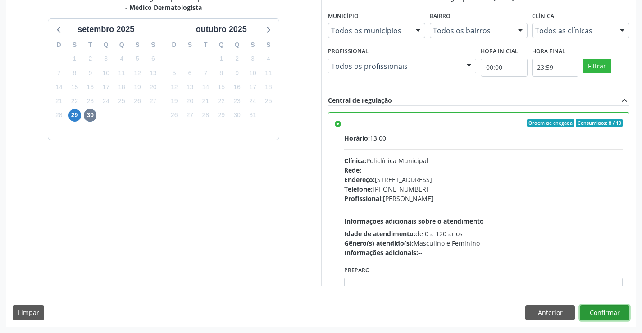
click at [606, 309] on button "Confirmar" at bounding box center [605, 312] width 50 height 15
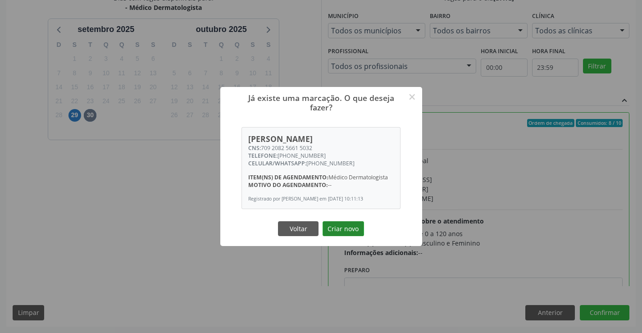
click at [340, 228] on button "Criar novo" at bounding box center [342, 228] width 41 height 15
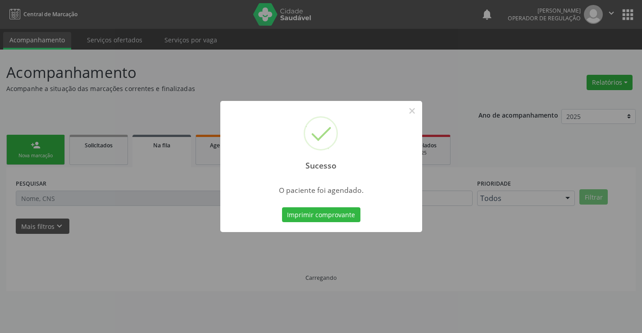
scroll to position [0, 0]
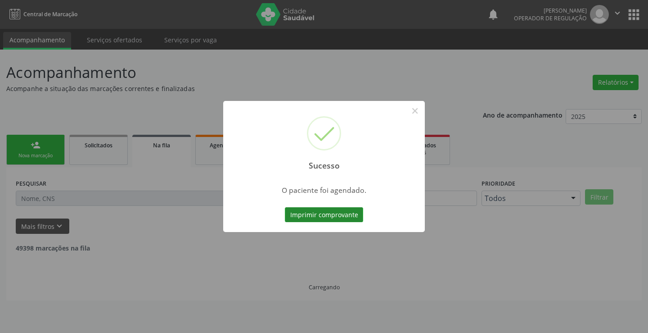
click at [328, 212] on button "Imprimir comprovante" at bounding box center [324, 214] width 78 height 15
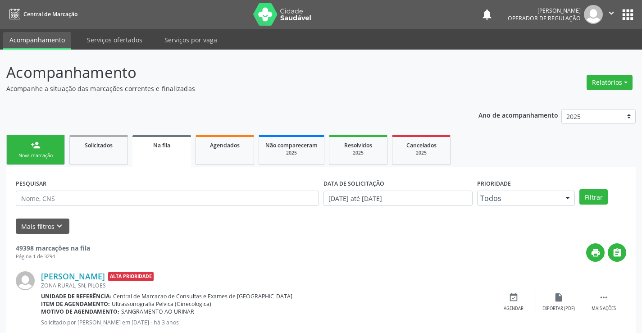
click at [20, 149] on link "person_add Nova marcação" at bounding box center [35, 150] width 59 height 30
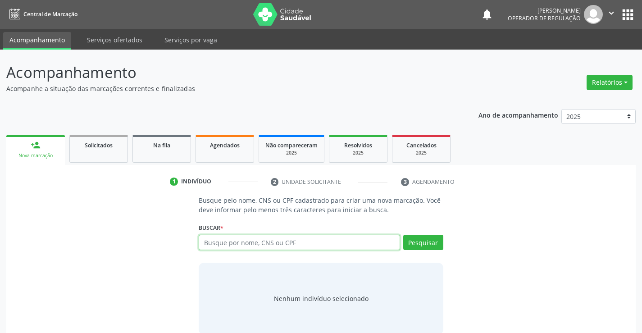
click at [221, 242] on input "text" at bounding box center [299, 242] width 201 height 15
type input "700403375380950"
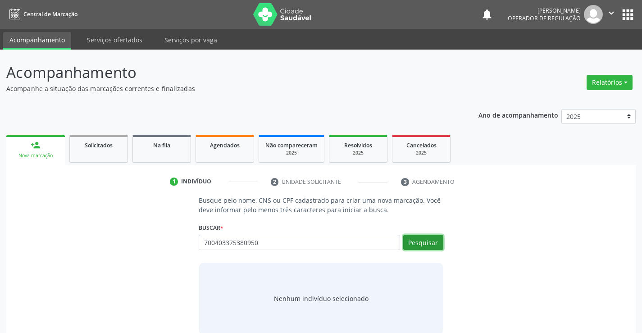
click at [416, 240] on button "Pesquisar" at bounding box center [423, 242] width 40 height 15
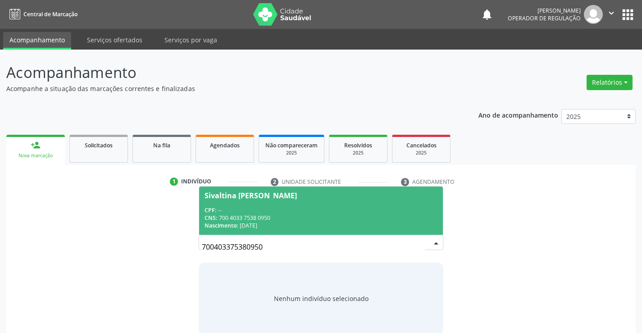
click at [283, 211] on div "CPF: --" at bounding box center [320, 210] width 232 height 8
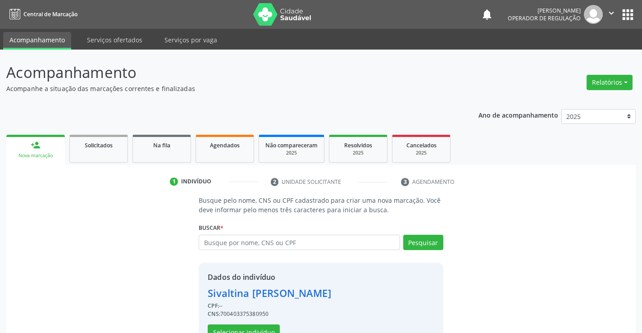
scroll to position [28, 0]
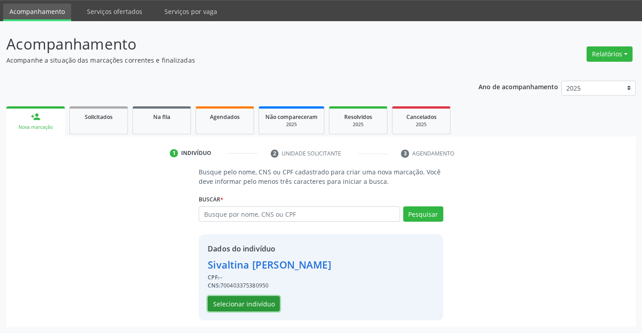
click at [245, 303] on button "Selecionar indivíduo" at bounding box center [244, 303] width 72 height 15
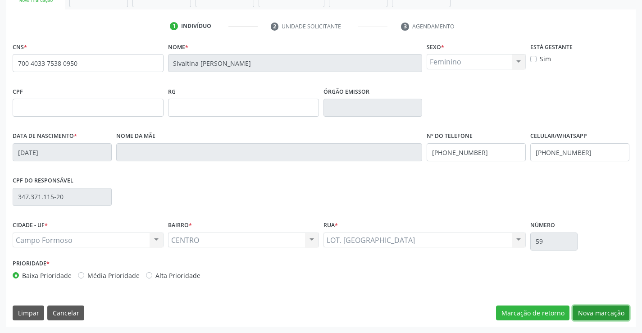
click at [586, 314] on button "Nova marcação" at bounding box center [600, 312] width 57 height 15
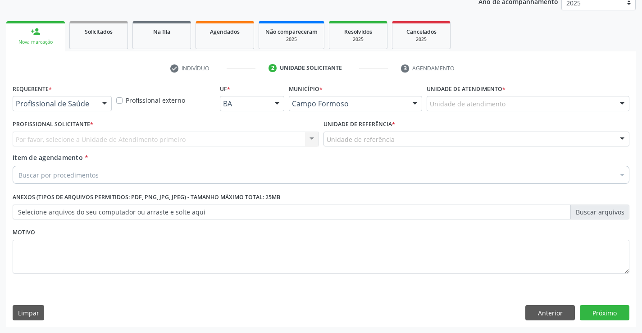
click at [101, 101] on div at bounding box center [105, 103] width 14 height 15
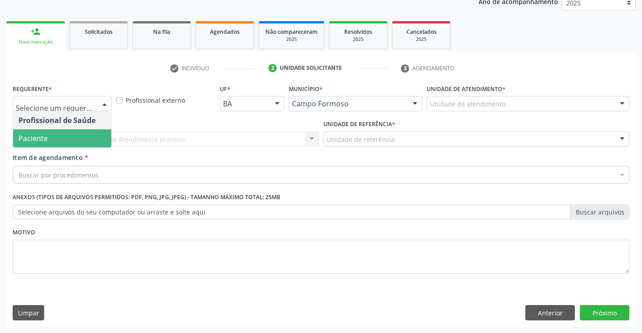
click at [64, 134] on span "Paciente" at bounding box center [62, 138] width 98 height 18
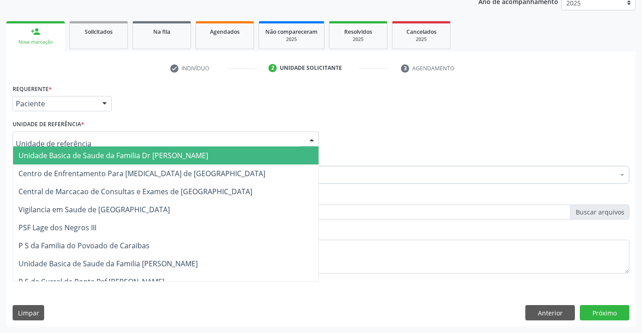
click at [313, 134] on div at bounding box center [312, 139] width 14 height 15
click at [203, 151] on span "Unidade Basica de Saude da Familia Dr [PERSON_NAME]" at bounding box center [165, 155] width 305 height 18
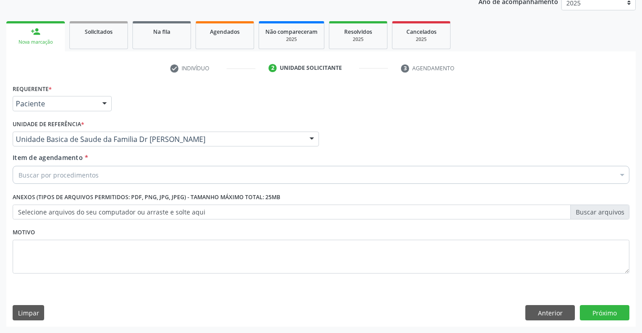
click at [123, 169] on div "Buscar por procedimentos" at bounding box center [321, 175] width 616 height 18
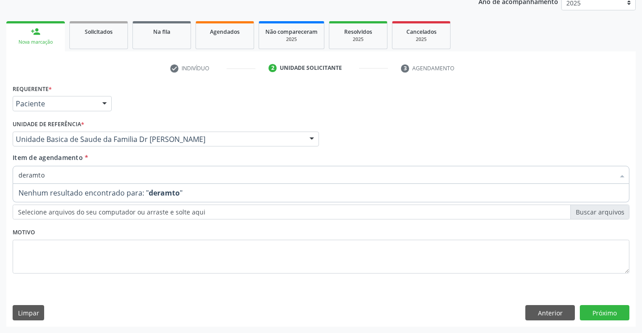
type input "deramtol"
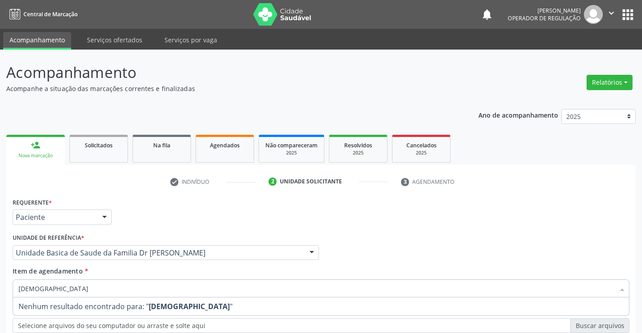
scroll to position [113, 0]
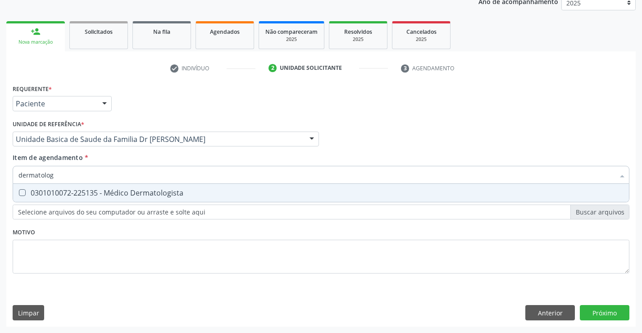
type input "dermatolo"
click at [99, 196] on div "0301010072-225135 - Médico Dermatologista" at bounding box center [320, 192] width 605 height 7
checkbox Dermatologista "true"
click at [599, 315] on div "Requerente * Paciente Profissional de Saúde Paciente Nenhum resultado encontrad…" at bounding box center [320, 204] width 629 height 245
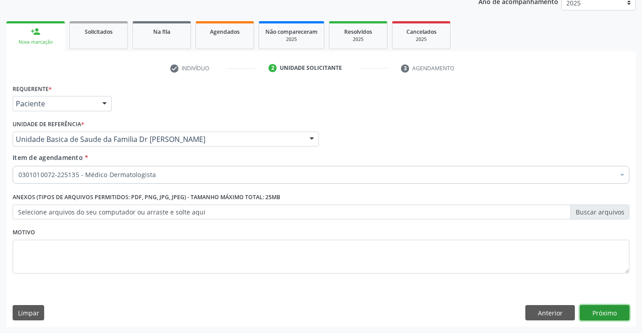
click at [595, 309] on button "Próximo" at bounding box center [605, 312] width 50 height 15
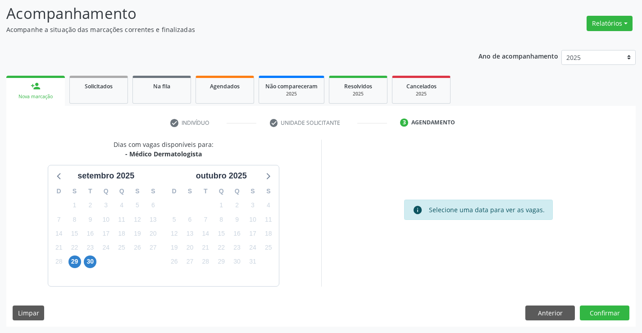
click at [96, 262] on div "30" at bounding box center [90, 261] width 13 height 14
click at [89, 263] on span "30" at bounding box center [90, 261] width 13 height 13
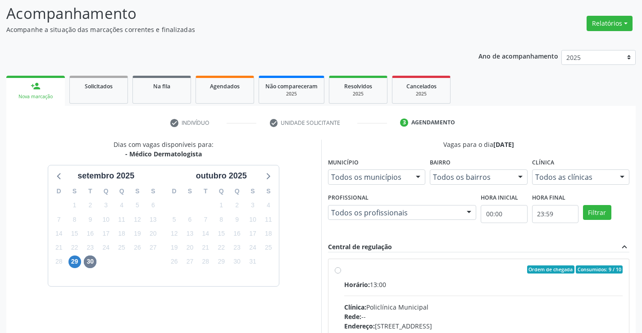
click at [344, 270] on label "Ordem de chegada Consumidos: 9 / 10 Horário: 13:00 Clínica: Policlínica Municip…" at bounding box center [483, 334] width 279 height 138
click at [340, 270] on input "Ordem de chegada Consumidos: 9 / 10 Horário: 13:00 Clínica: Policlínica Municip…" at bounding box center [338, 269] width 6 height 8
radio input "true"
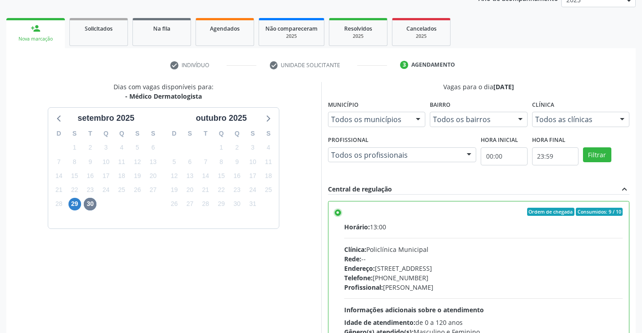
scroll to position [205, 0]
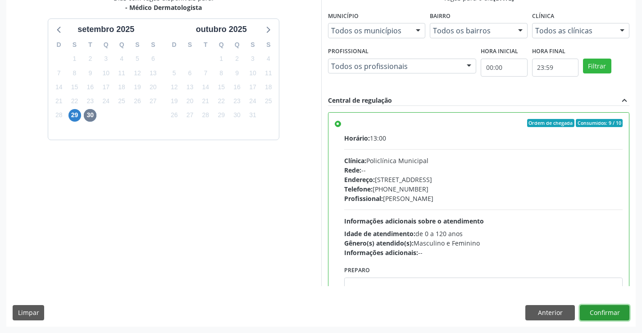
click at [593, 307] on button "Confirmar" at bounding box center [605, 312] width 50 height 15
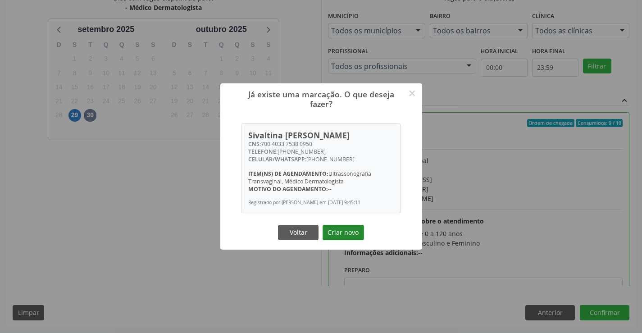
click at [349, 228] on button "Criar novo" at bounding box center [342, 232] width 41 height 15
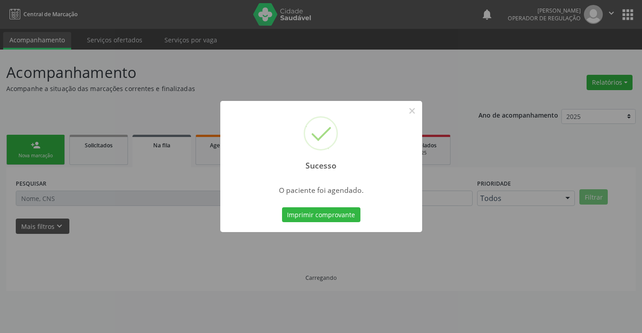
scroll to position [0, 0]
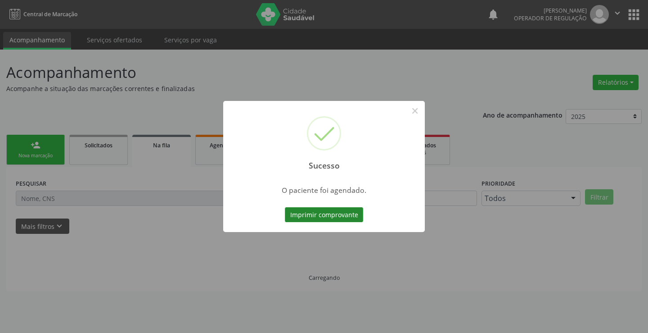
click at [310, 215] on button "Imprimir comprovante" at bounding box center [324, 214] width 78 height 15
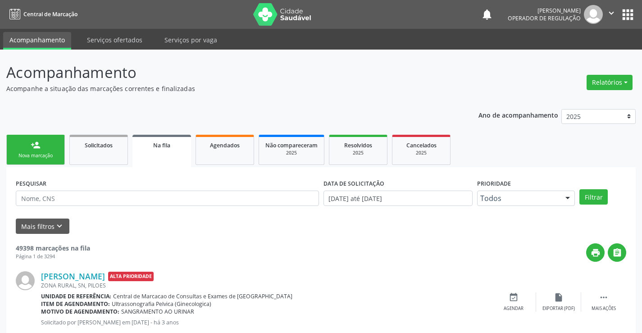
click at [608, 15] on icon "" at bounding box center [611, 13] width 10 height 10
click at [582, 54] on link "Sair" at bounding box center [588, 55] width 62 height 13
